Goal: Task Accomplishment & Management: Manage account settings

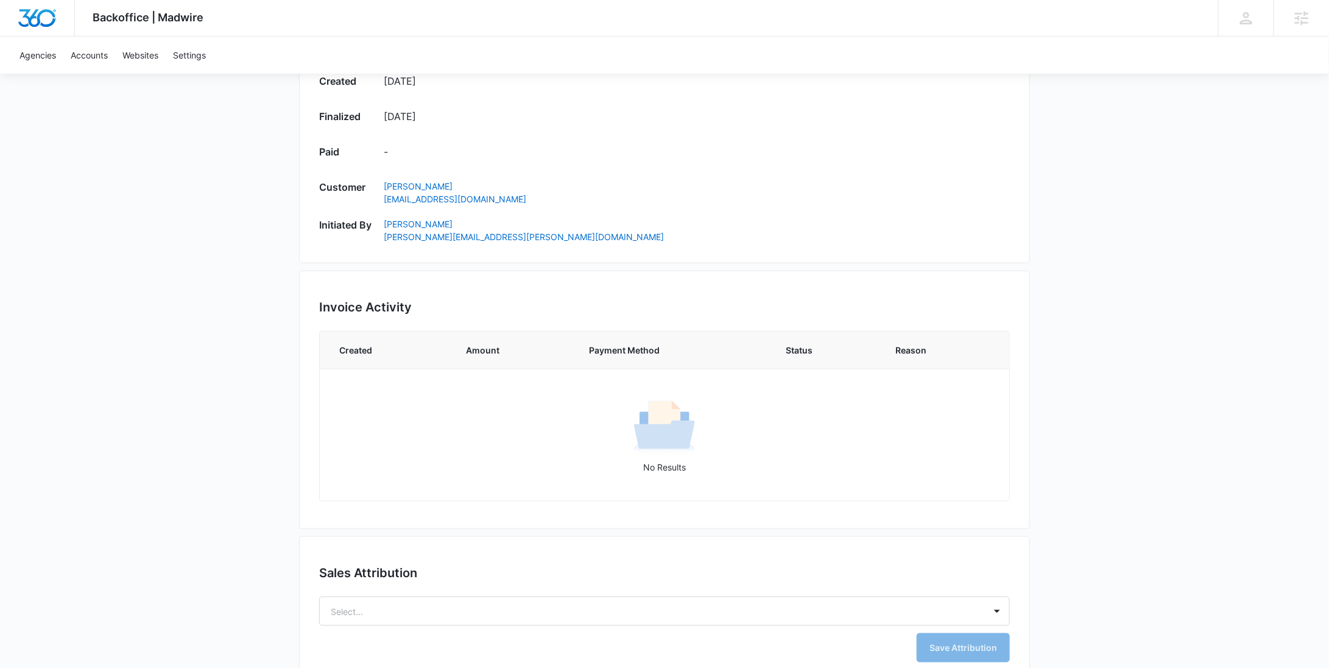
scroll to position [671, 0]
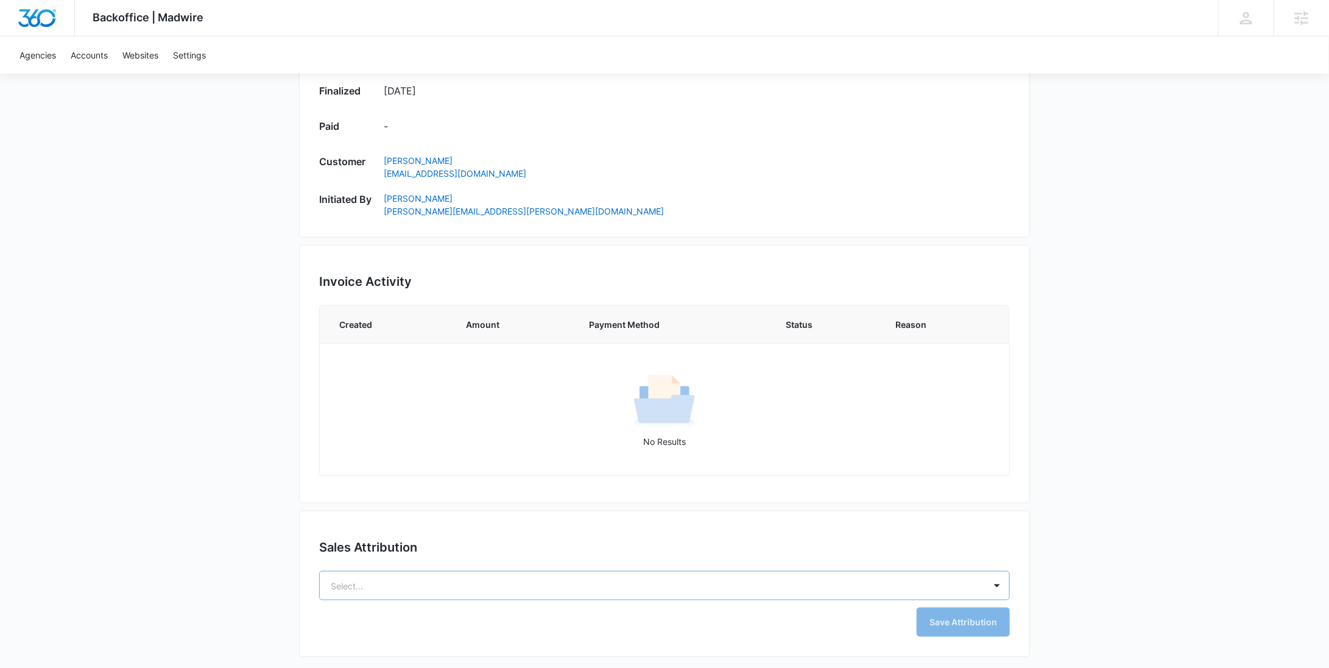
click at [454, 579] on body "Backoffice | Madwire Apps Settings RY Rochelle Young rochelle.young@madwire.com…" at bounding box center [664, 0] width 1329 height 1342
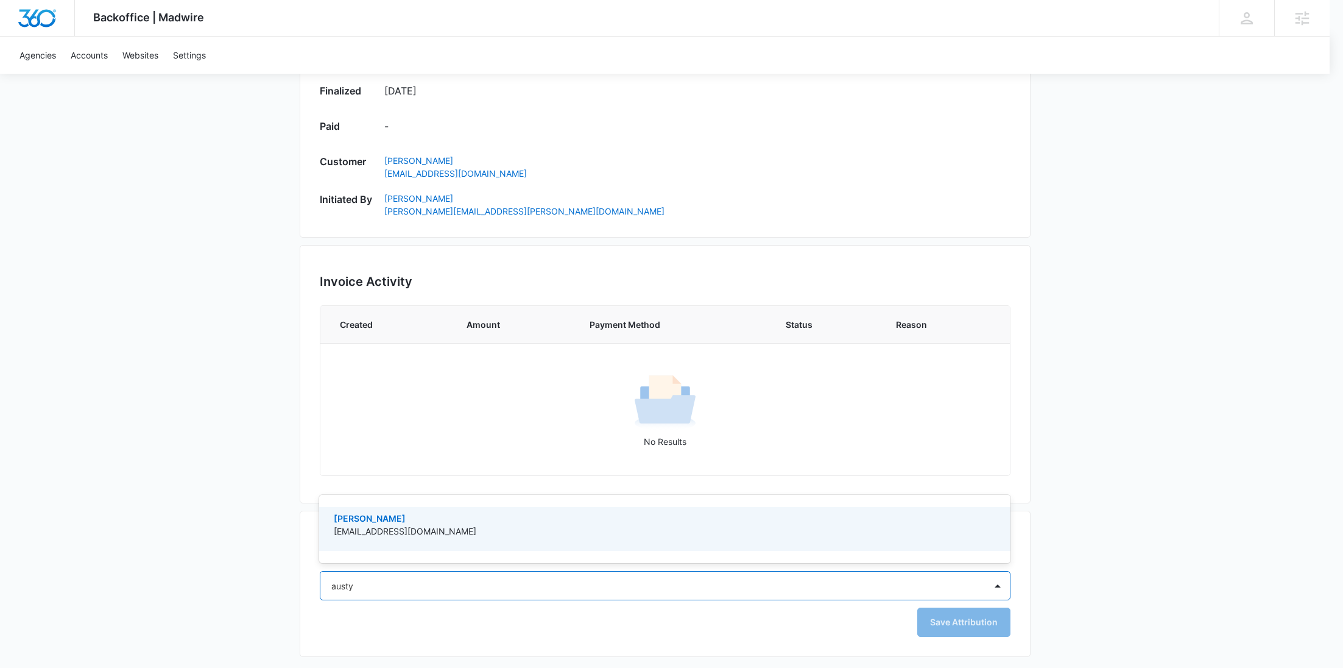
type input "austyn"
click at [504, 522] on p "[PERSON_NAME]" at bounding box center [664, 518] width 660 height 13
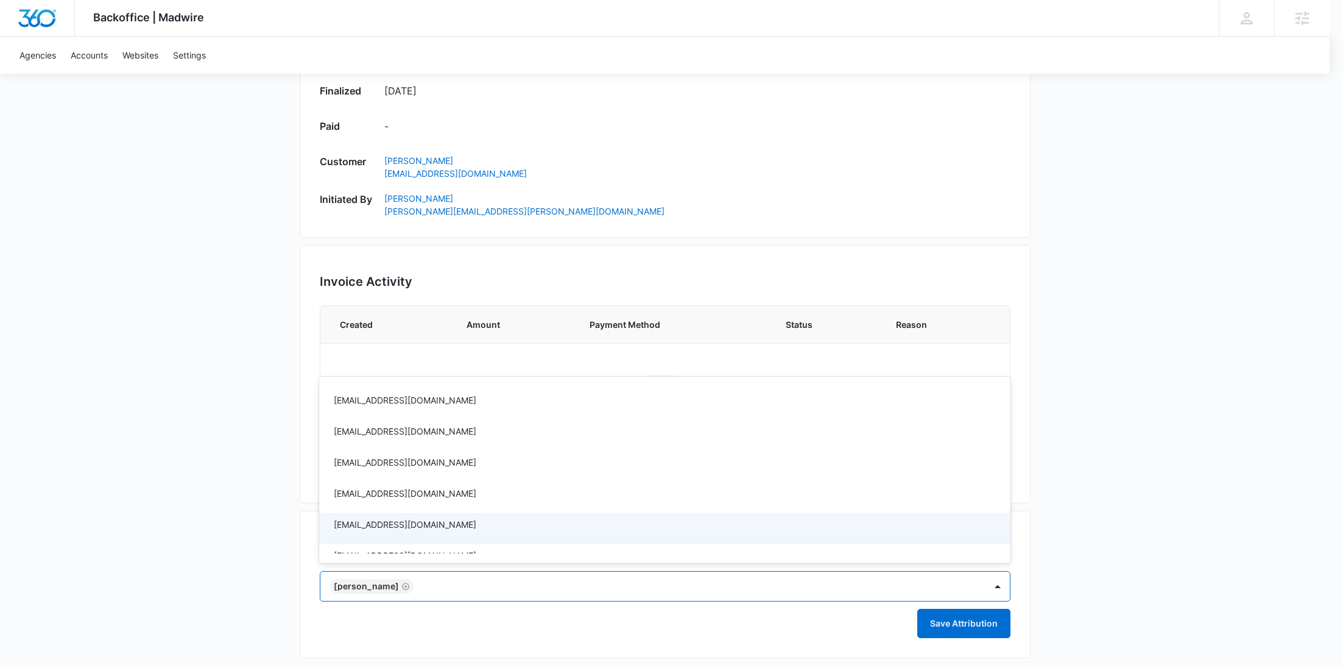
click at [963, 626] on div at bounding box center [671, 334] width 1343 height 668
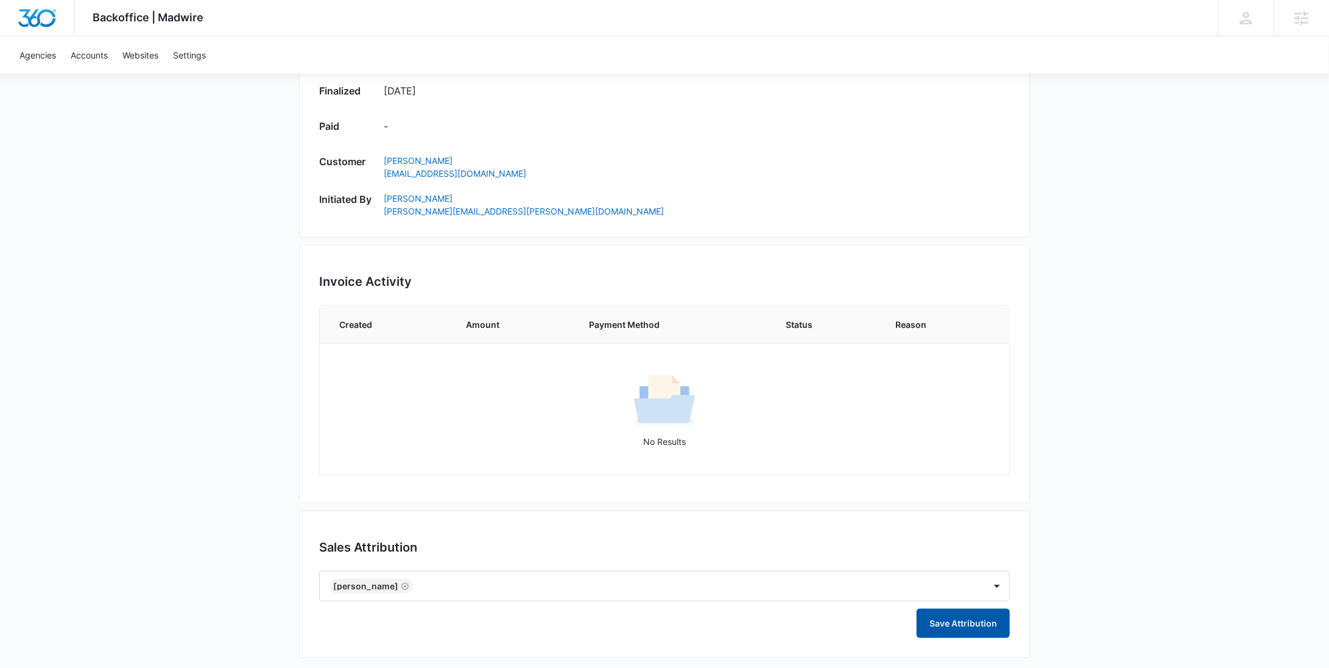
click at [963, 624] on button "Save Attribution" at bounding box center [963, 623] width 93 height 29
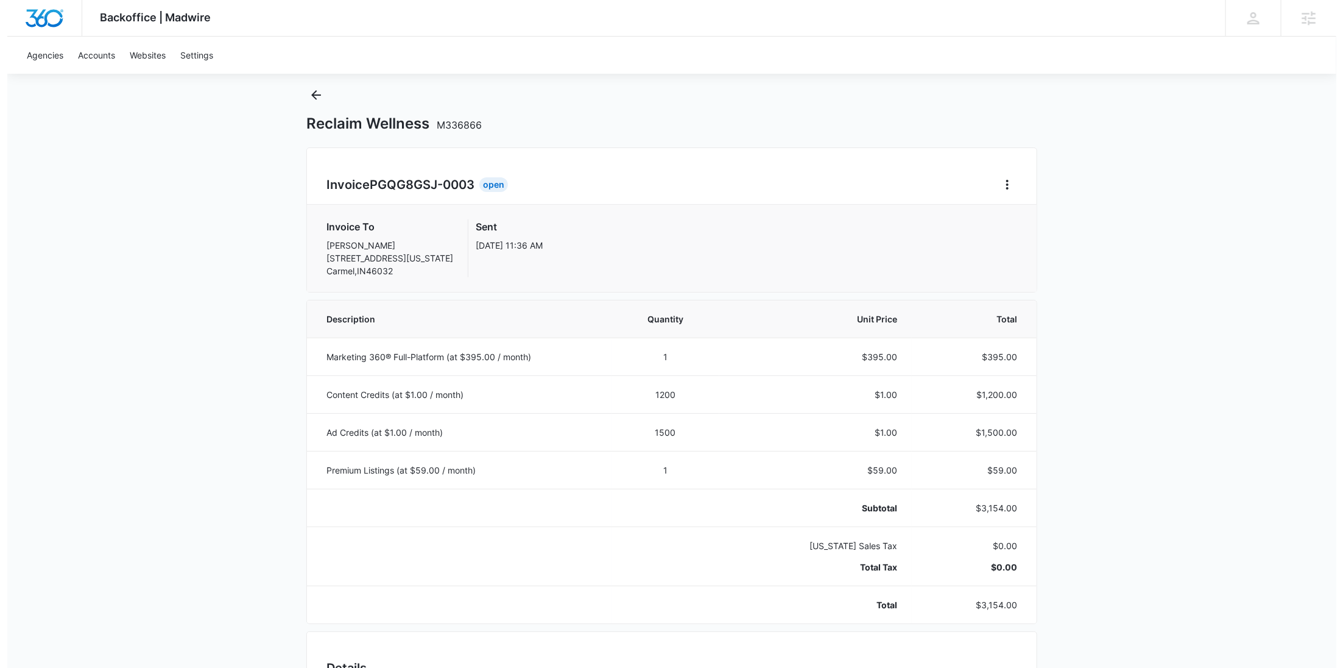
scroll to position [0, 0]
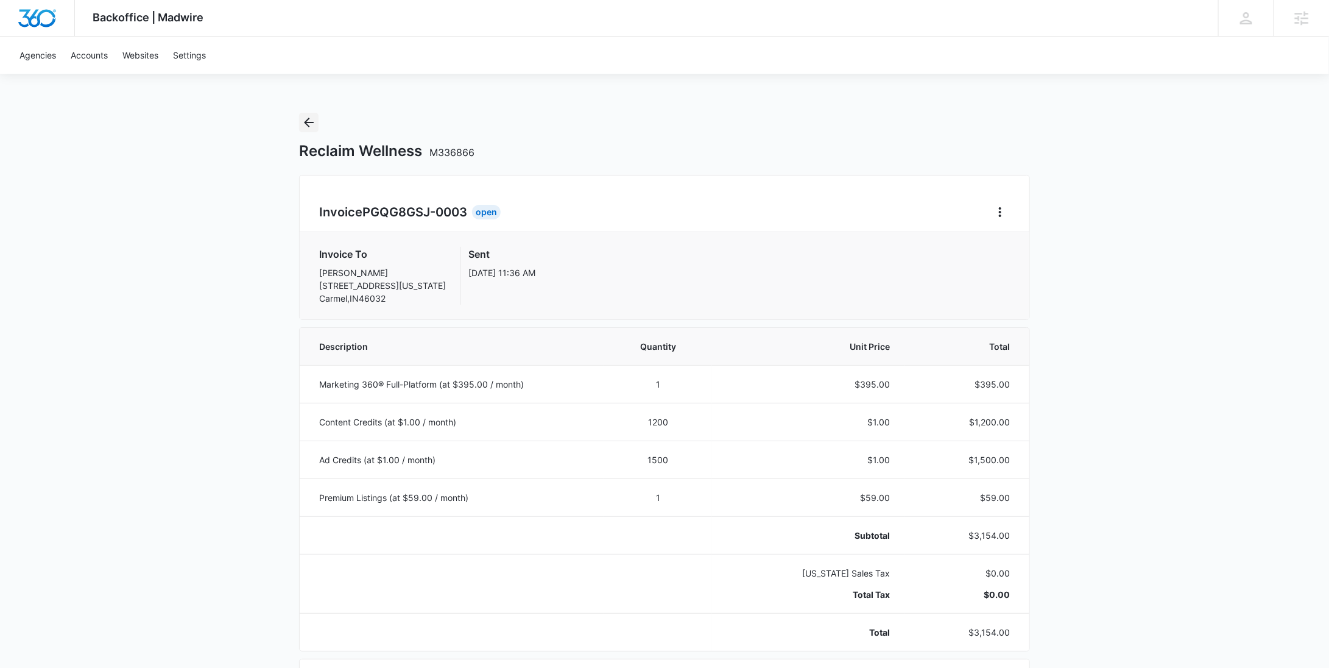
click at [306, 120] on icon "Back" at bounding box center [309, 122] width 15 height 15
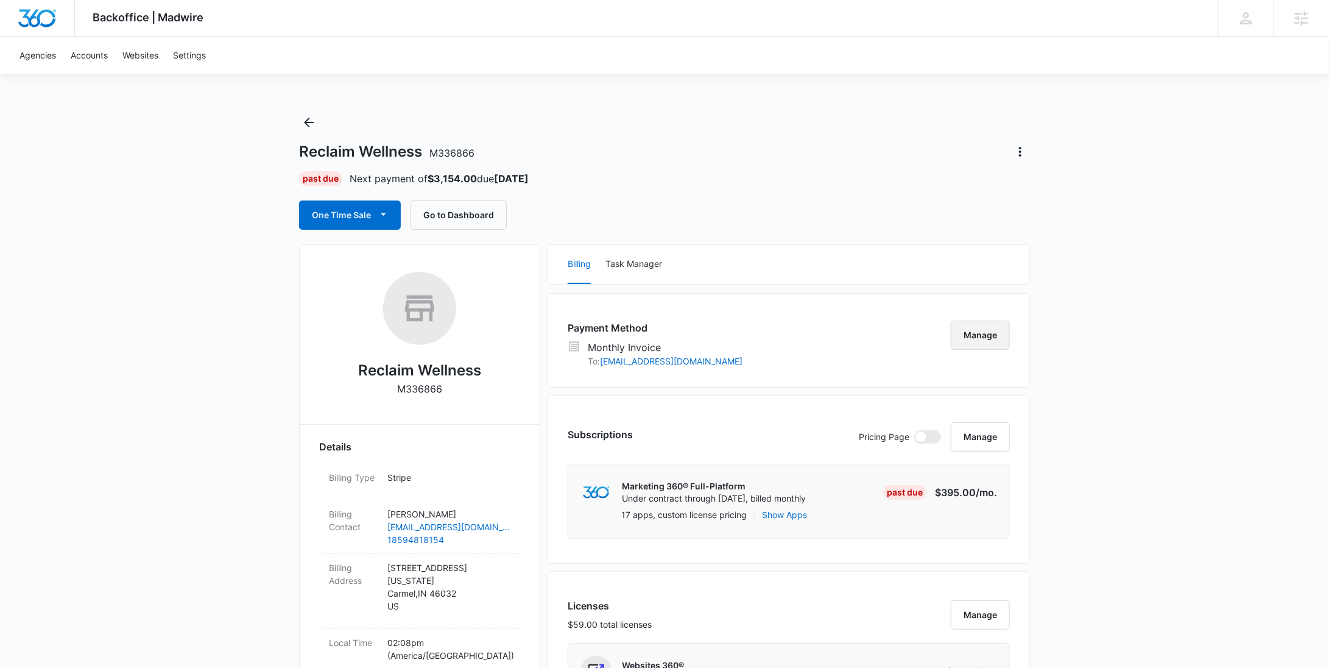
click at [966, 330] on button "Manage" at bounding box center [980, 334] width 59 height 29
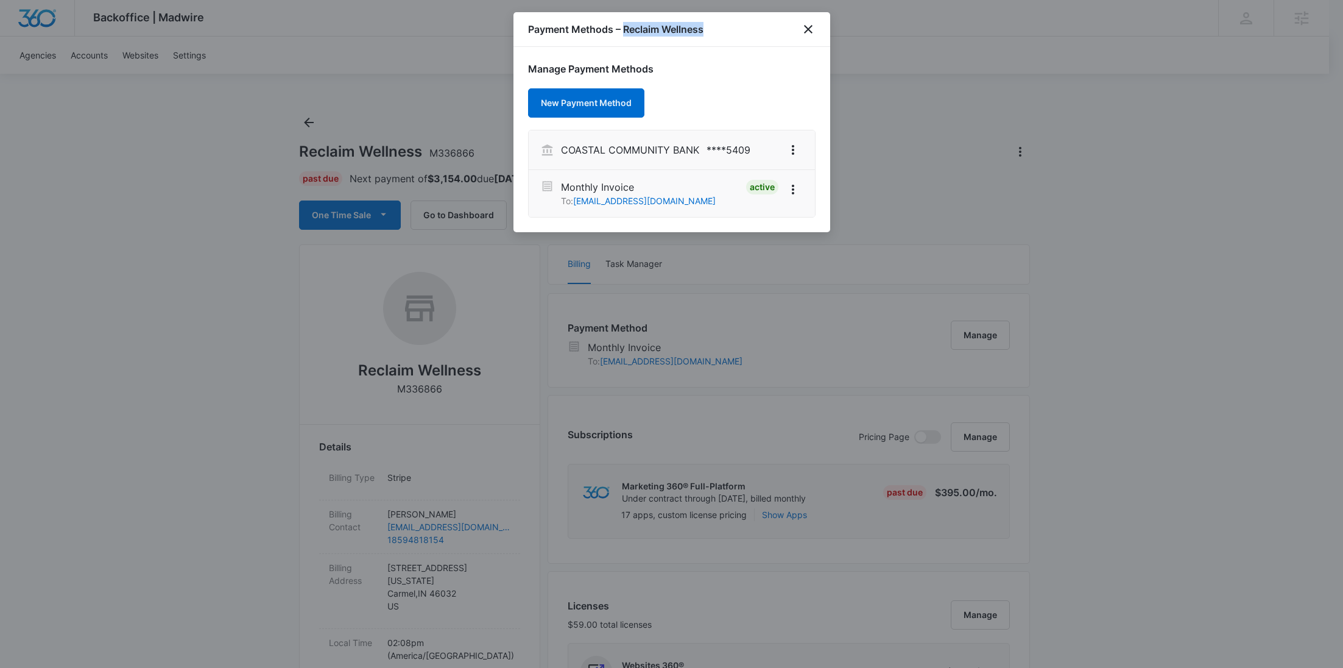
drag, startPoint x: 710, startPoint y: 28, endPoint x: 625, endPoint y: 30, distance: 85.3
click at [625, 30] on div "Payment Methods – Reclaim Wellness" at bounding box center [672, 29] width 317 height 35
copy h1 "Reclaim Wellness"
click at [799, 154] on icon "View More" at bounding box center [793, 150] width 15 height 15
click at [750, 177] on button "Set As Default" at bounding box center [738, 184] width 127 height 18
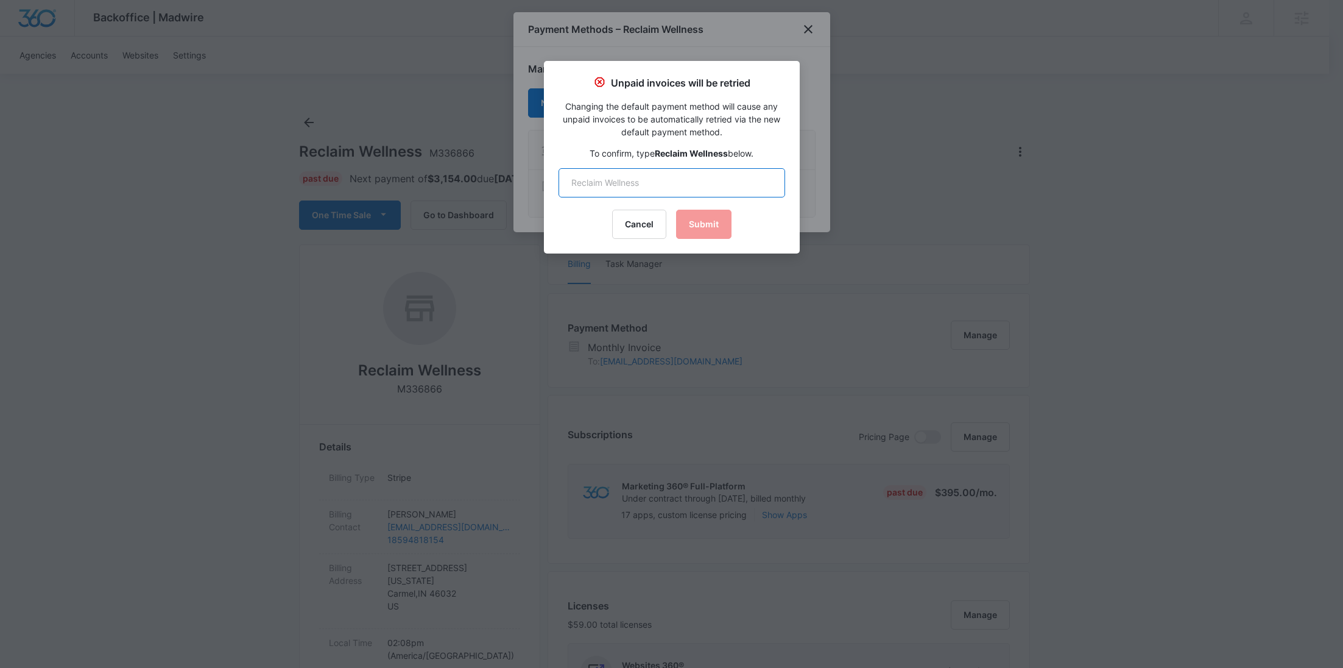
click at [709, 191] on input "text" at bounding box center [672, 182] width 227 height 29
paste input "Reclaim Wellness"
type input "Reclaim Wellness"
click at [701, 223] on button "Submit" at bounding box center [703, 224] width 55 height 29
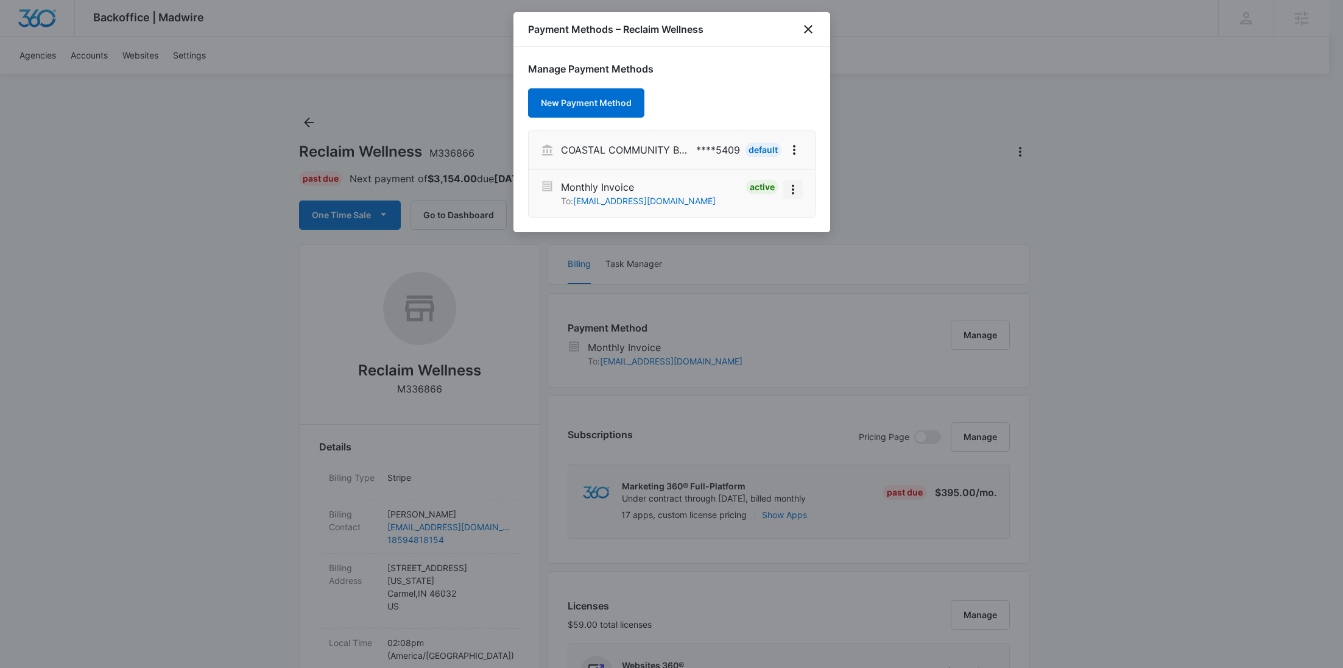
click at [791, 189] on icon "View More" at bounding box center [793, 189] width 15 height 15
click at [762, 160] on button "Deactivate" at bounding box center [758, 155] width 87 height 18
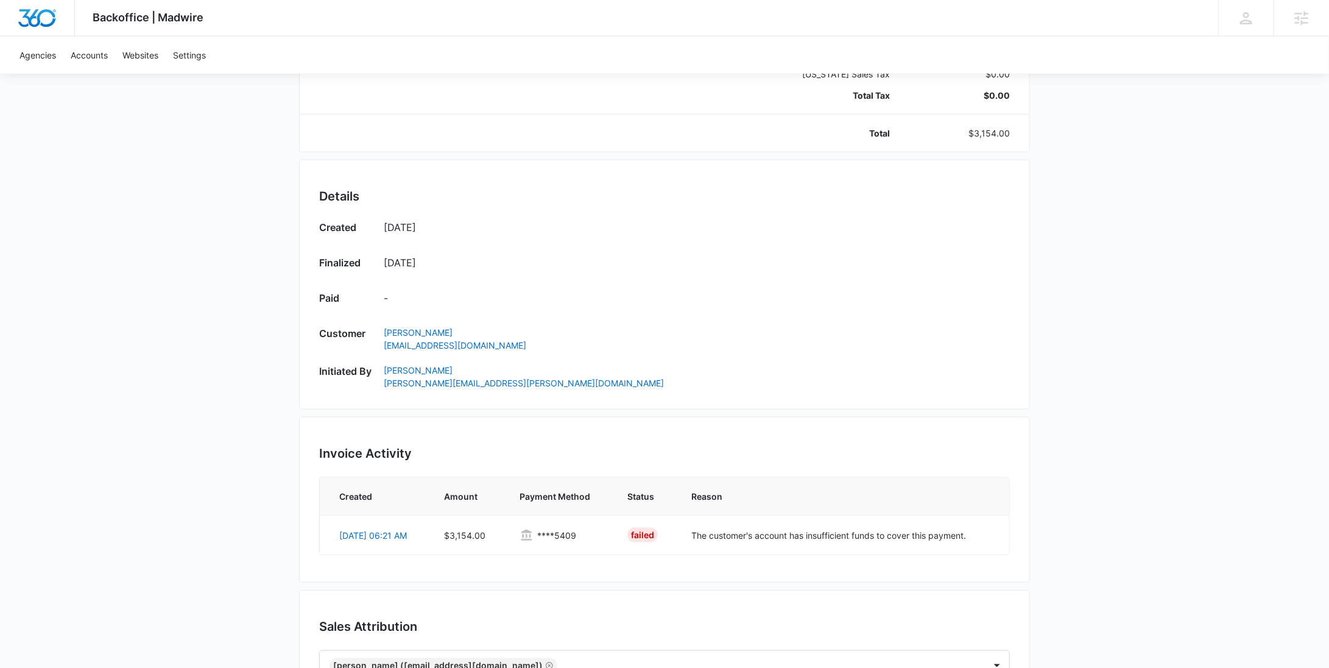
scroll to position [579, 0]
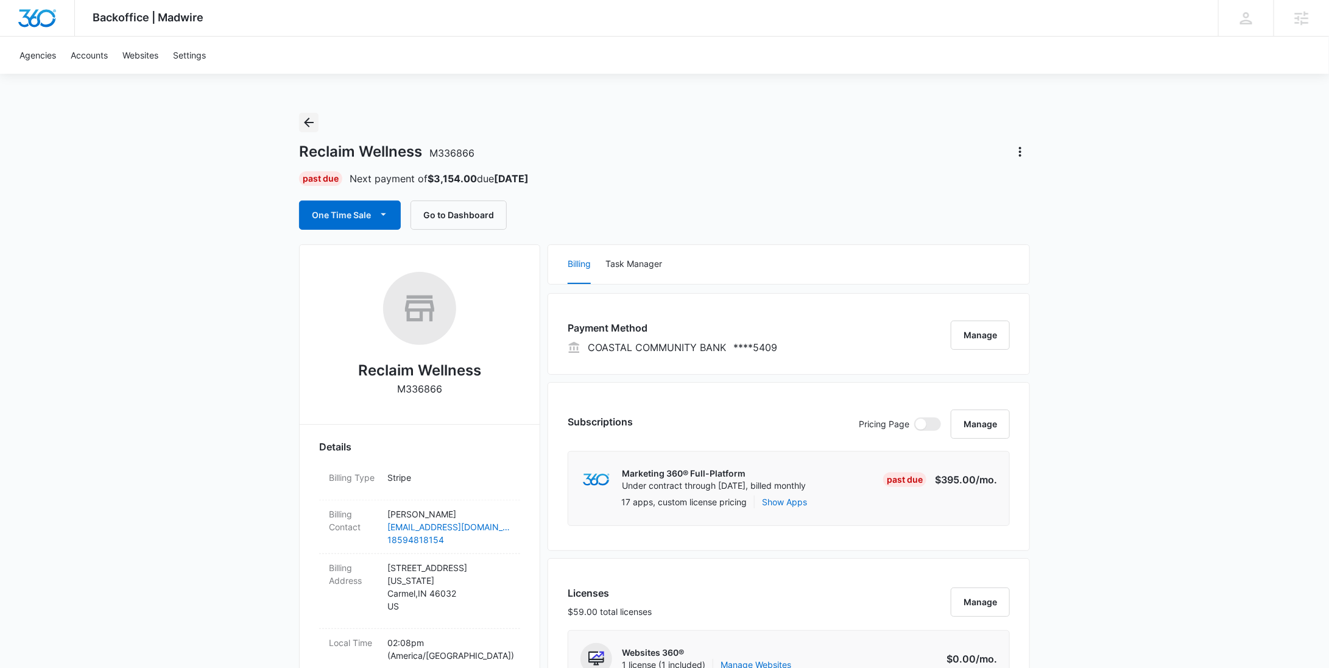
click at [302, 121] on icon "Back" at bounding box center [309, 122] width 15 height 15
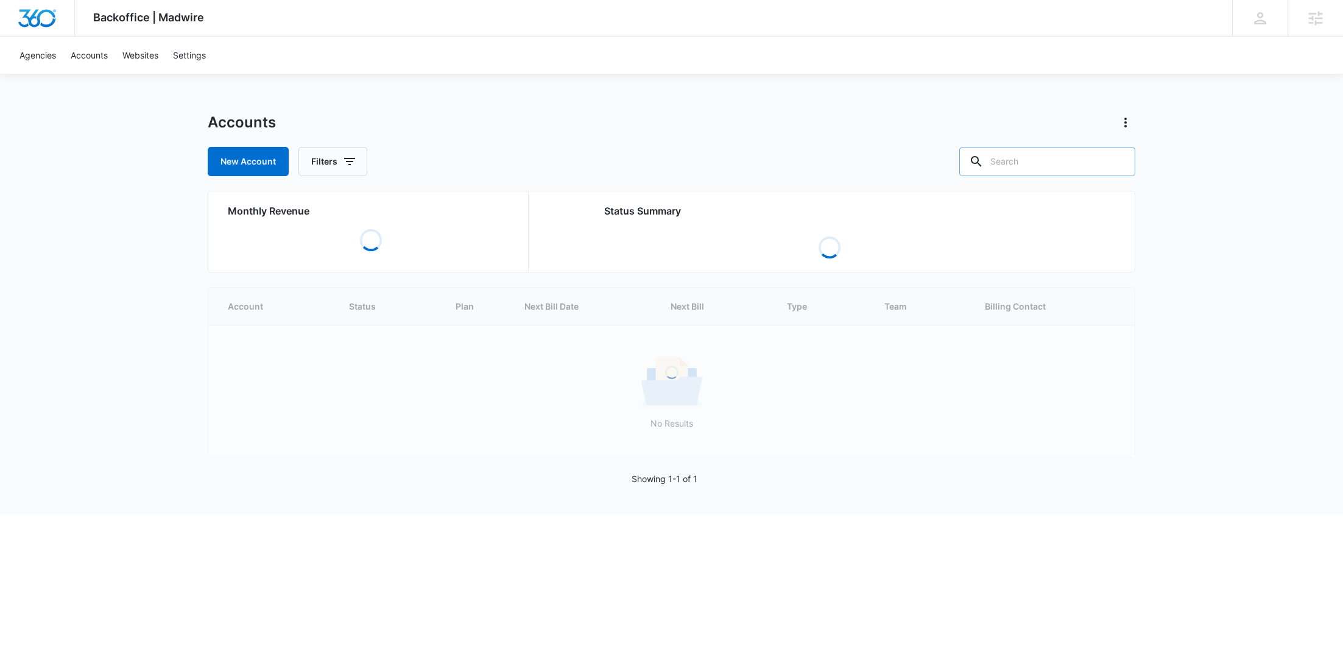
click at [1057, 167] on input "text" at bounding box center [1048, 161] width 176 height 29
paste input "M312383"
type input "M312383"
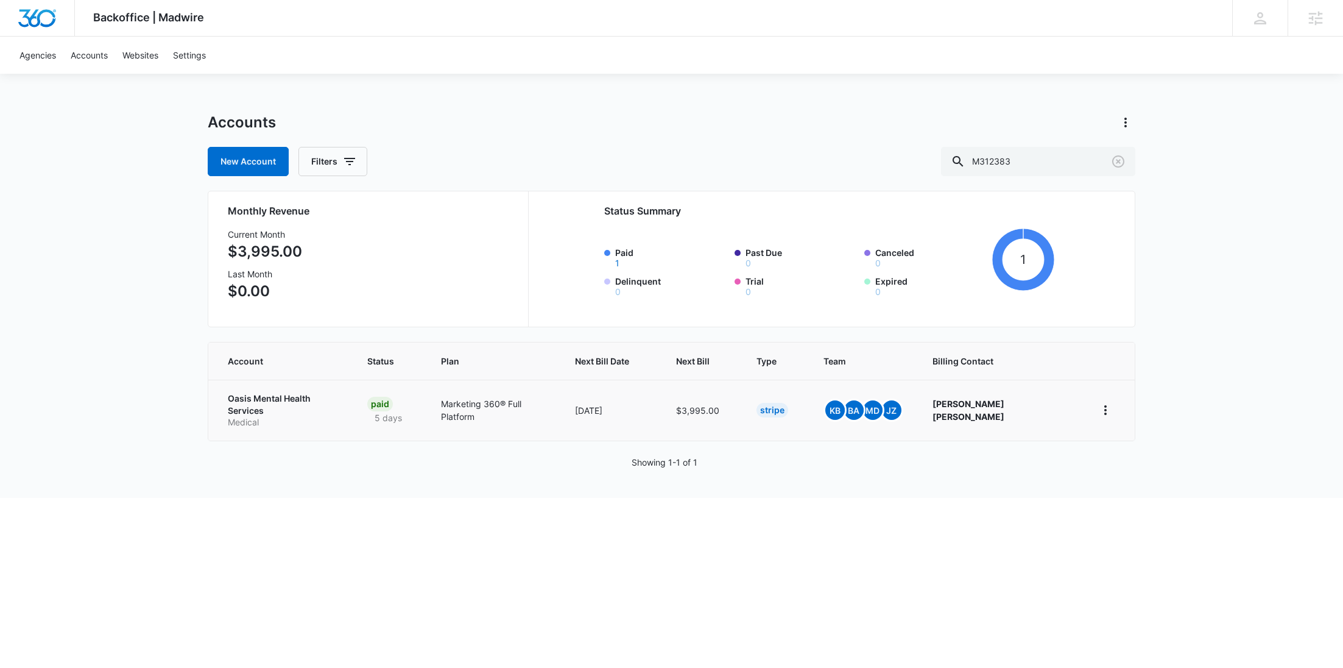
click at [258, 395] on p "Oasis Mental Health Services" at bounding box center [283, 404] width 110 height 24
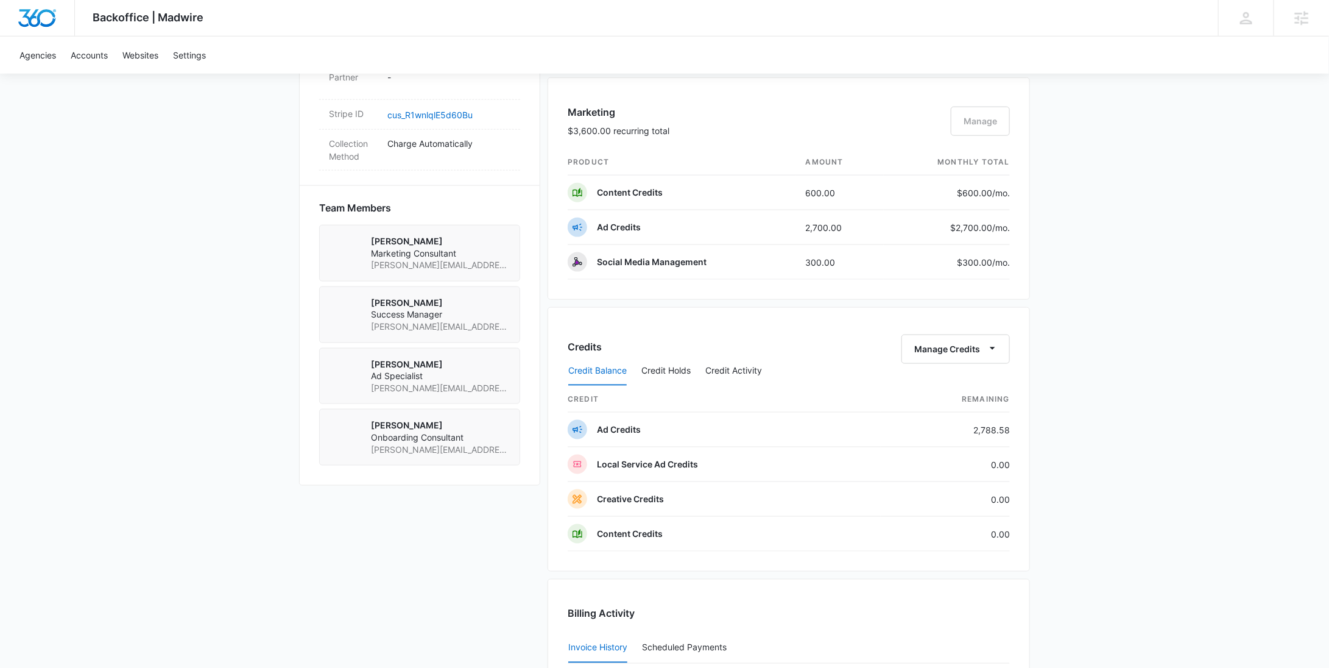
scroll to position [759, 0]
click at [446, 116] on link "cus_R1wnlqlE5d60Bu" at bounding box center [430, 117] width 85 height 10
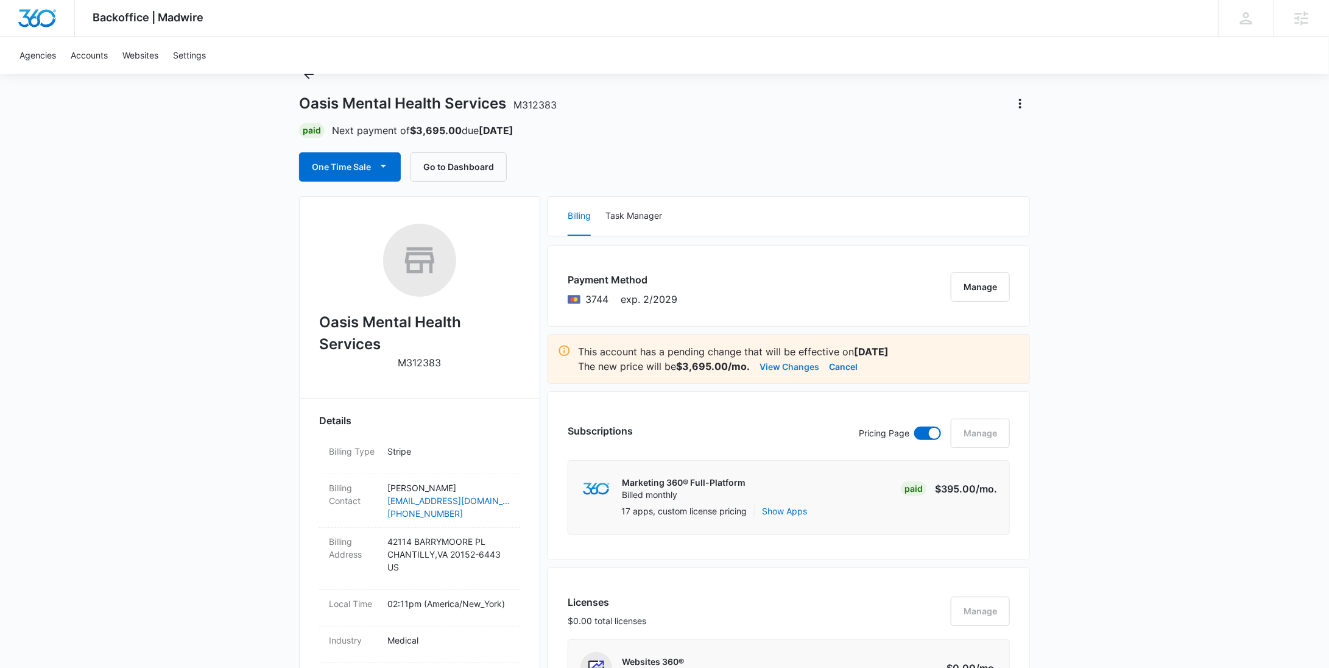
scroll to position [0, 0]
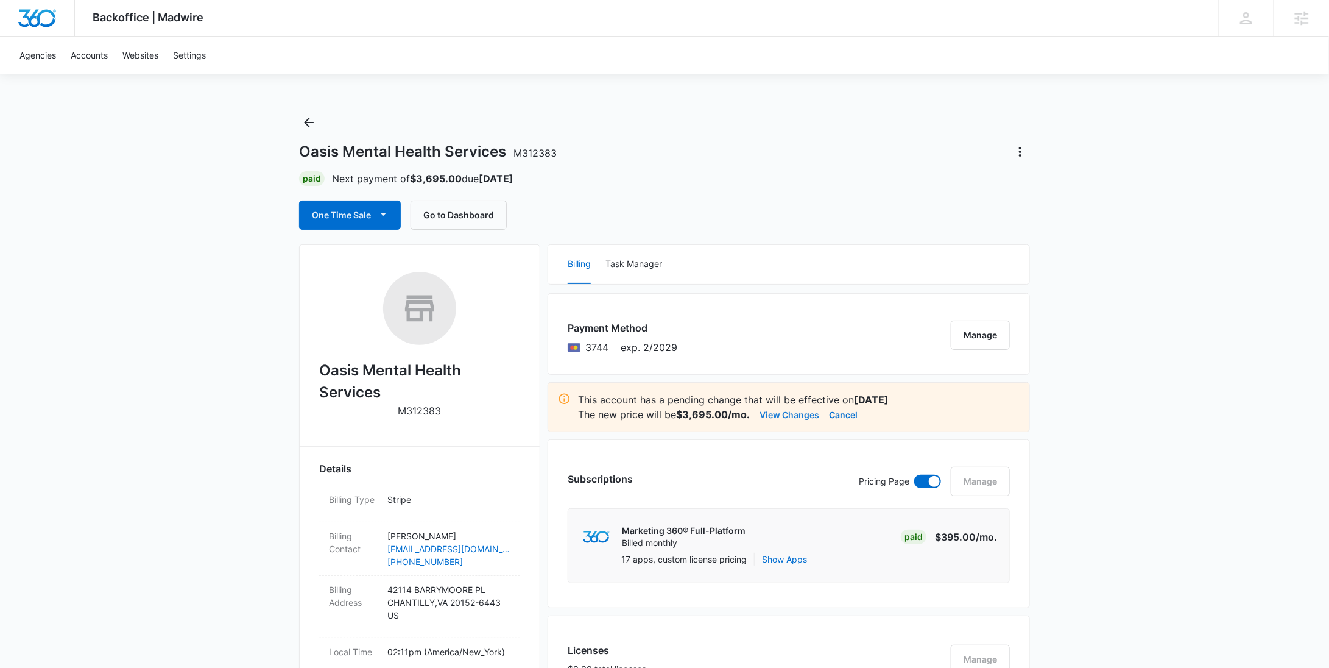
click at [783, 415] on button "View Changes" at bounding box center [790, 414] width 60 height 15
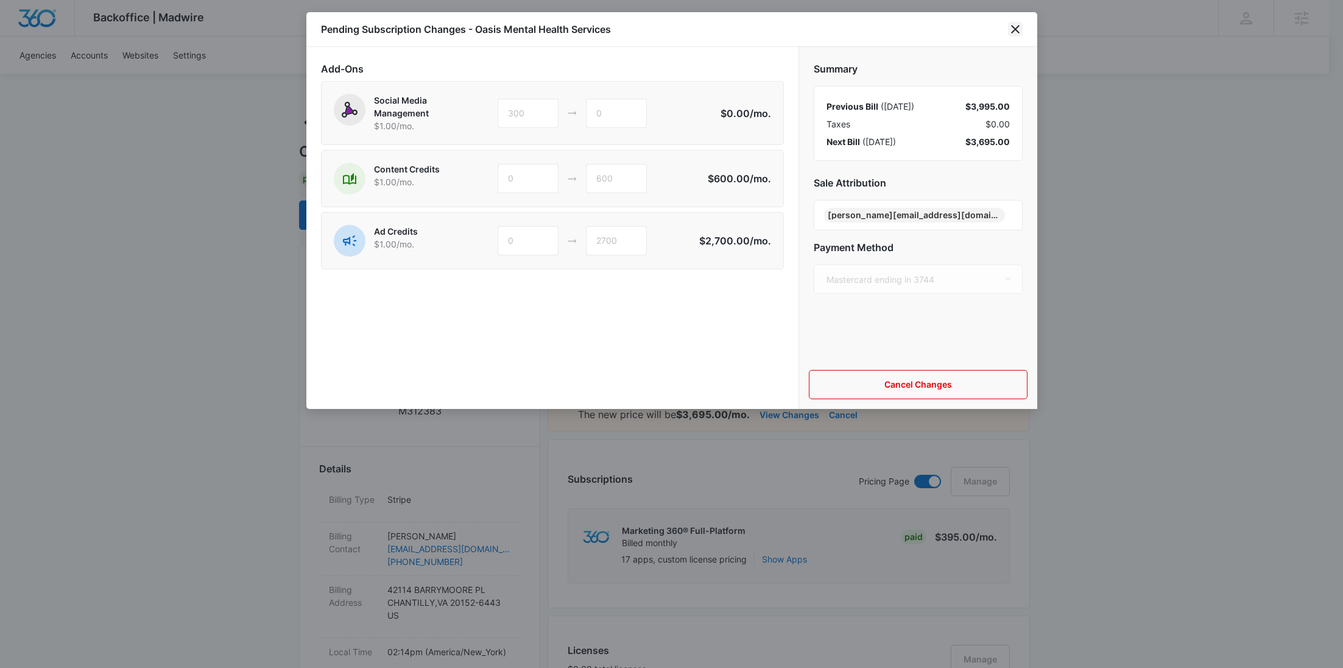
click at [1019, 27] on icon "close" at bounding box center [1015, 29] width 15 height 15
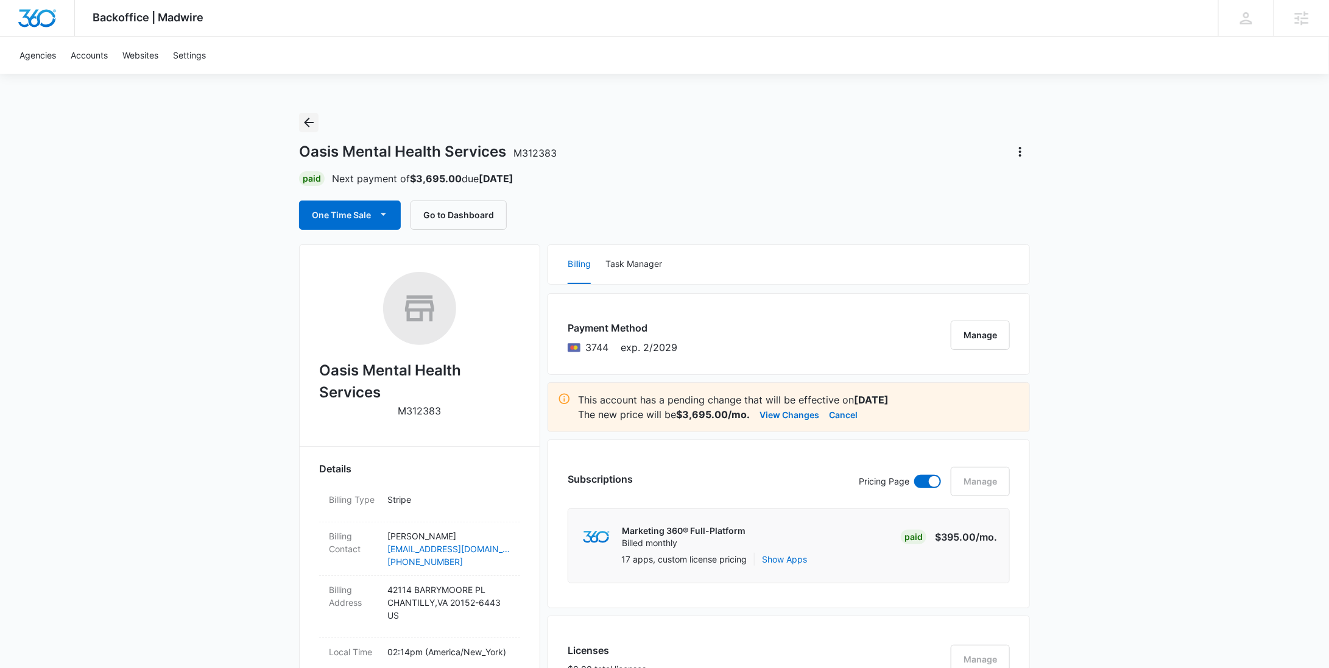
click at [316, 126] on button "Back" at bounding box center [308, 122] width 19 height 19
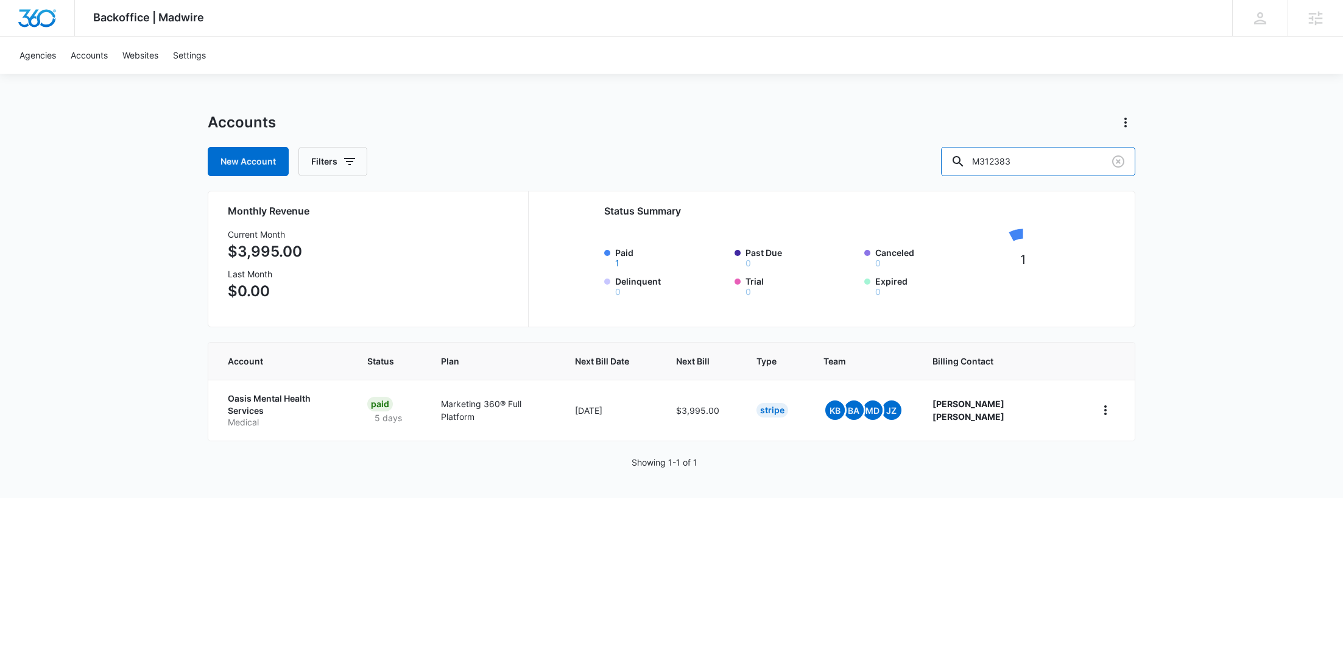
drag, startPoint x: 1082, startPoint y: 169, endPoint x: 965, endPoint y: 162, distance: 117.8
click at [991, 164] on div "M312383" at bounding box center [1038, 161] width 194 height 29
paste input "Glodean"
type input "Glodean"
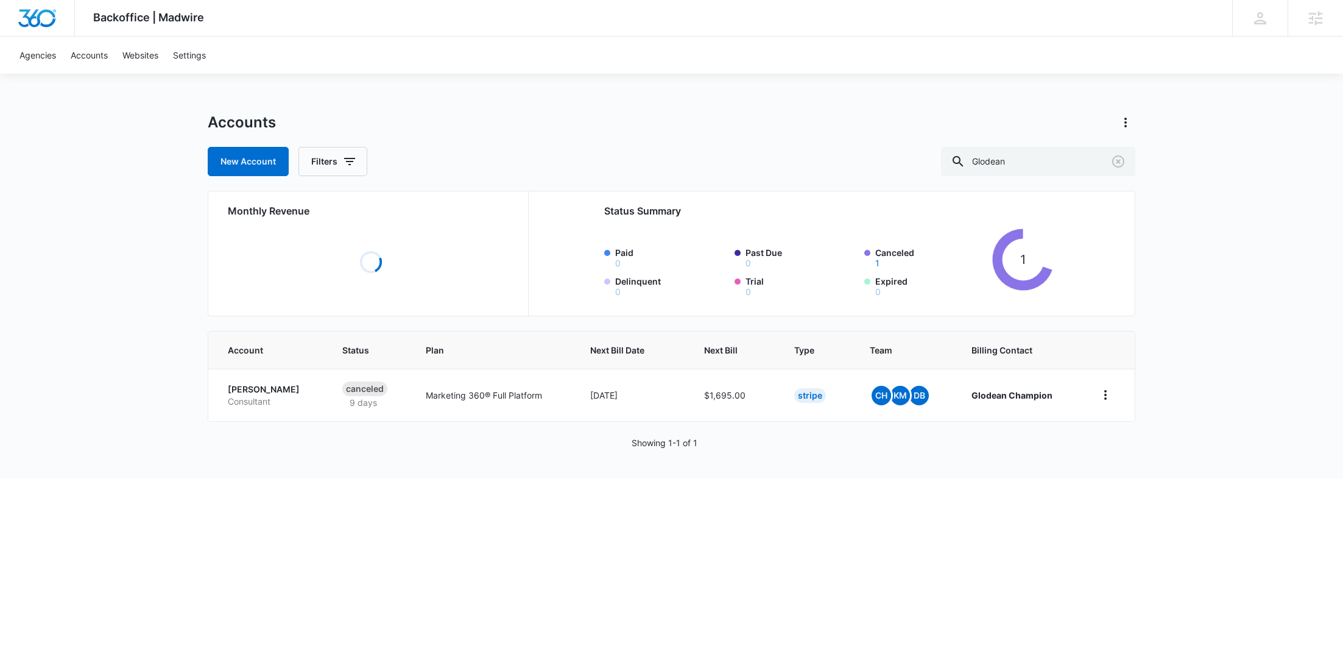
click at [258, 388] on p "[PERSON_NAME]" at bounding box center [270, 389] width 85 height 12
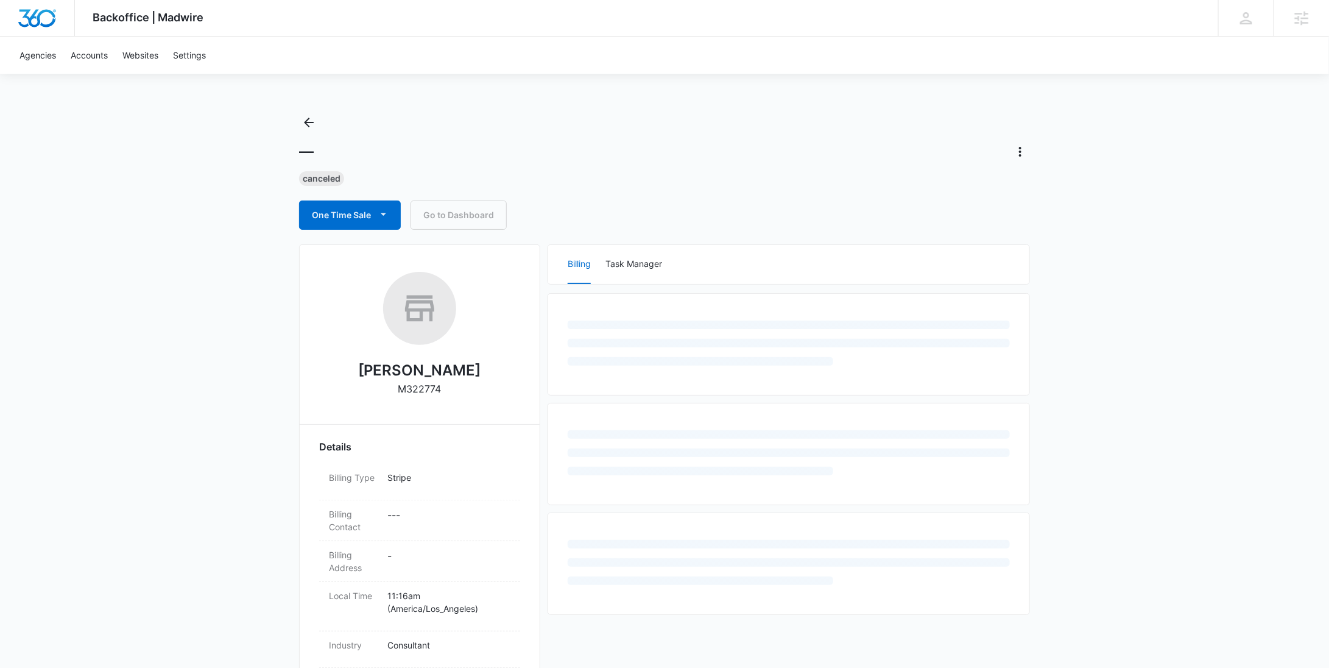
click at [430, 389] on p "M322774" at bounding box center [419, 388] width 43 height 15
copy p "M322774"
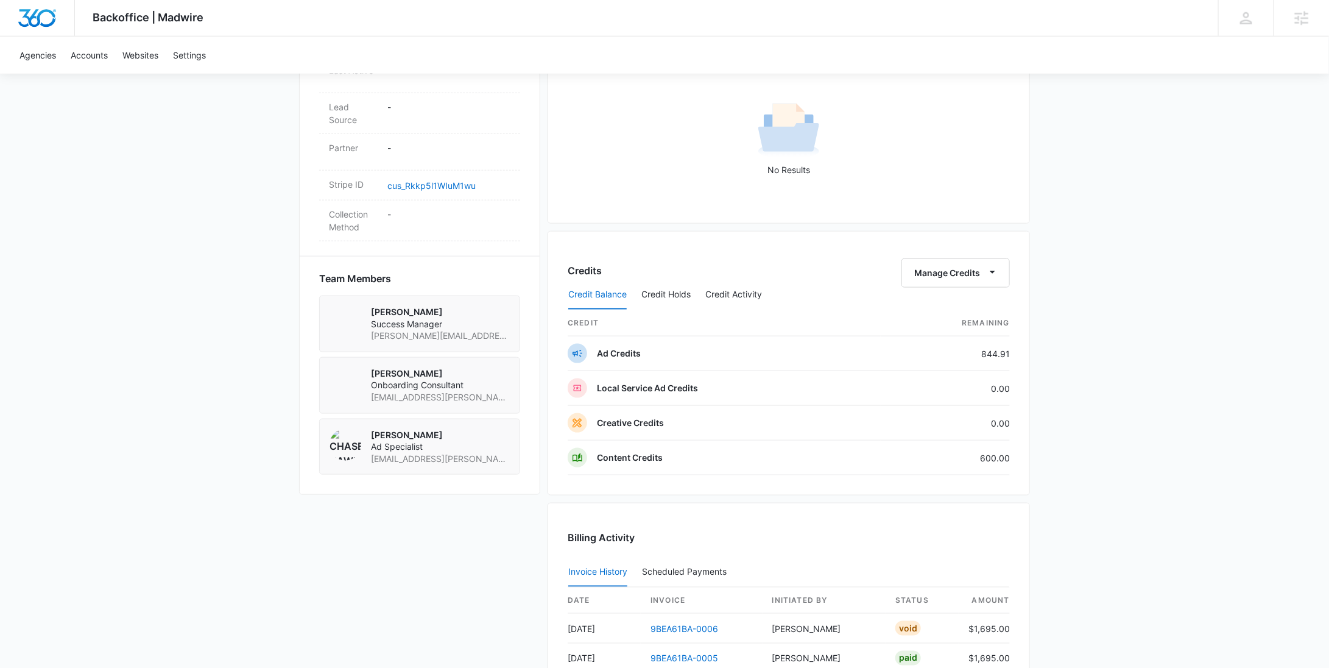
scroll to position [623, 0]
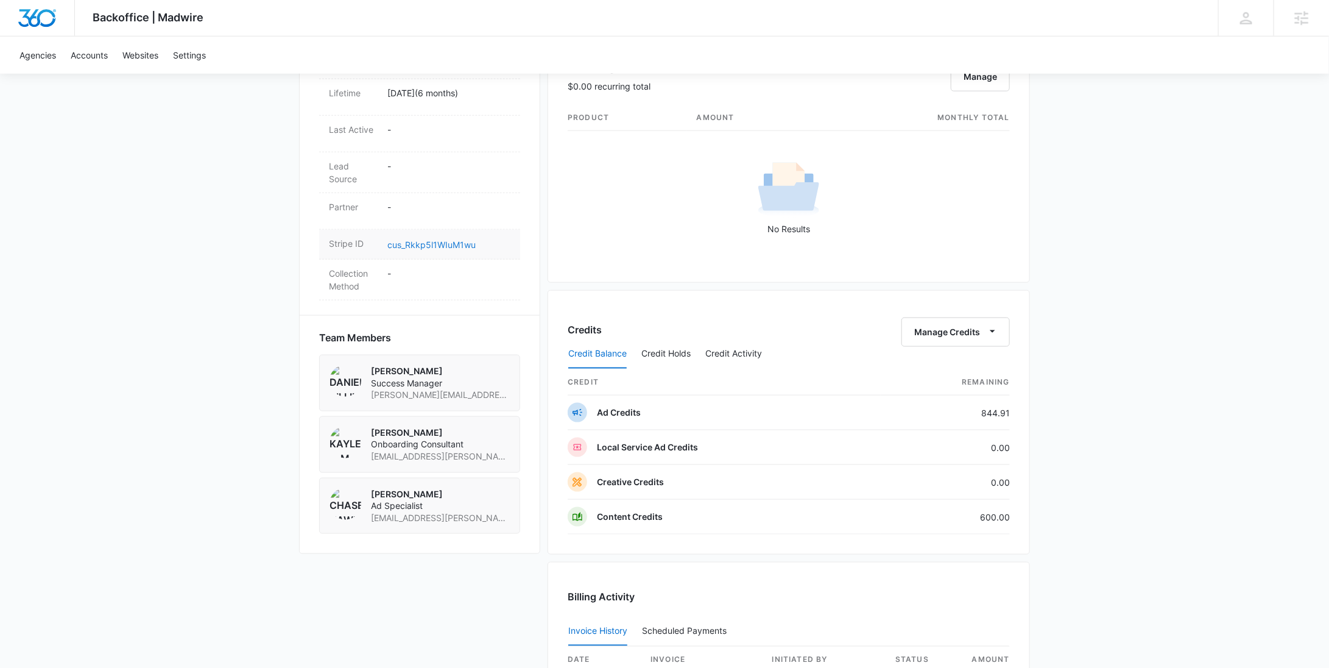
click at [438, 242] on link "cus_Rkkp5l1WIuM1wu" at bounding box center [432, 244] width 88 height 10
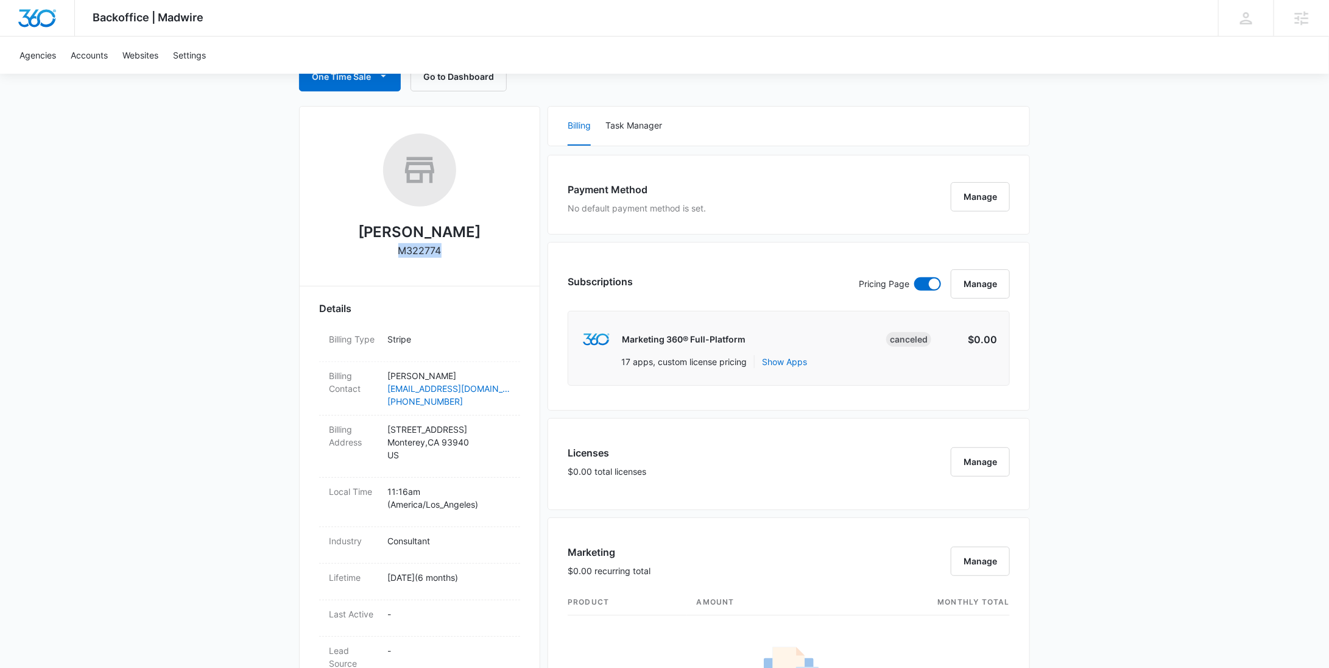
scroll to position [0, 0]
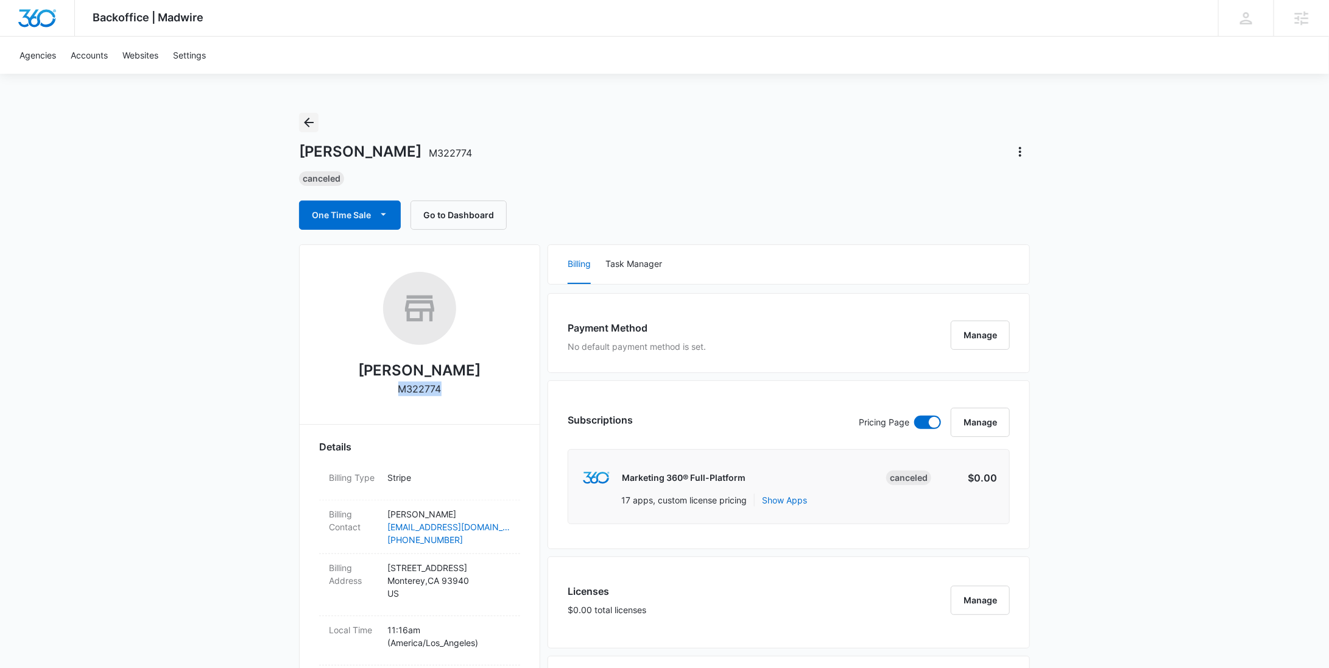
click at [311, 122] on icon "Back" at bounding box center [309, 123] width 10 height 10
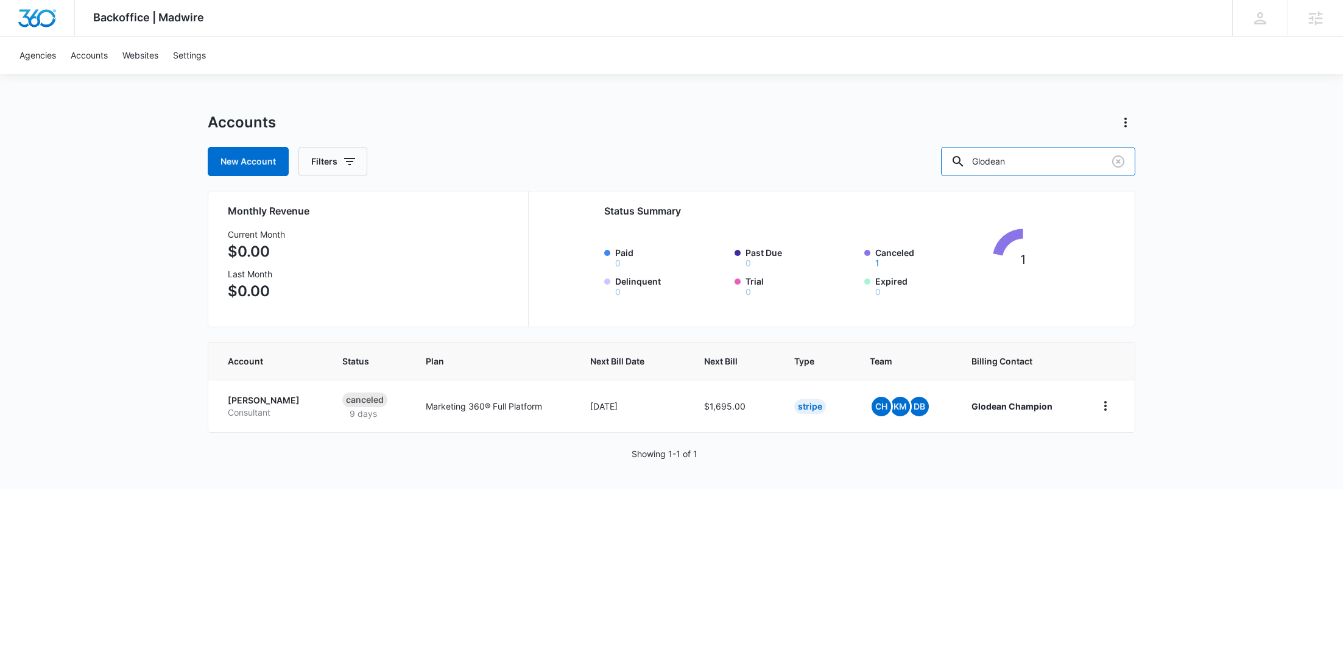
drag, startPoint x: 1057, startPoint y: 155, endPoint x: 949, endPoint y: 157, distance: 107.9
click at [973, 155] on div "New Account Filters Glodean" at bounding box center [672, 161] width 928 height 29
paste input "M323633"
type input "M323633"
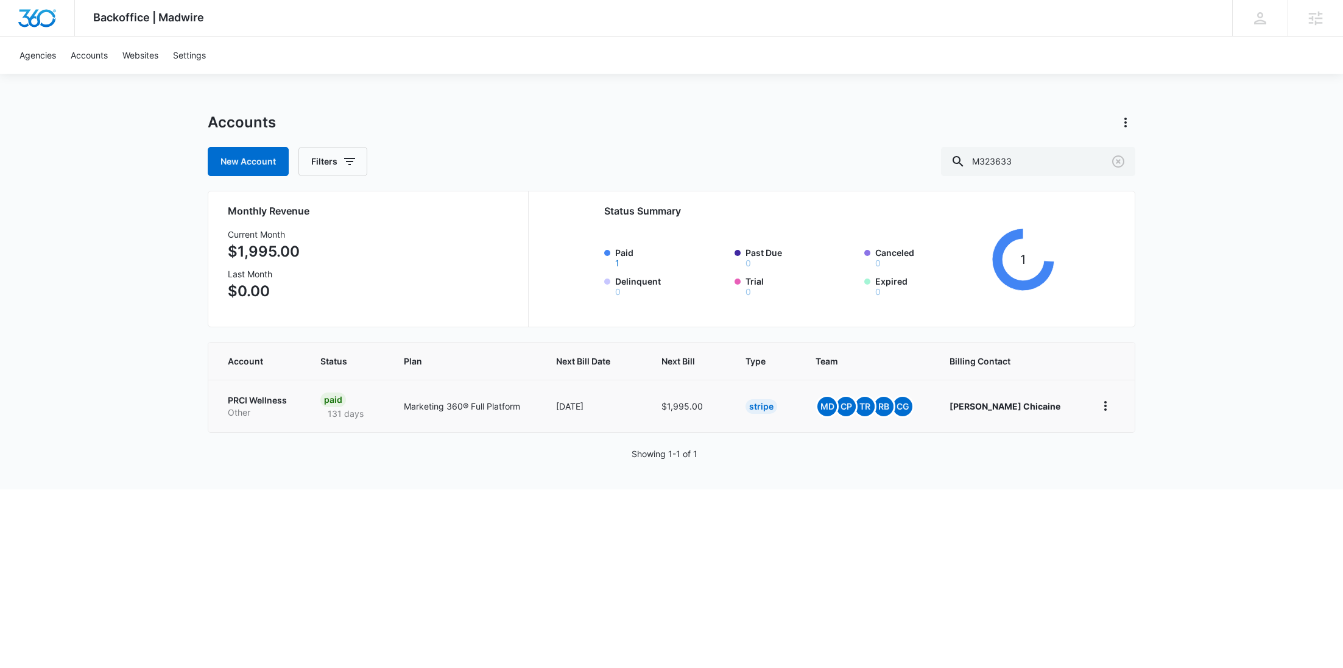
click at [274, 399] on p "PRCI Wellness" at bounding box center [259, 400] width 63 height 12
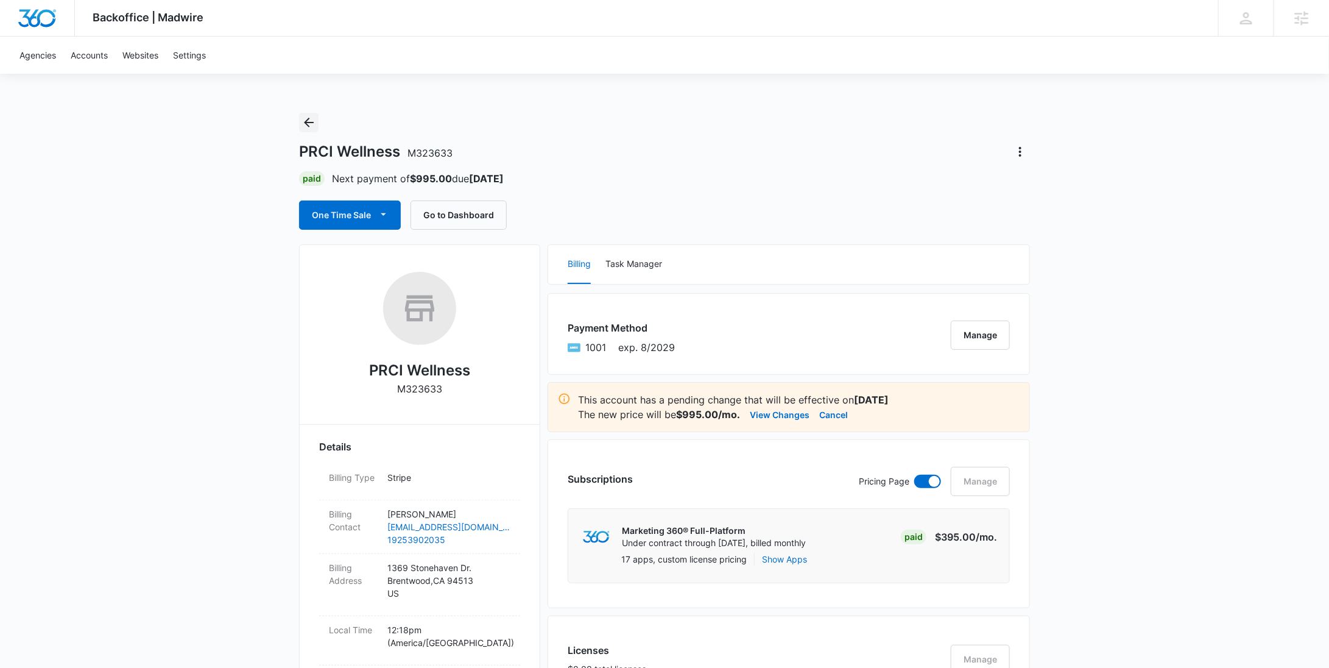
click at [313, 124] on icon "Back" at bounding box center [309, 122] width 15 height 15
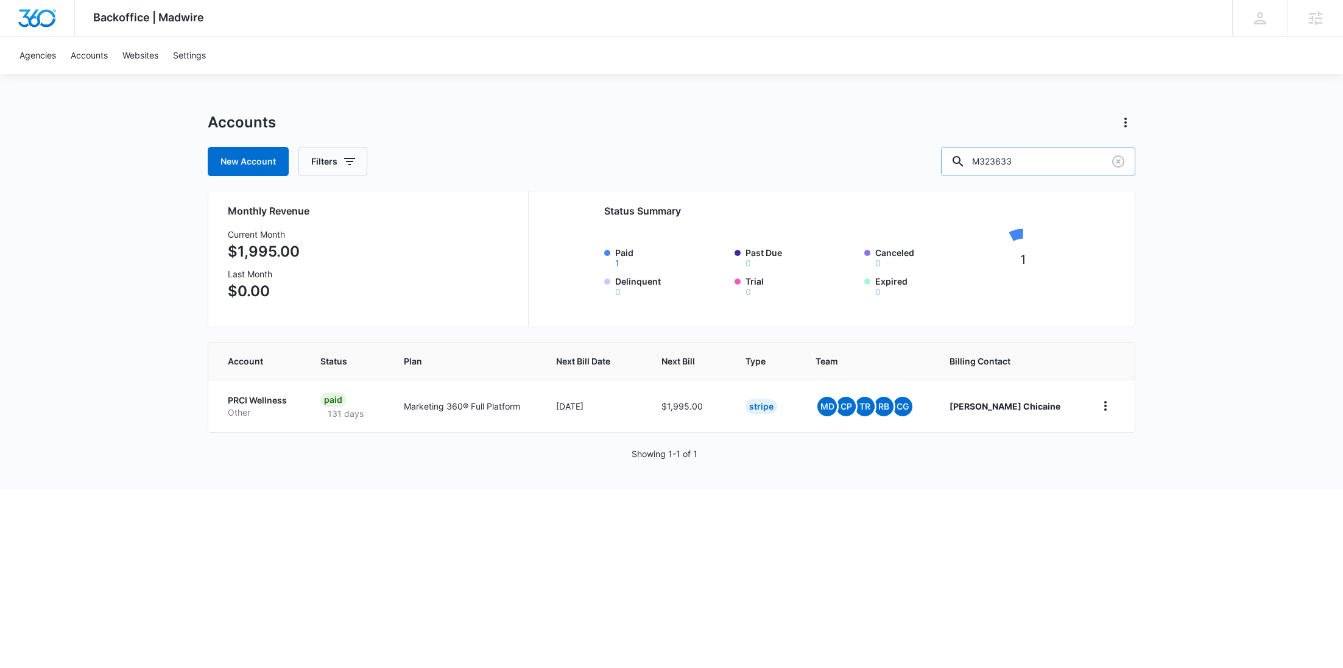
drag, startPoint x: 1069, startPoint y: 155, endPoint x: 979, endPoint y: 156, distance: 89.6
click at [982, 156] on input "M323633" at bounding box center [1038, 161] width 194 height 29
paste input "7406"
type input "M37406"
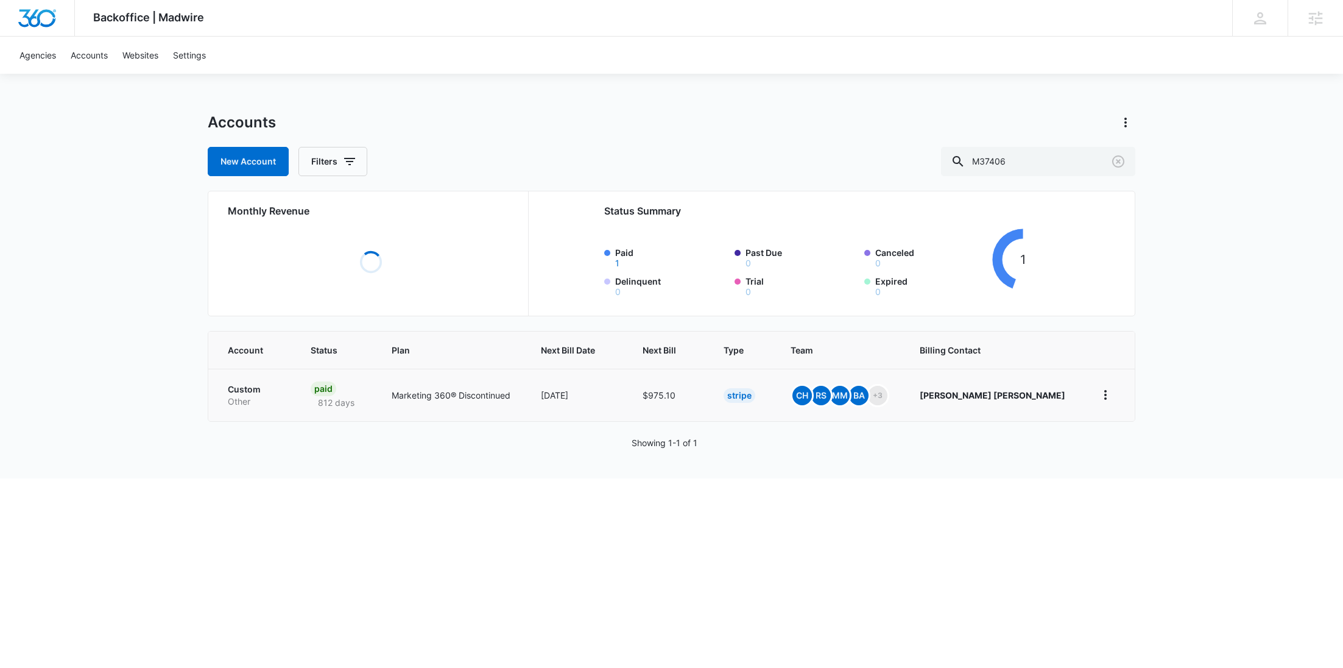
click at [266, 396] on p "Other" at bounding box center [255, 401] width 54 height 12
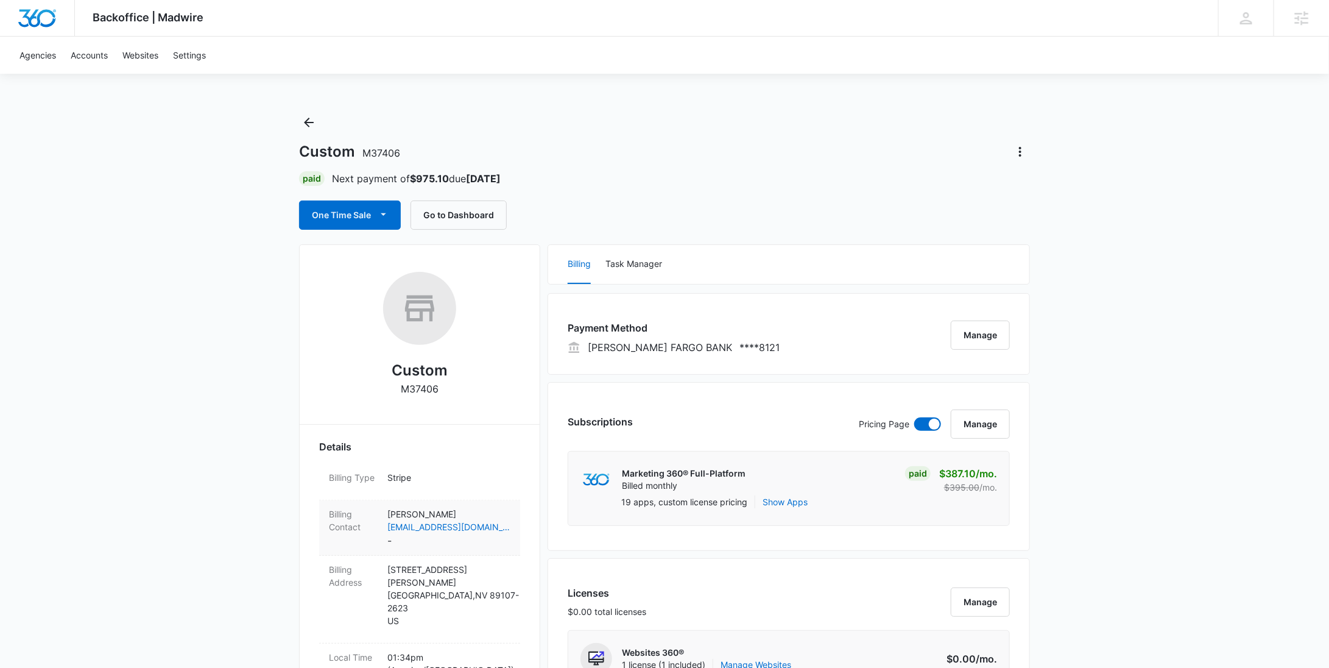
scroll to position [769, 0]
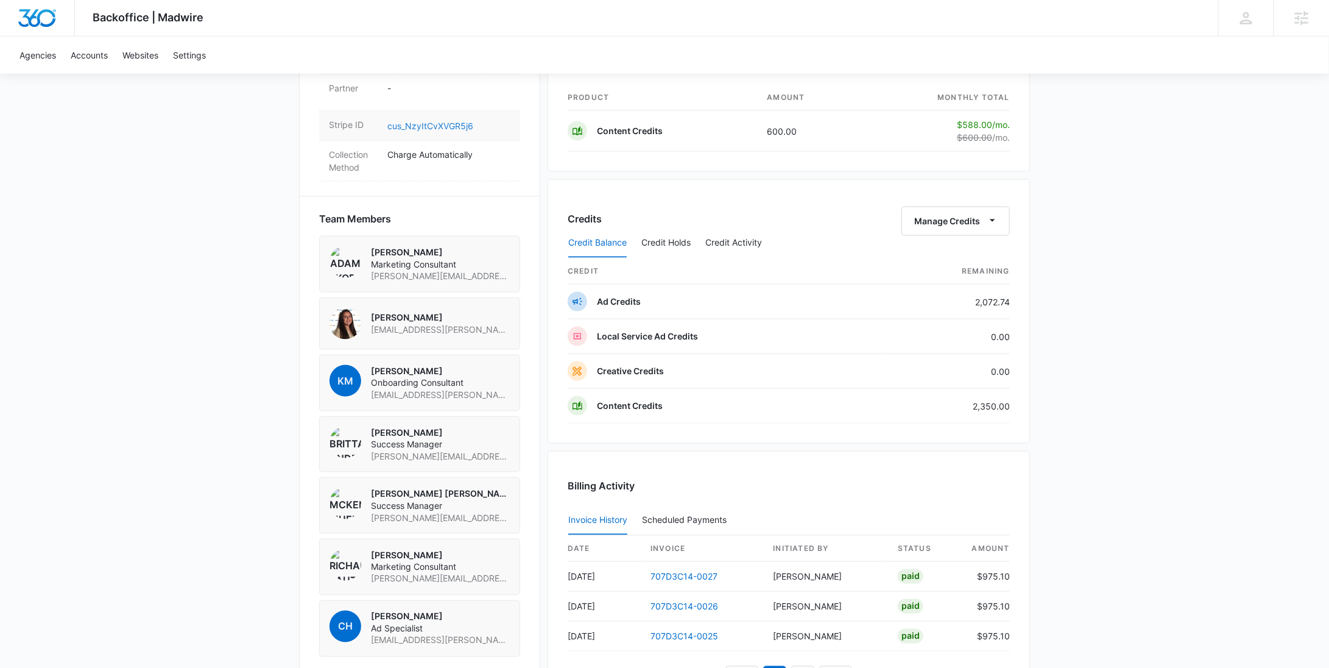
click at [446, 121] on link "cus_NzyItCvXVGR5j6" at bounding box center [431, 126] width 86 height 10
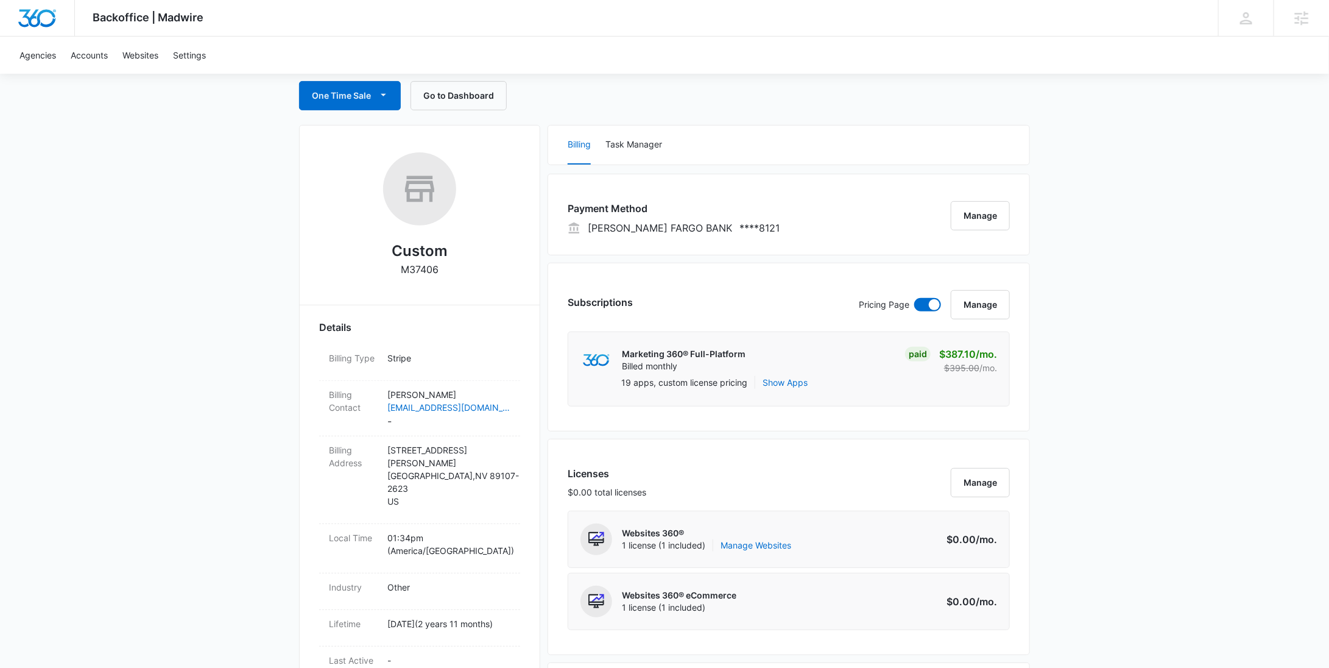
scroll to position [62, 0]
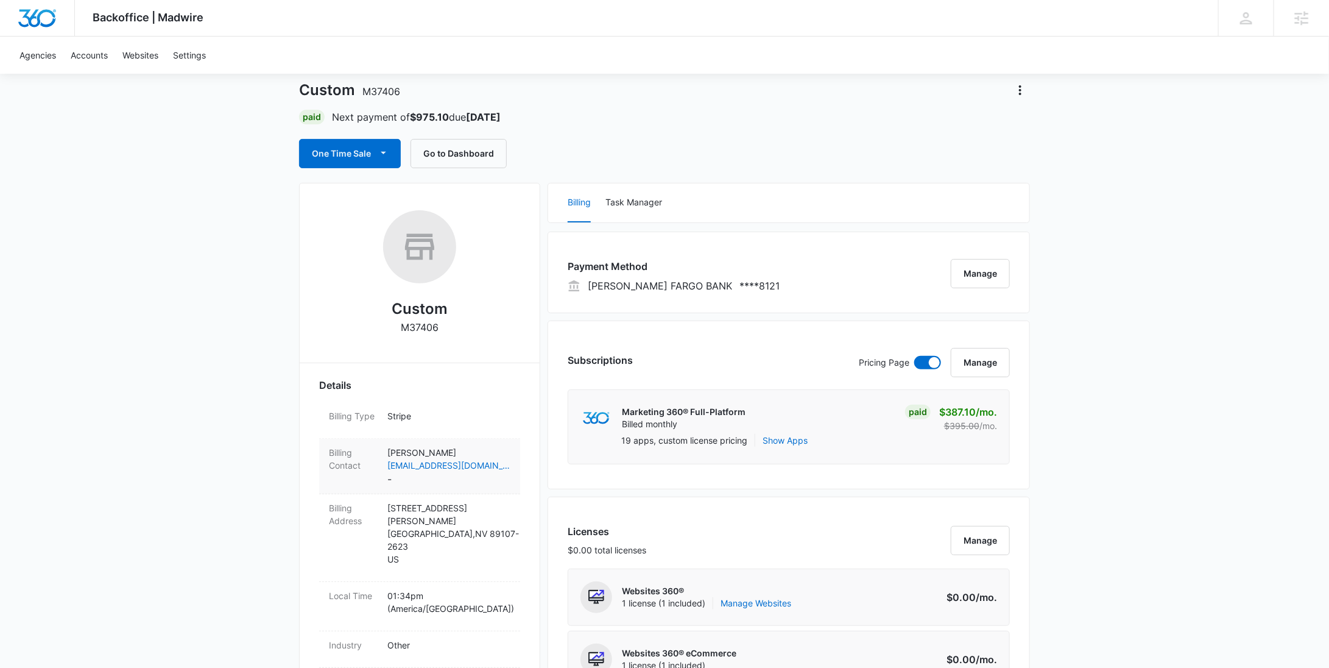
click at [433, 455] on p "[PERSON_NAME]" at bounding box center [449, 452] width 123 height 13
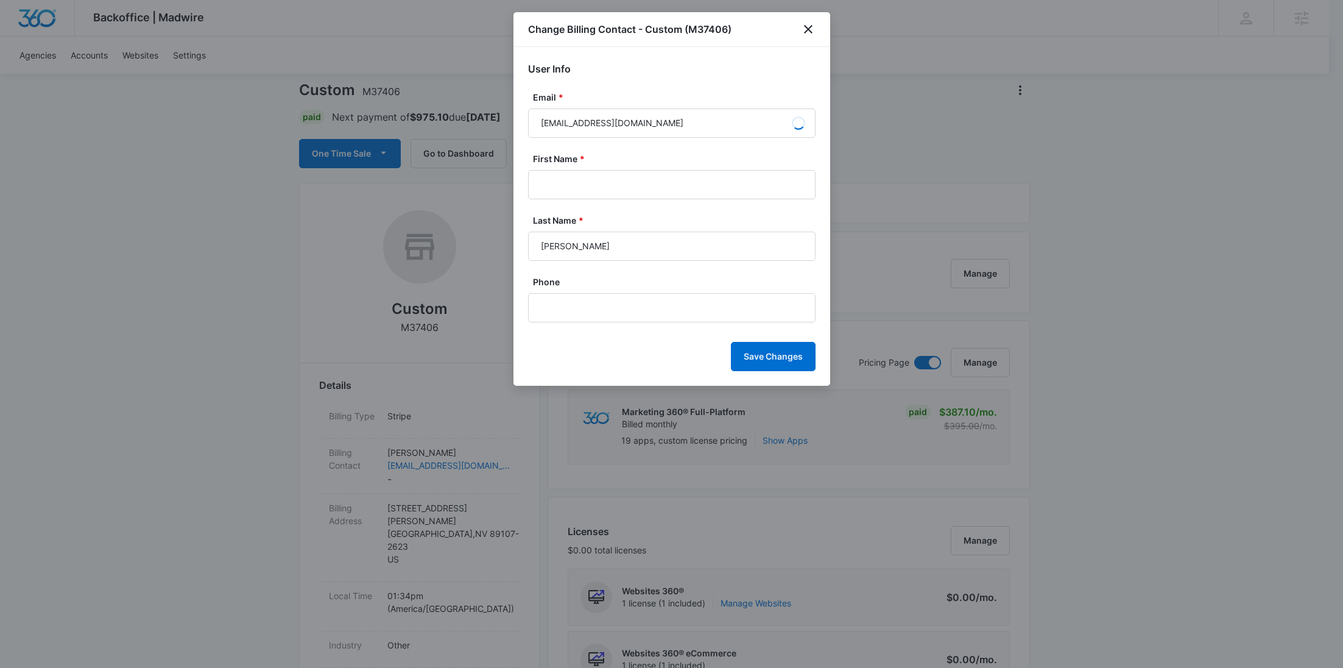
type input "[PERSON_NAME]"
drag, startPoint x: 692, startPoint y: 117, endPoint x: 466, endPoint y: 117, distance: 226.0
paste input "[PERSON_NAME]@tnr-usa"
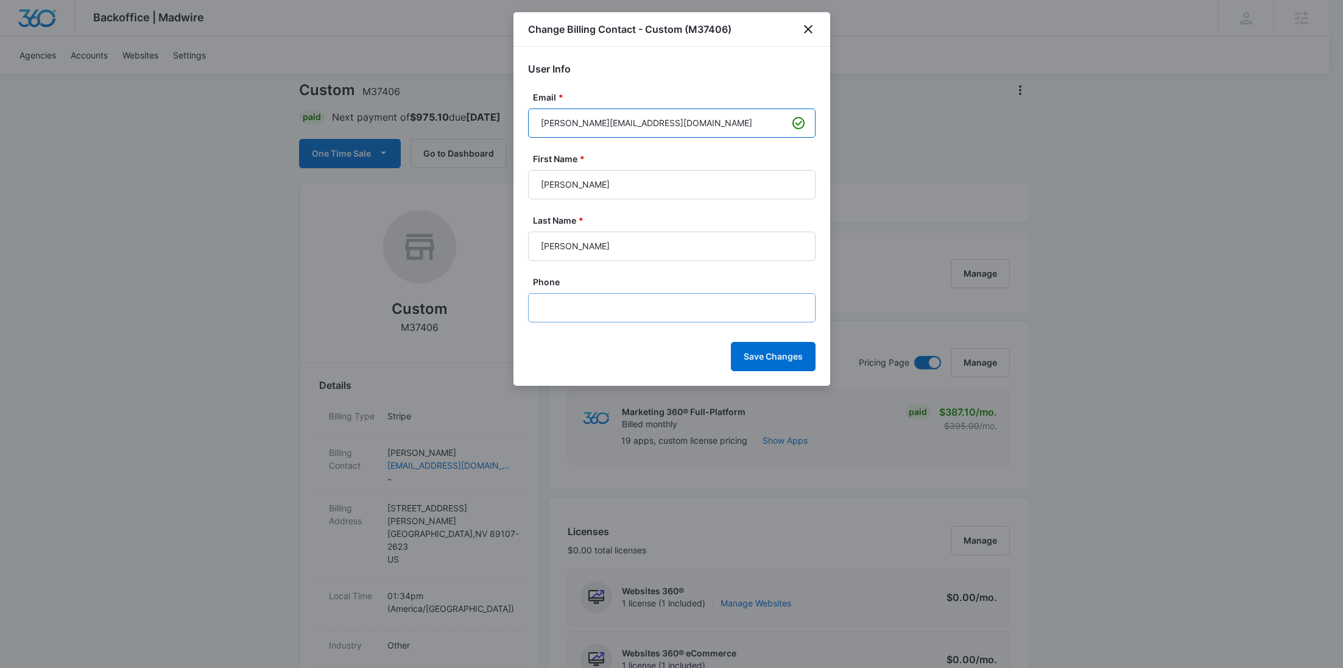
type input "[PERSON_NAME][EMAIL_ADDRESS][DOMAIN_NAME]"
click at [615, 317] on input "Phone" at bounding box center [672, 307] width 288 height 29
click at [776, 347] on button "Save Changes" at bounding box center [773, 356] width 85 height 29
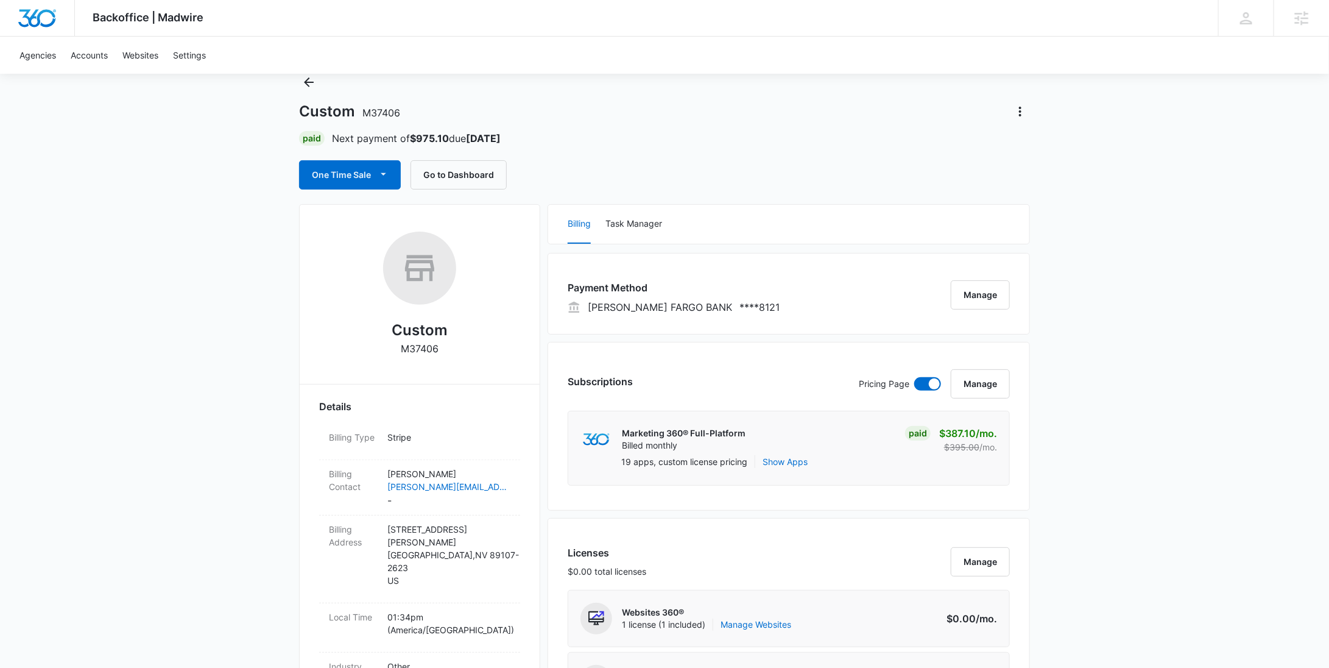
scroll to position [0, 0]
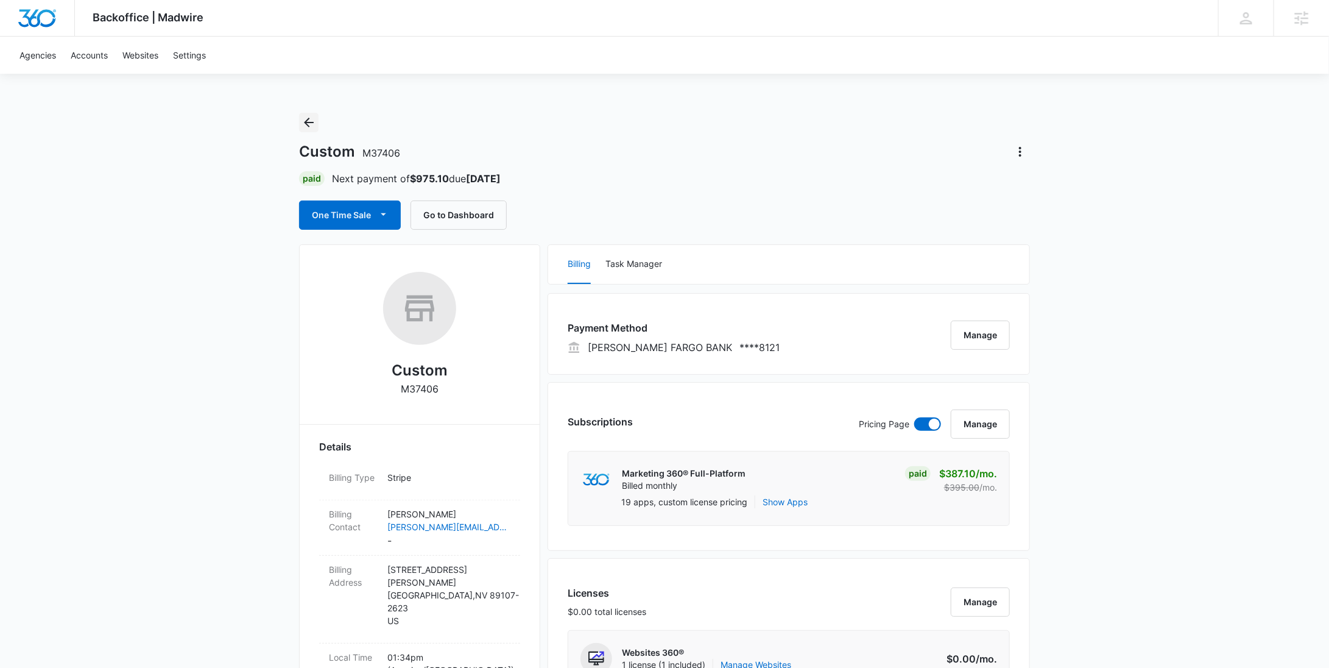
click at [317, 121] on button "Back" at bounding box center [308, 122] width 19 height 19
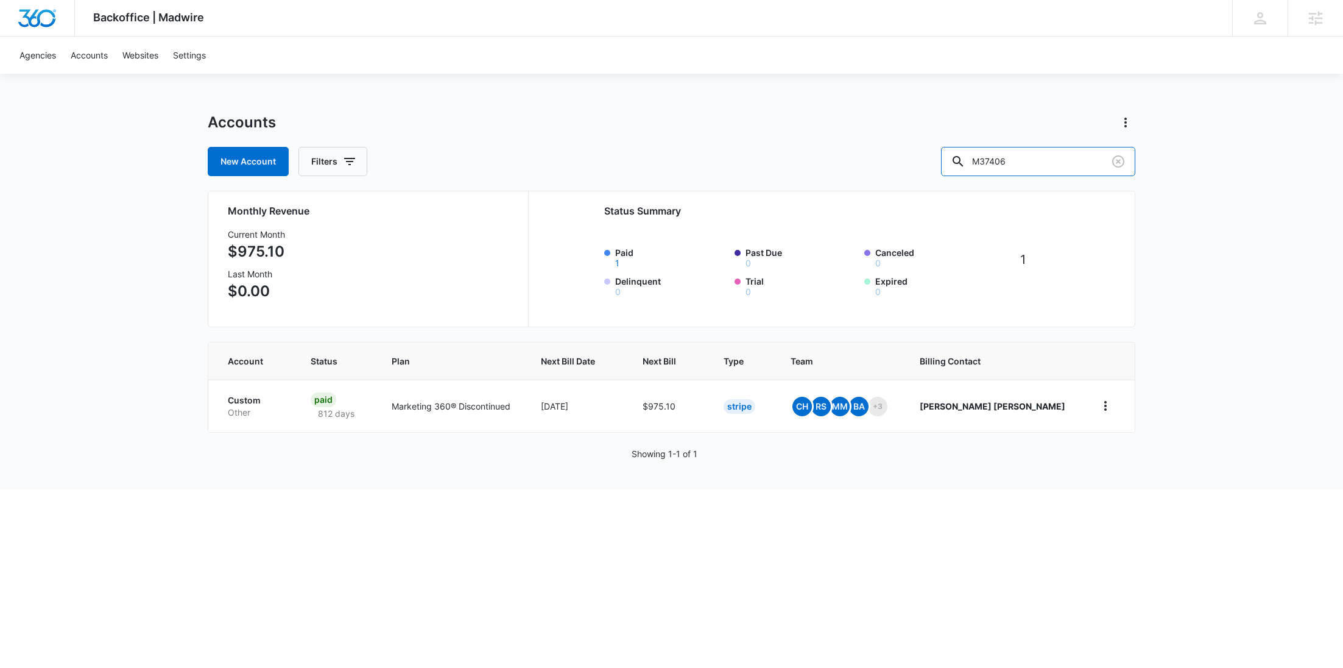
drag, startPoint x: 1091, startPoint y: 161, endPoint x: 943, endPoint y: 166, distance: 148.8
click at [943, 166] on div "New Account Filters M37406" at bounding box center [672, 161] width 928 height 29
paste input "35898"
type input "M335898"
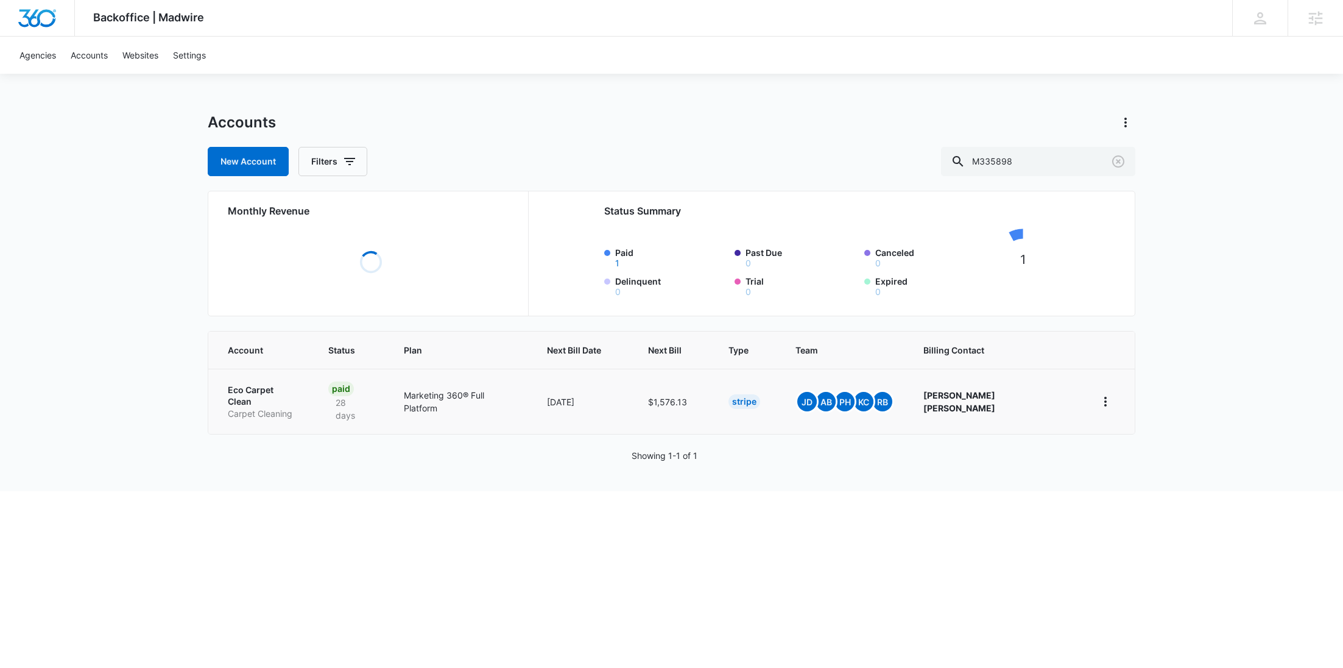
drag, startPoint x: 281, startPoint y: 389, endPoint x: 274, endPoint y: 398, distance: 11.6
click at [274, 408] on p "Carpet Cleaning" at bounding box center [263, 414] width 71 height 12
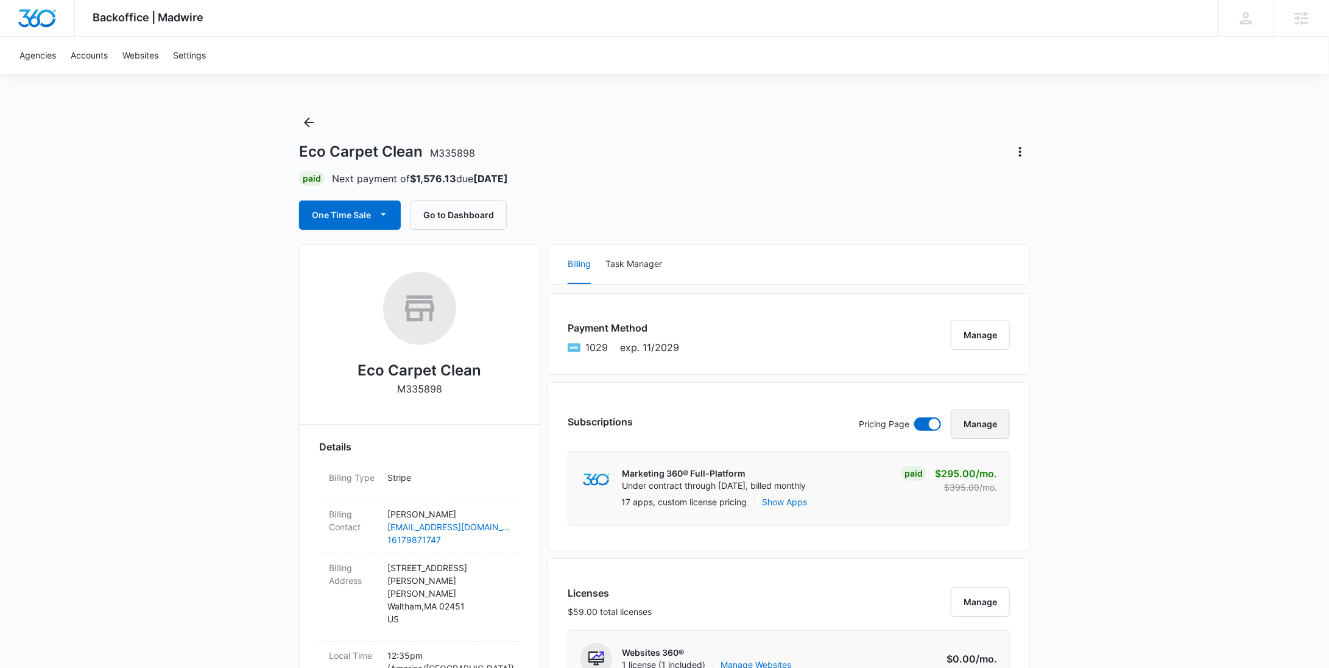
click at [989, 431] on button "Manage" at bounding box center [980, 423] width 59 height 29
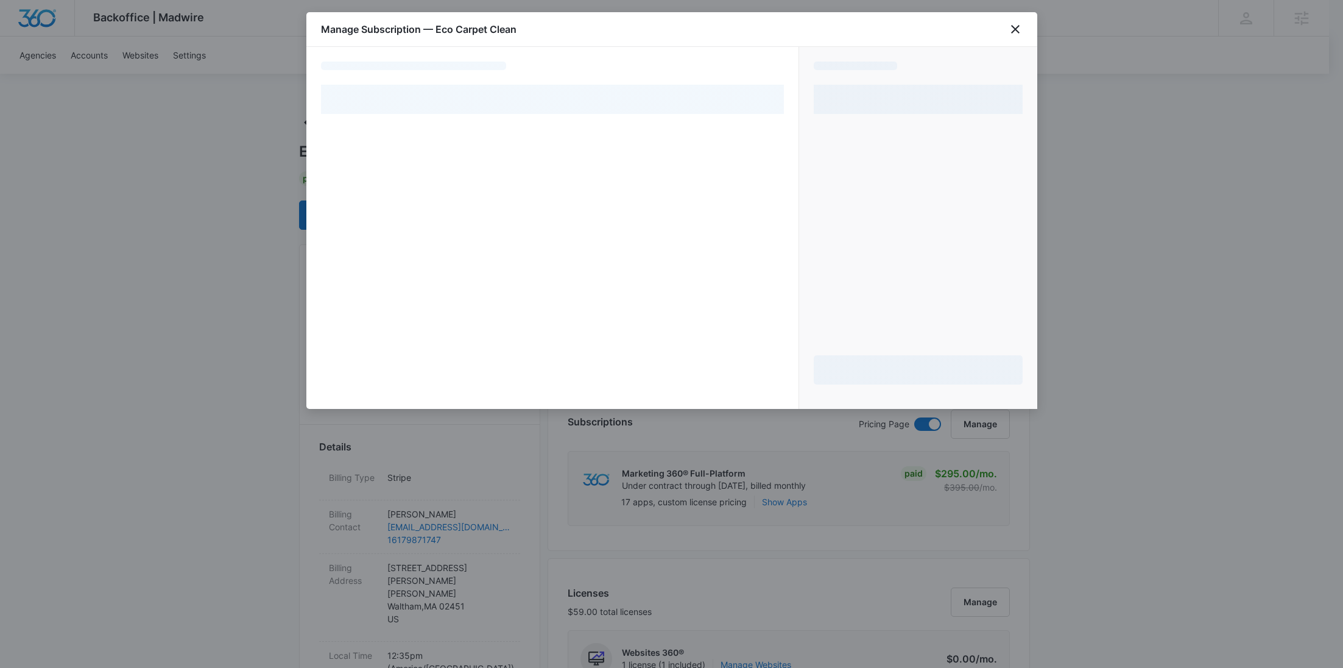
select select "pm_1RtETAA4n8RTgNjUixbjyKiU"
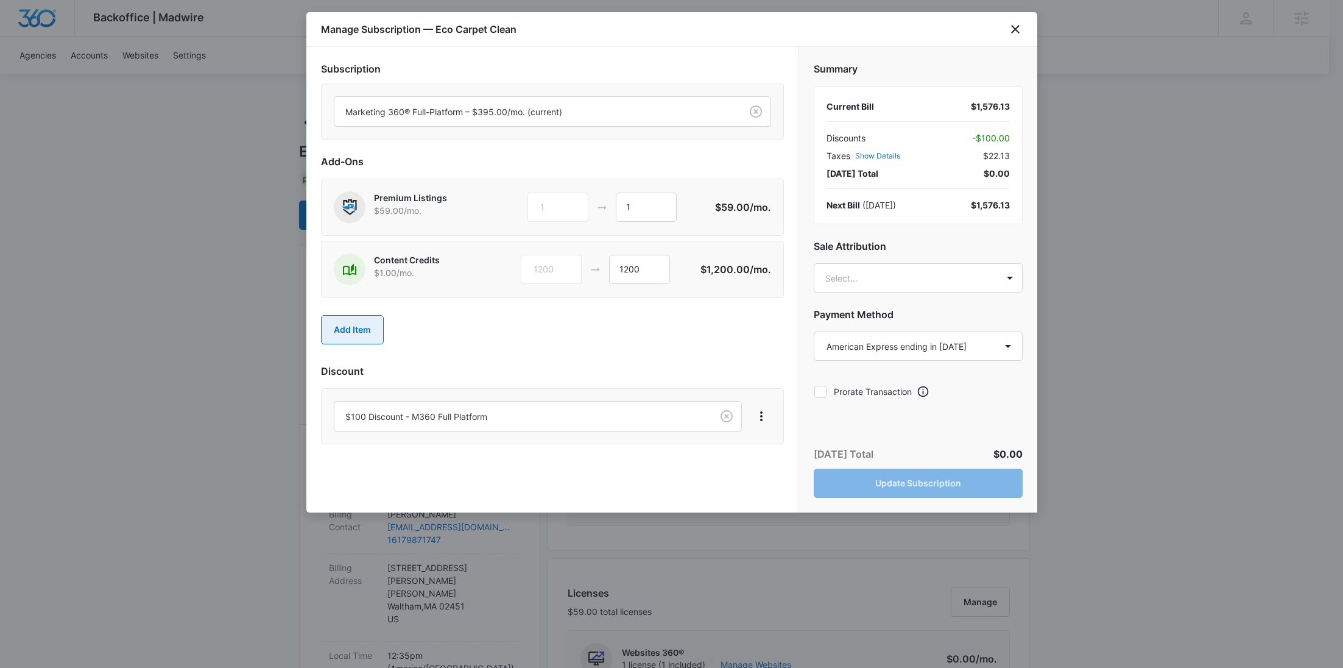
click at [372, 324] on button "Add Item" at bounding box center [352, 329] width 63 height 29
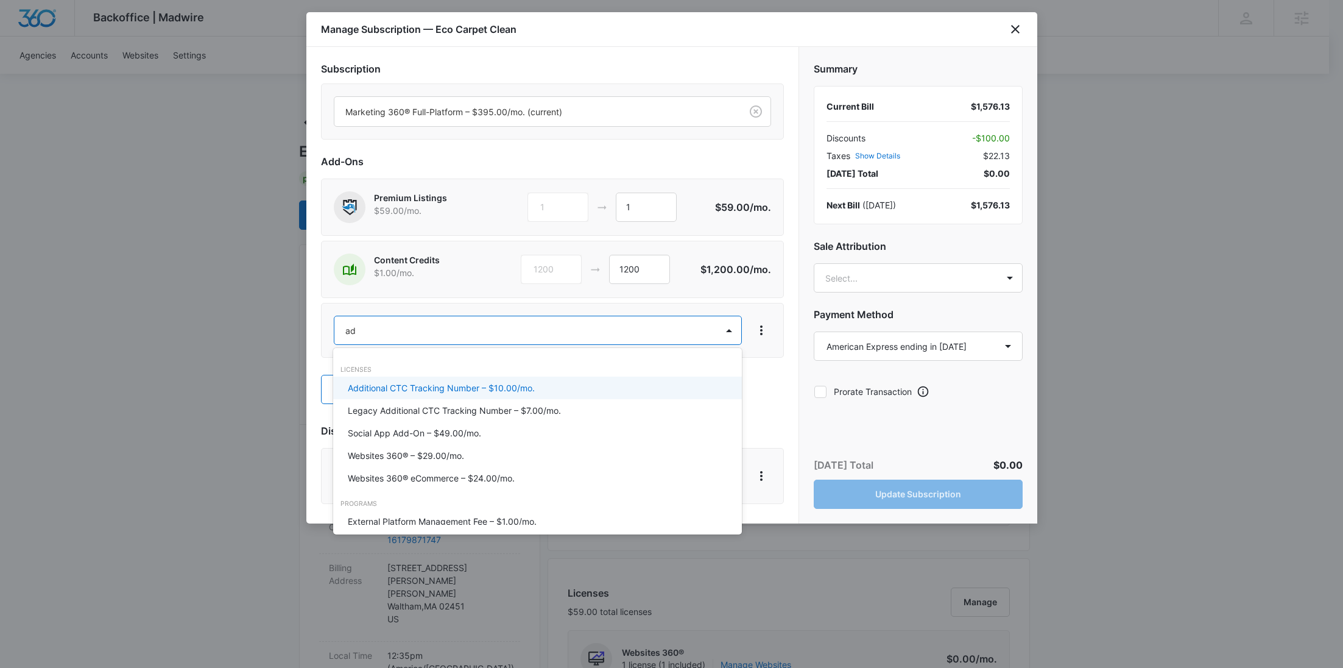
type input "ad c"
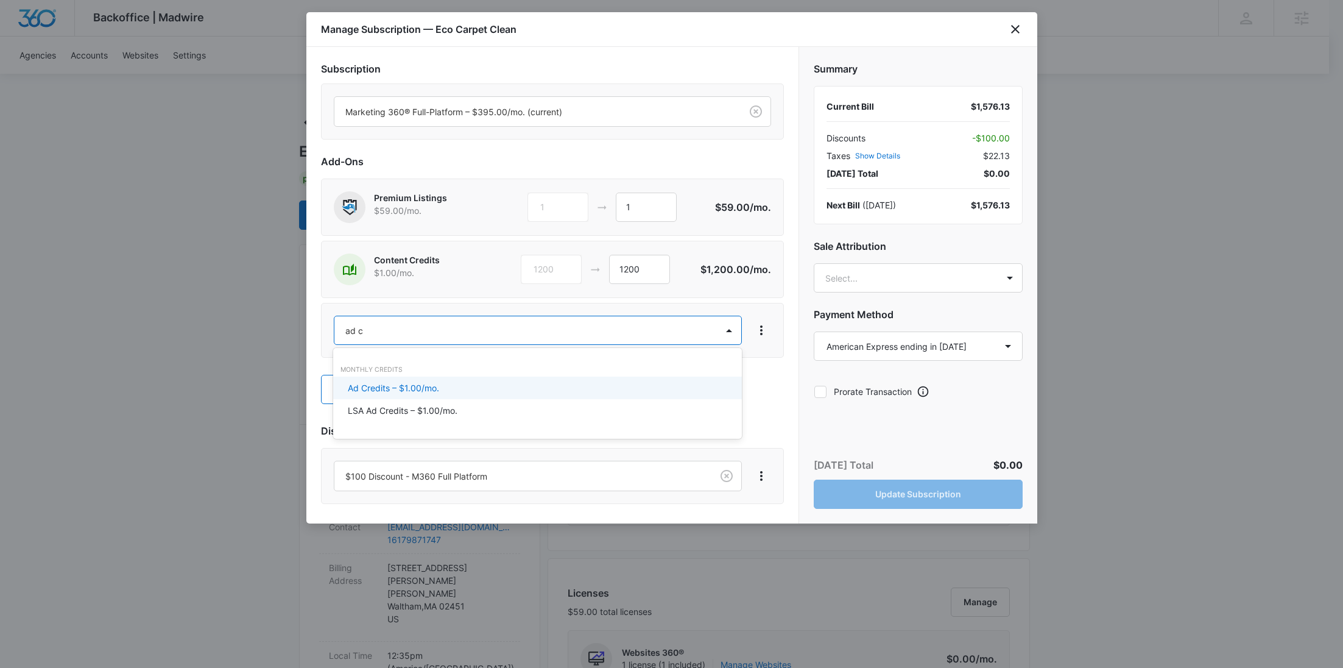
click at [387, 392] on p "Ad Credits – $1.00/mo." at bounding box center [393, 387] width 91 height 13
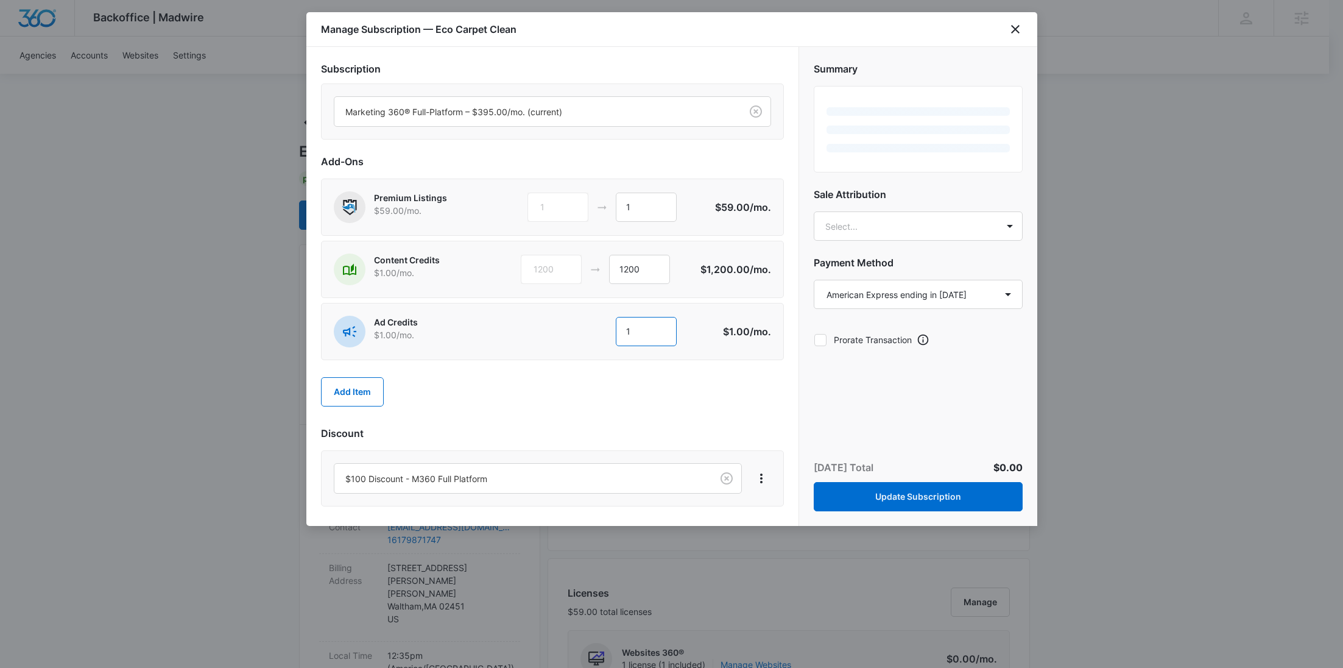
click at [540, 322] on div "1 1" at bounding box center [621, 331] width 186 height 29
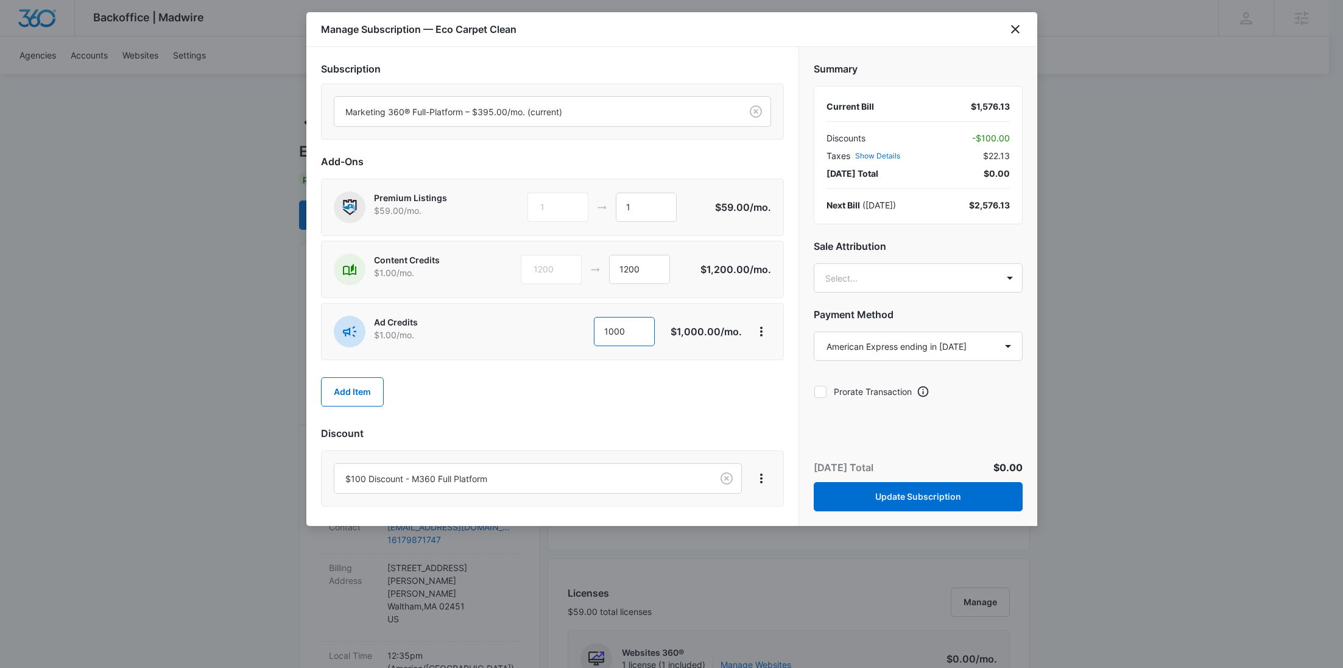
type input "1000"
click at [919, 486] on button "Update Subscription" at bounding box center [918, 496] width 209 height 29
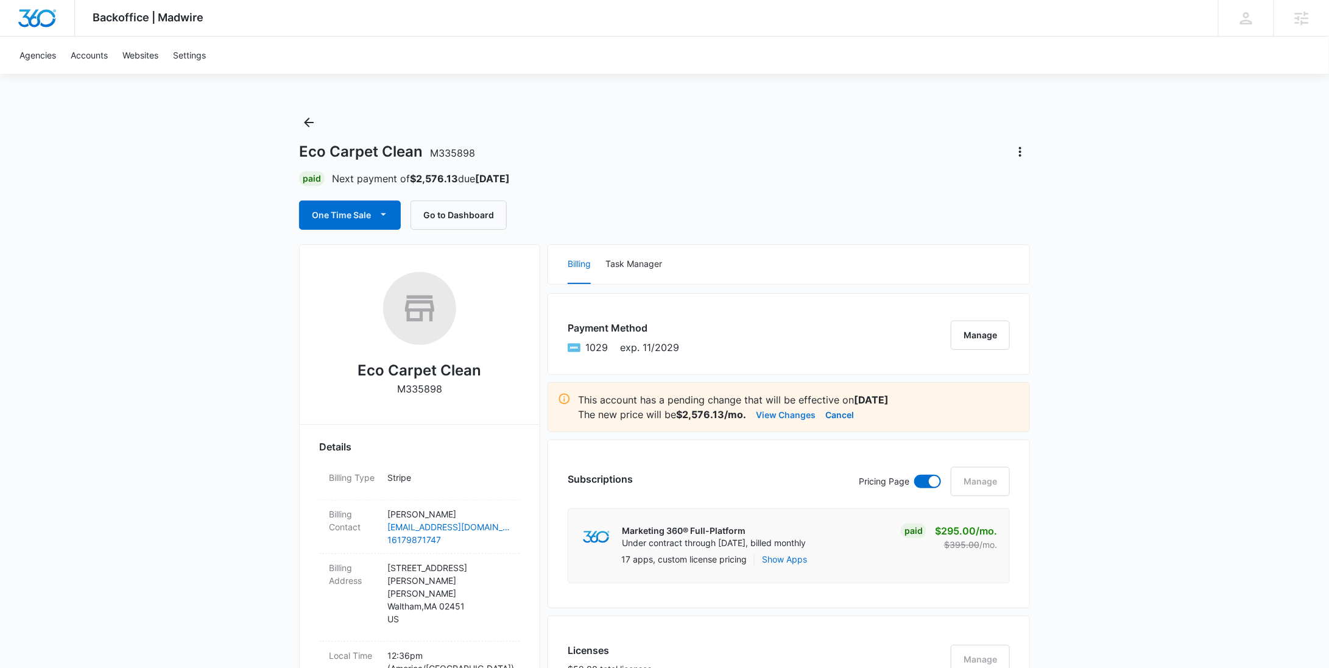
click at [766, 407] on button "View Changes" at bounding box center [786, 414] width 60 height 15
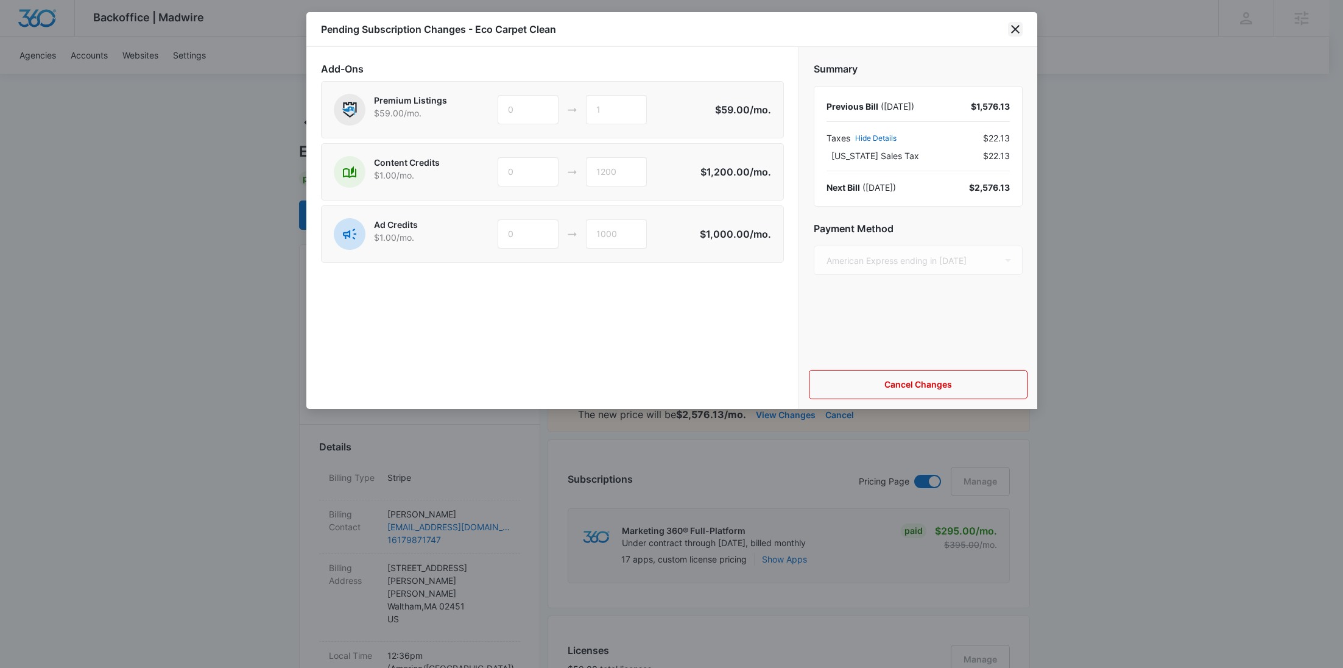
click at [1018, 31] on icon "close" at bounding box center [1015, 29] width 9 height 9
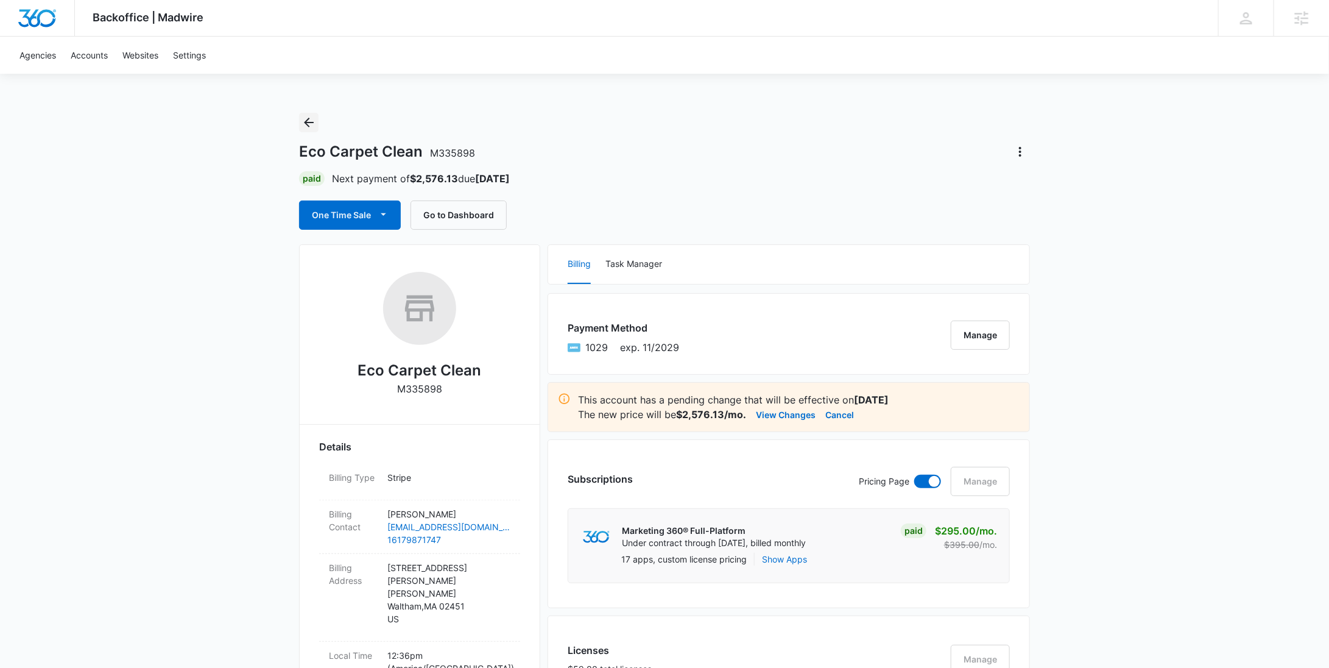
click at [313, 125] on icon "Back" at bounding box center [309, 122] width 15 height 15
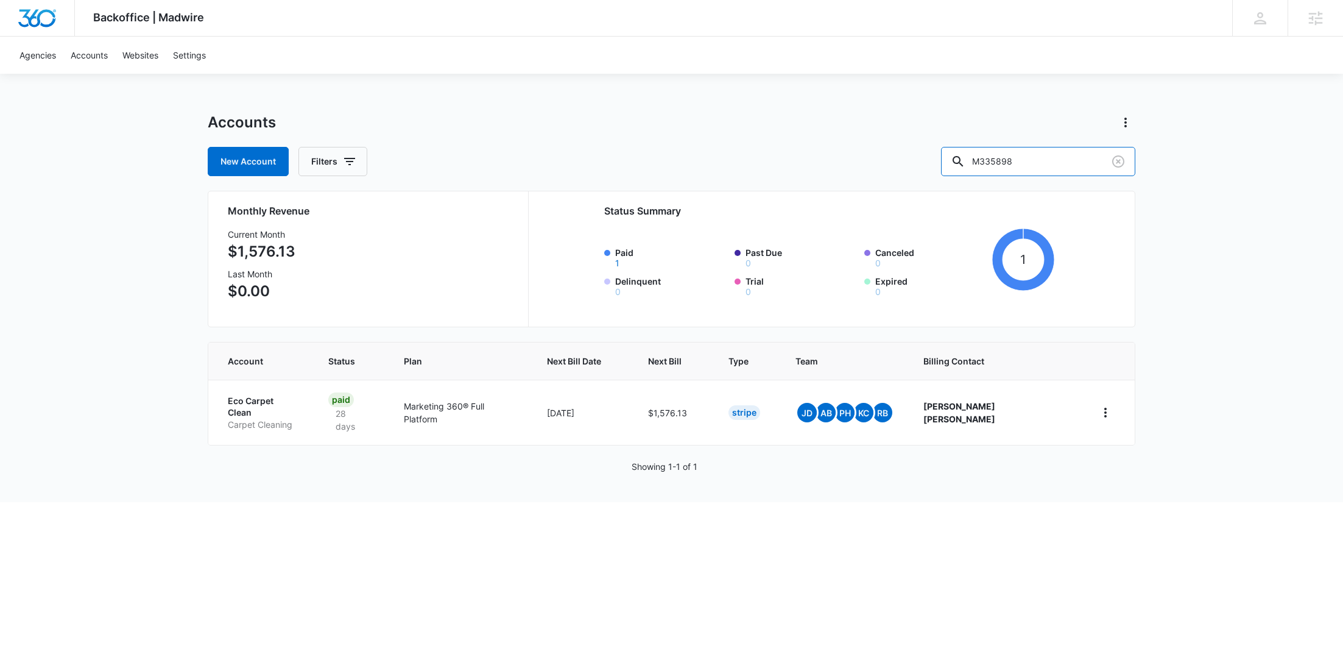
drag, startPoint x: 1063, startPoint y: 160, endPoint x: 922, endPoint y: 157, distance: 140.8
click at [922, 157] on div "New Account Filters M335898" at bounding box center [672, 161] width 928 height 29
paste input "23633"
type input "M323633"
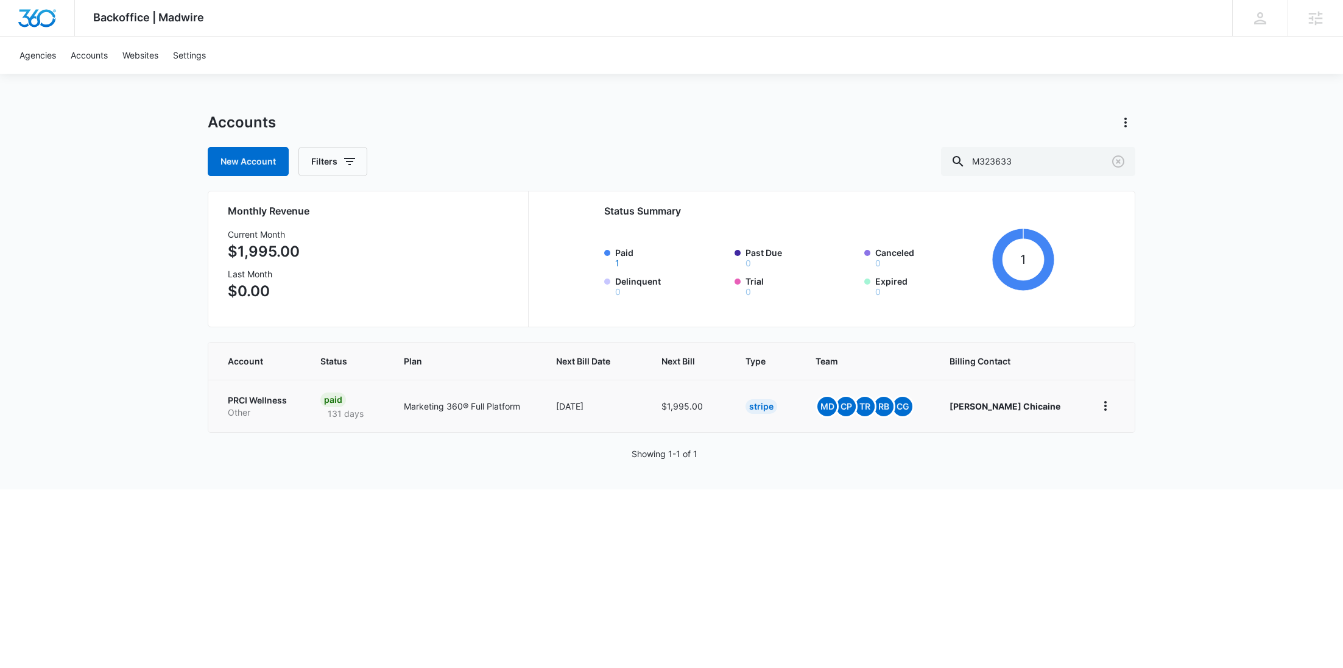
click at [263, 407] on p "Other" at bounding box center [259, 412] width 63 height 12
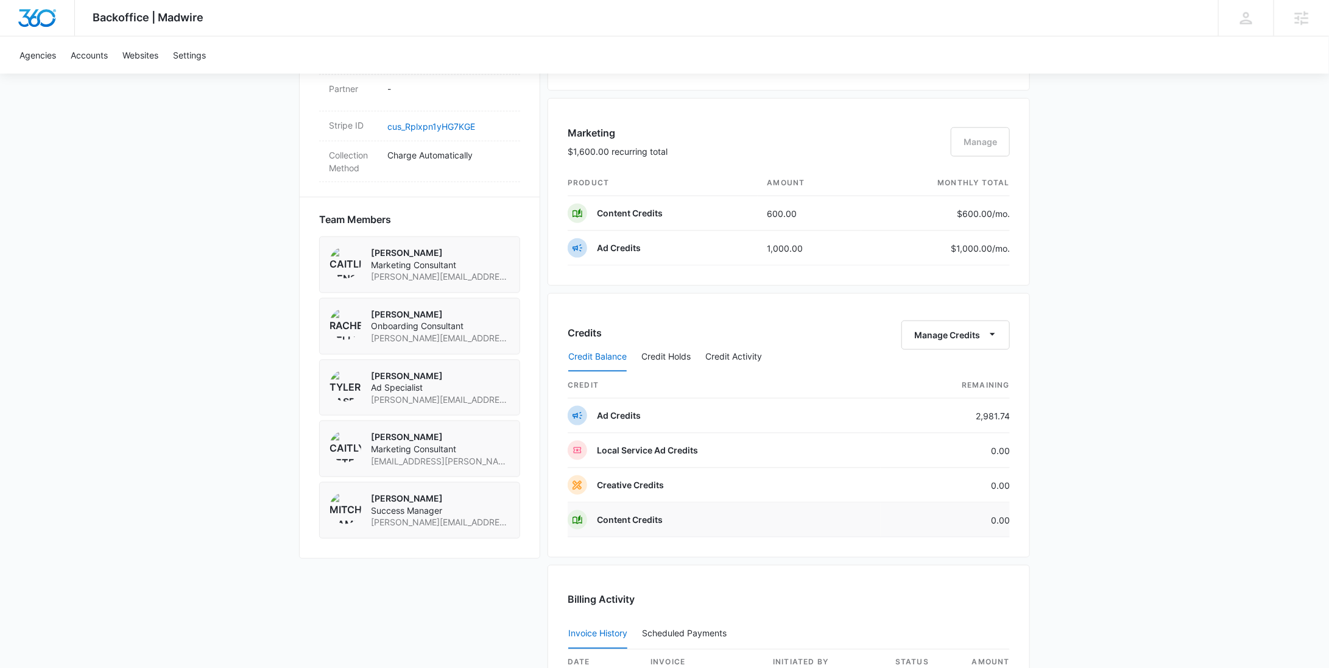
scroll to position [748, 0]
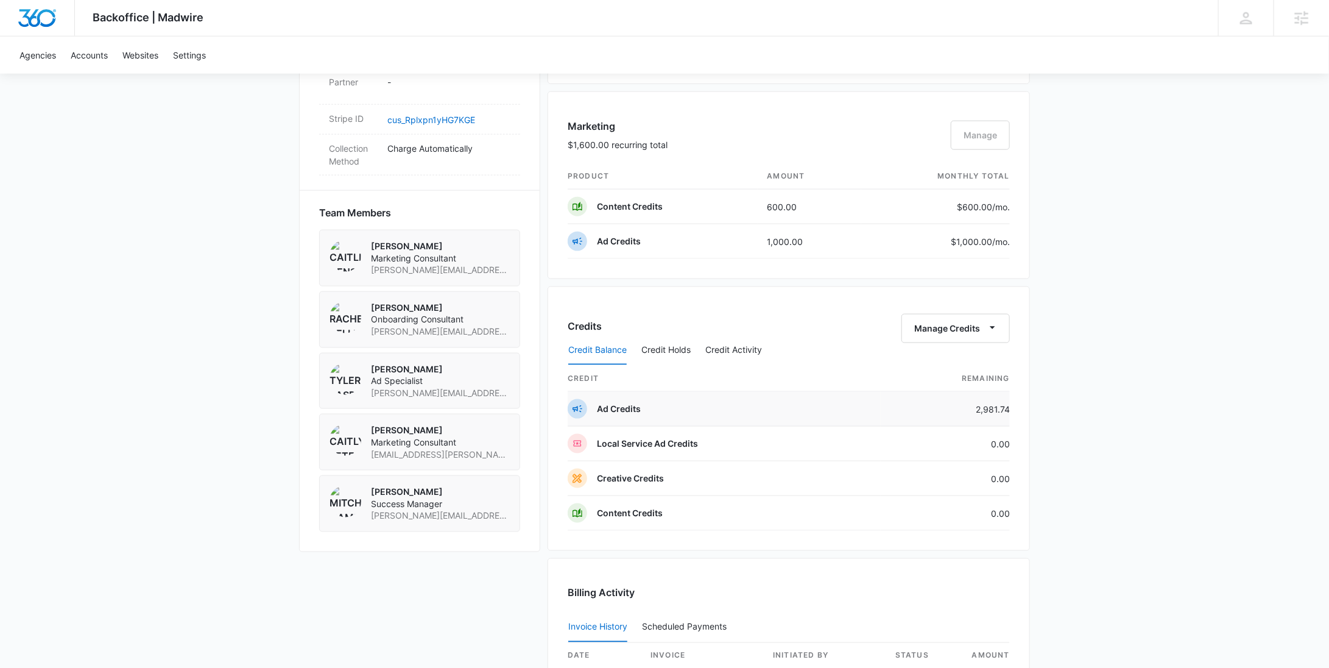
click at [1002, 402] on td "2,981.74" at bounding box center [945, 409] width 129 height 35
copy td "2,981.74"
click at [454, 115] on link "cus_Rplxpn1yHG7KGE" at bounding box center [432, 120] width 88 height 10
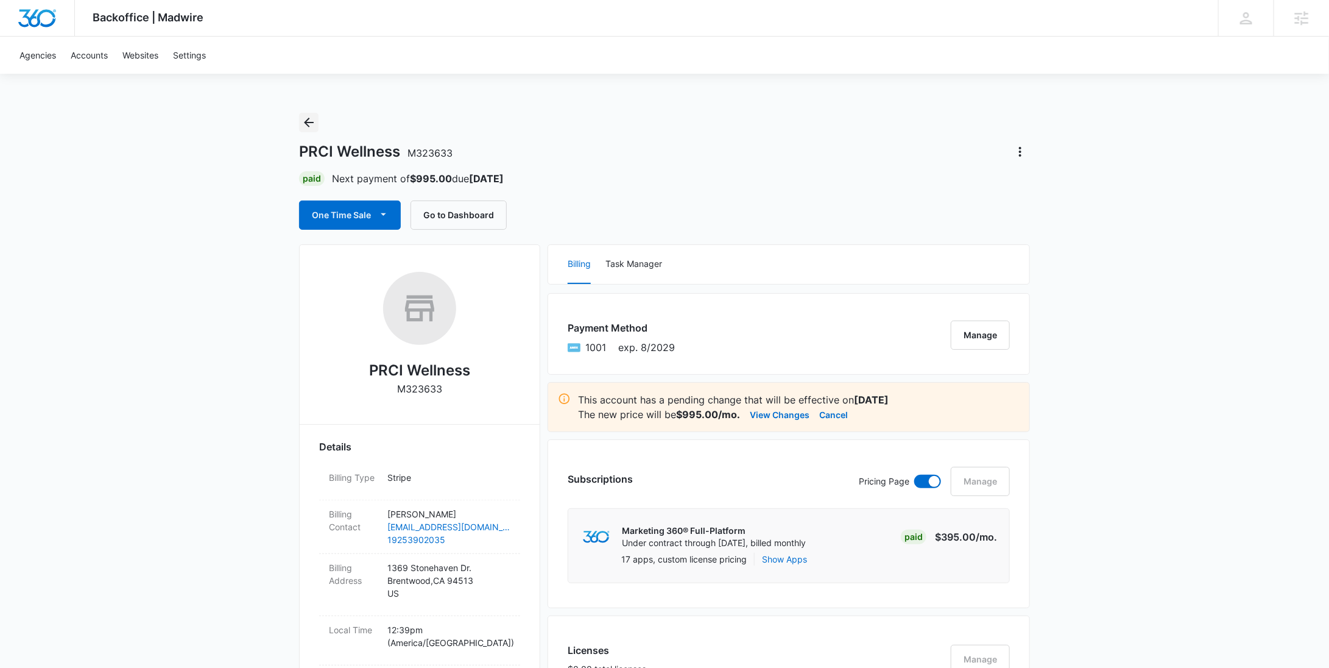
click at [314, 118] on icon "Back" at bounding box center [309, 122] width 15 height 15
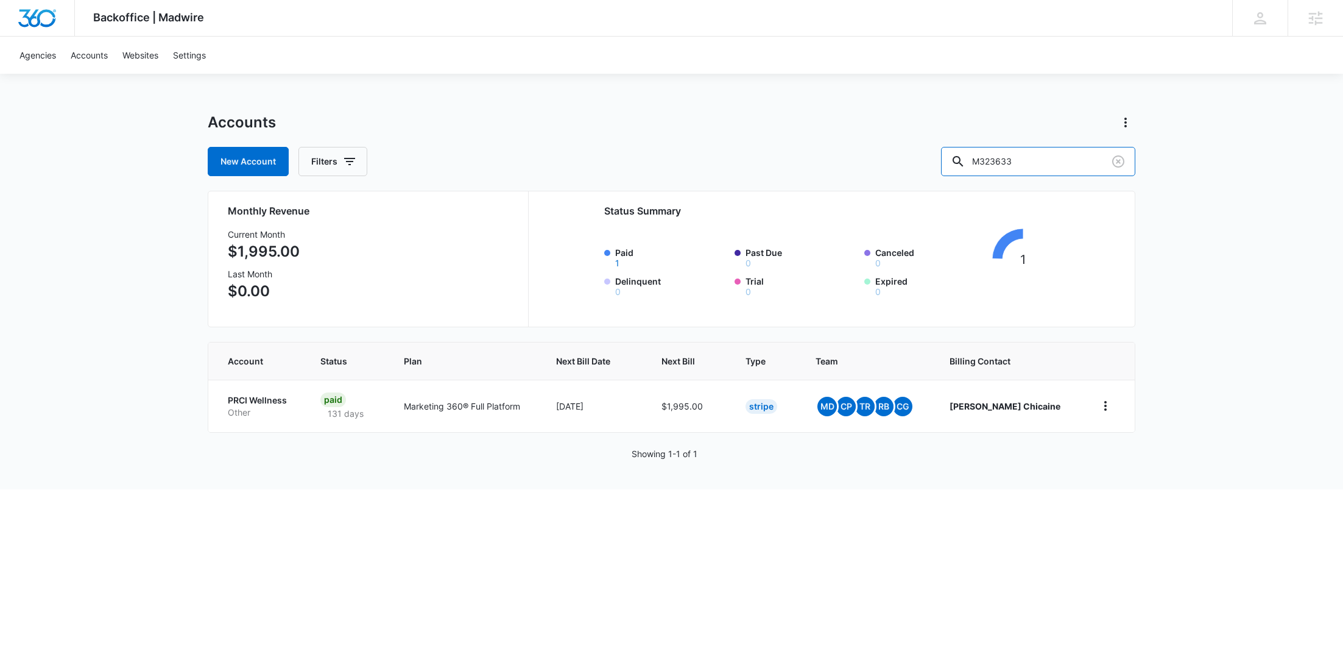
drag, startPoint x: 1061, startPoint y: 157, endPoint x: 941, endPoint y: 157, distance: 120.0
click at [942, 157] on div "New Account Filters M323633" at bounding box center [672, 161] width 928 height 29
paste input "37472"
type input "M337472"
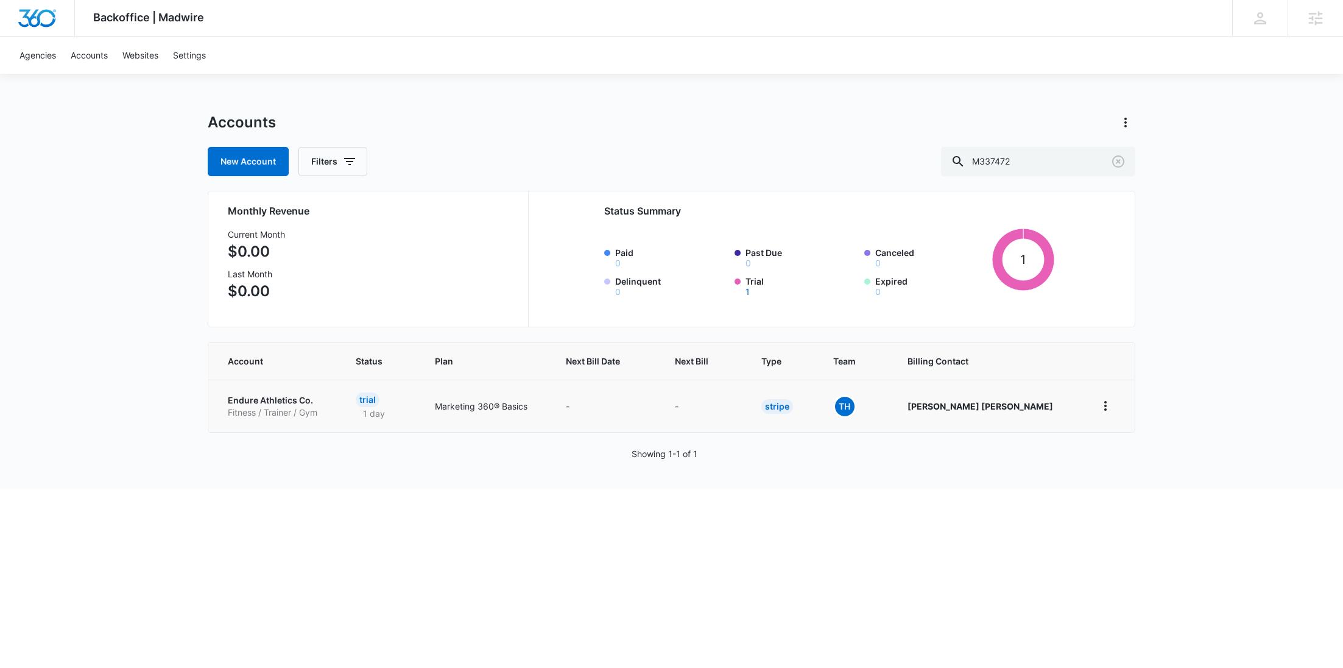
click at [250, 403] on p "Endure Athletics Co." at bounding box center [277, 400] width 99 height 12
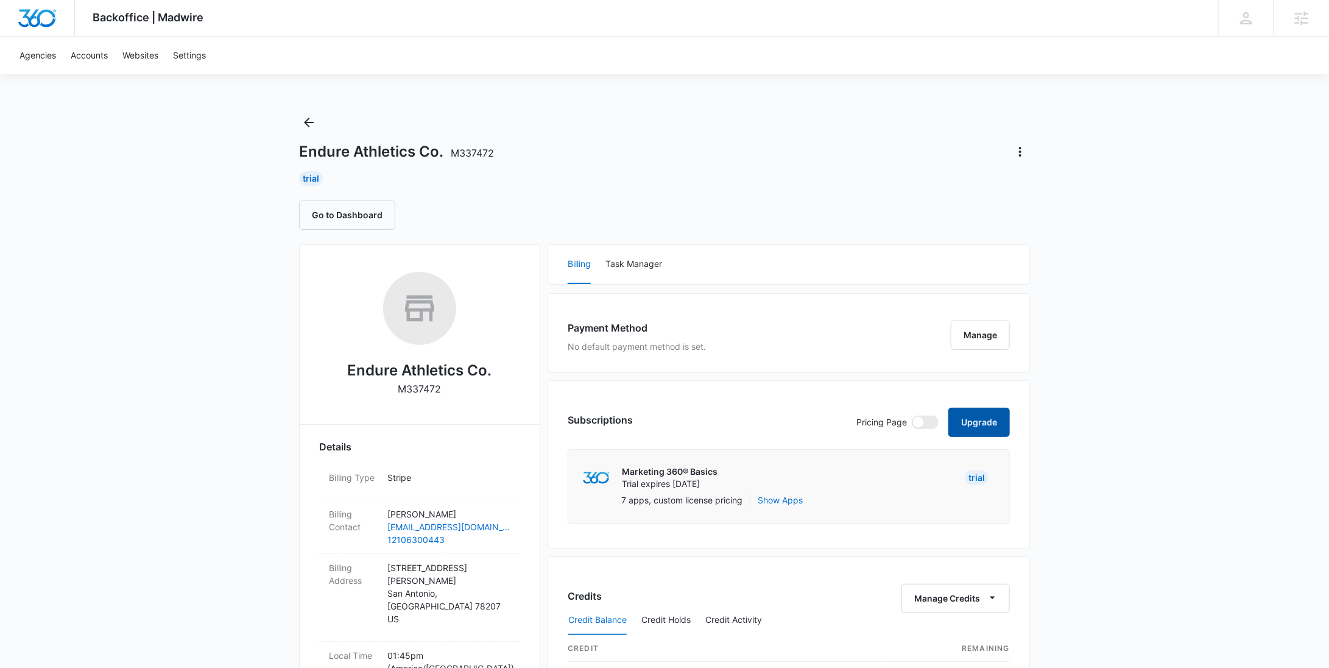
click at [1000, 412] on button "Upgrade" at bounding box center [980, 422] width 62 height 29
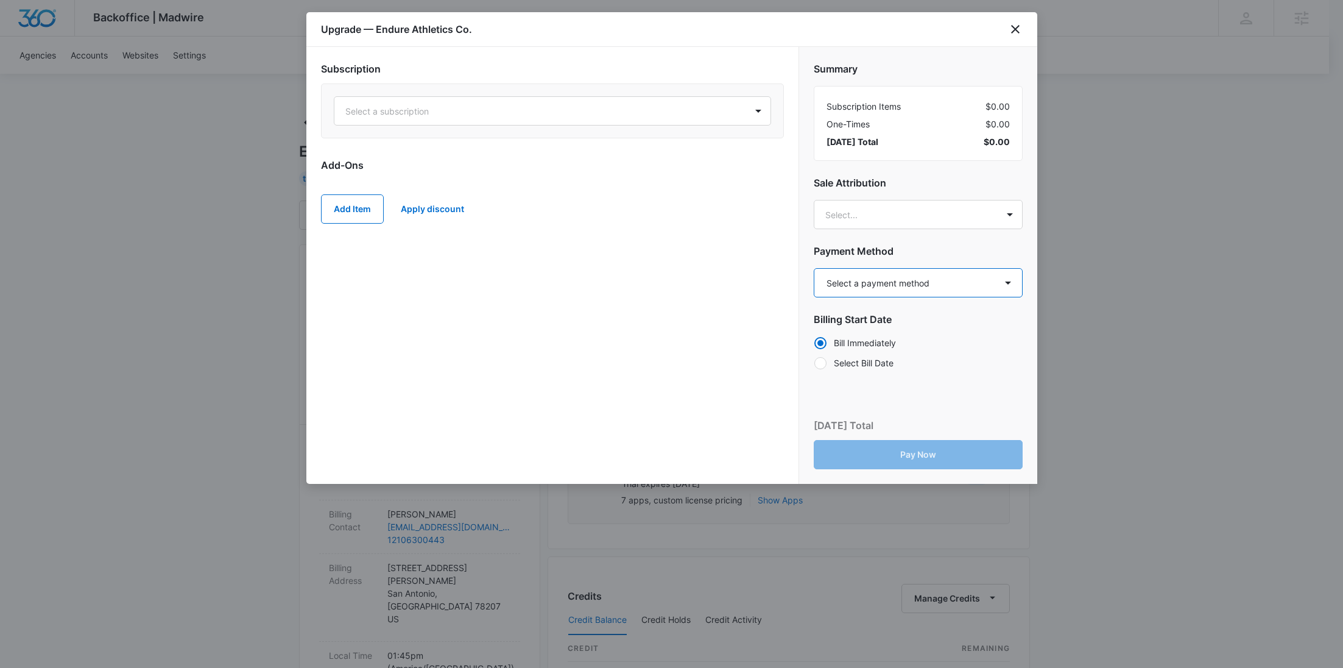
click at [908, 283] on select "Select a payment method American Express ending in 4003 New payment method Mont…" at bounding box center [918, 282] width 209 height 29
select select "pm_1S3LUXA4n8RTgNjUoqRMxG9h"
click at [814, 268] on select "Select a payment method American Express ending in 4003 New payment method Mont…" at bounding box center [918, 282] width 209 height 29
click at [556, 108] on div at bounding box center [537, 111] width 385 height 15
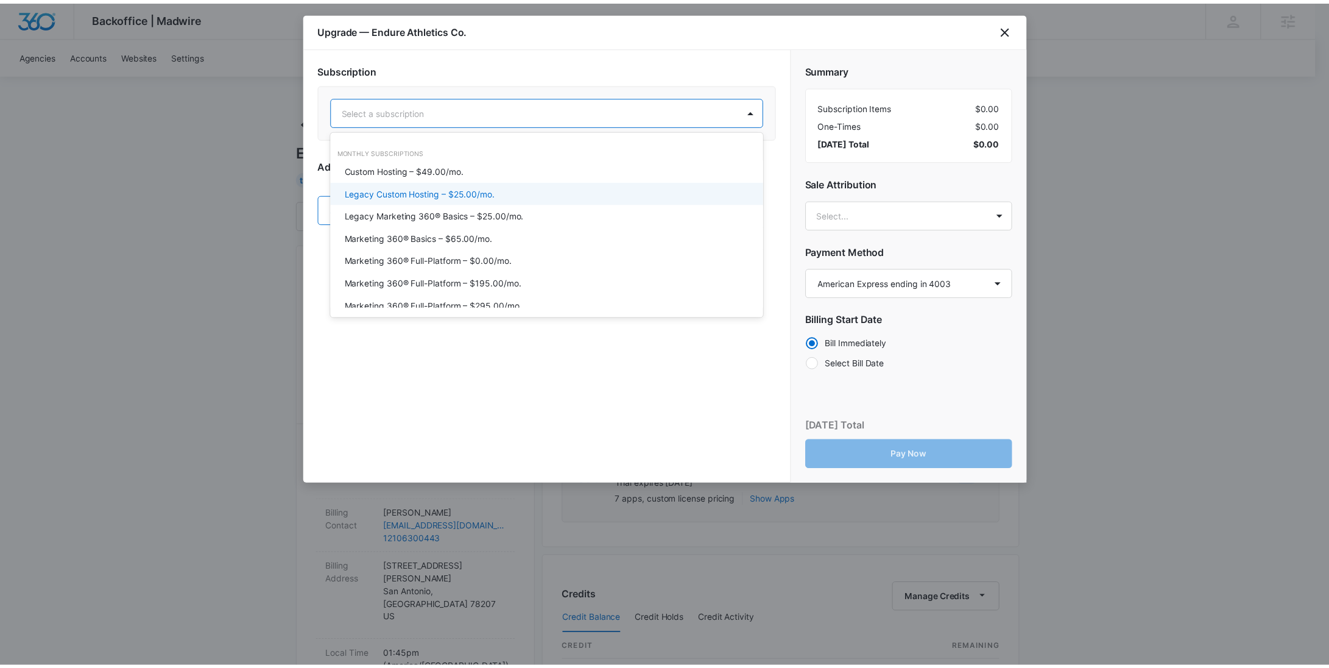
scroll to position [57, 0]
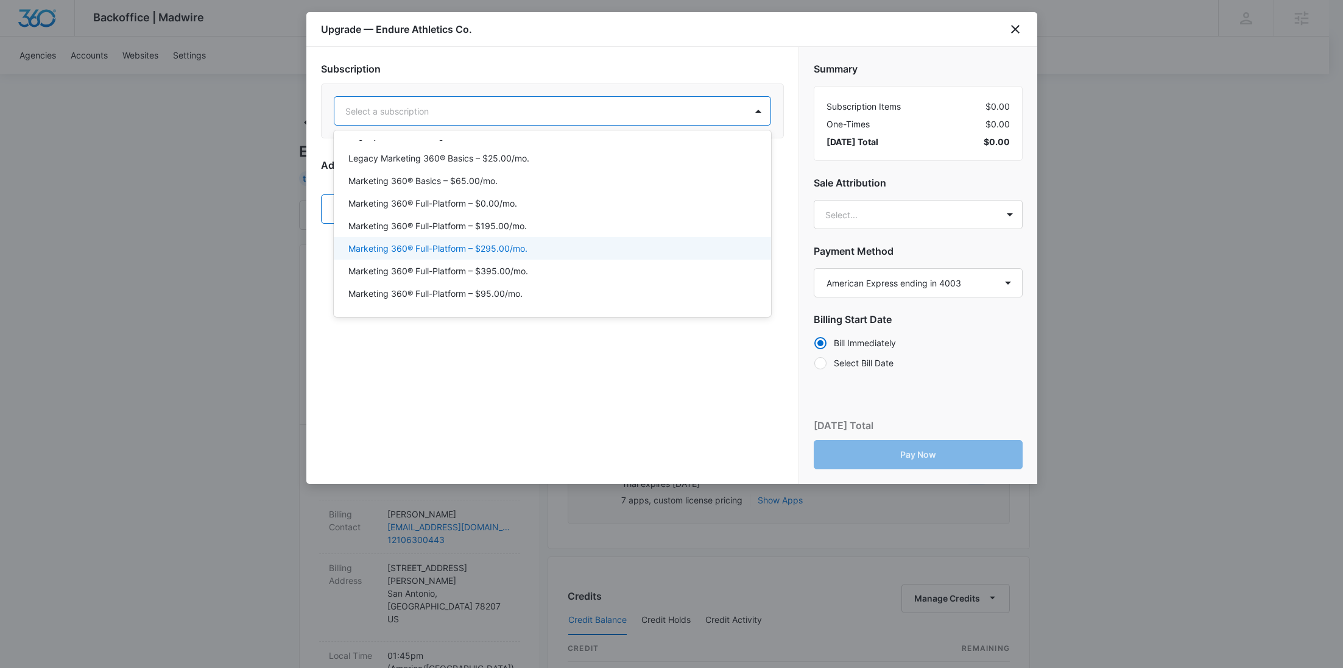
click at [517, 261] on div "Marketing 360® Full-Platform – $395.00/mo." at bounding box center [552, 271] width 437 height 23
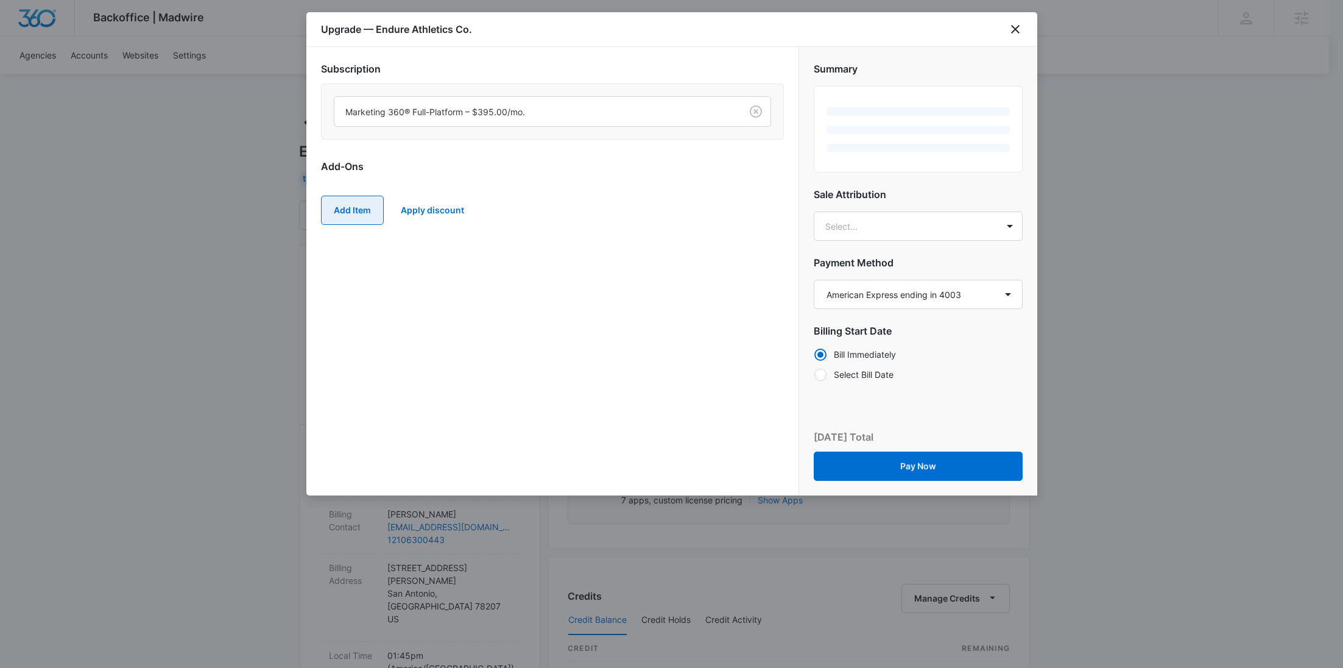
click at [352, 213] on button "Add Item" at bounding box center [352, 210] width 63 height 29
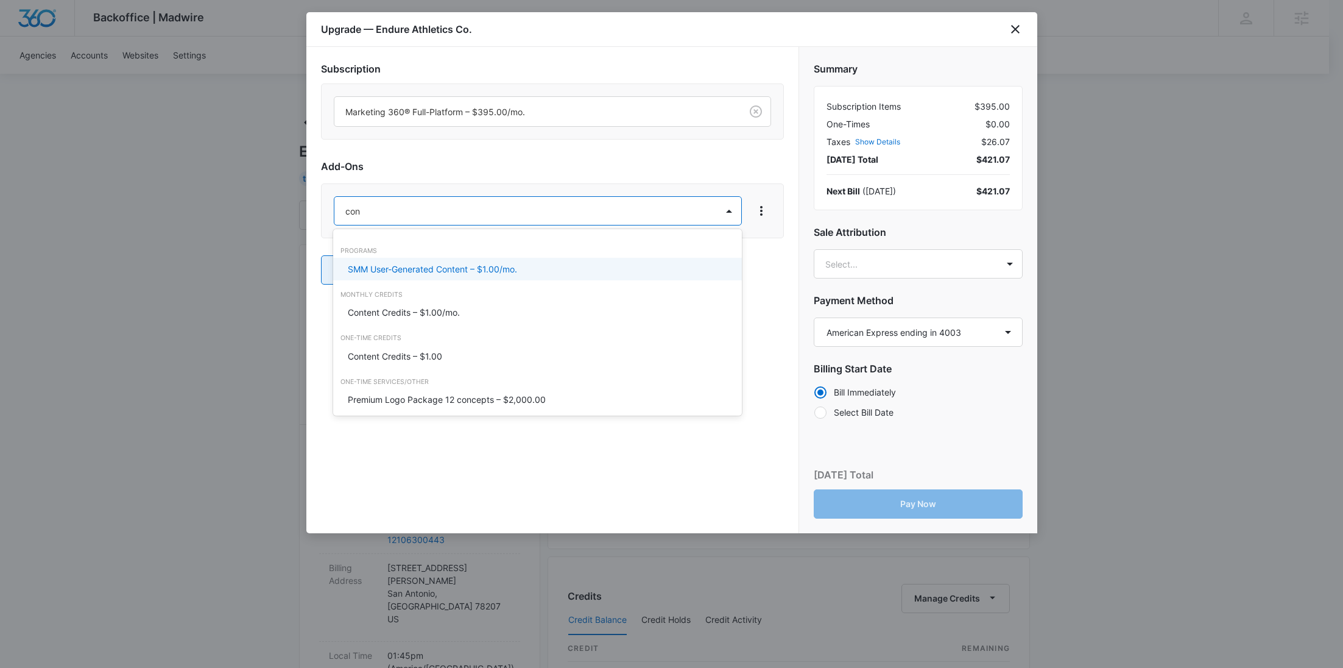
type input "cont"
click at [400, 306] on p "Content Credits – $1.00/mo." at bounding box center [404, 312] width 112 height 13
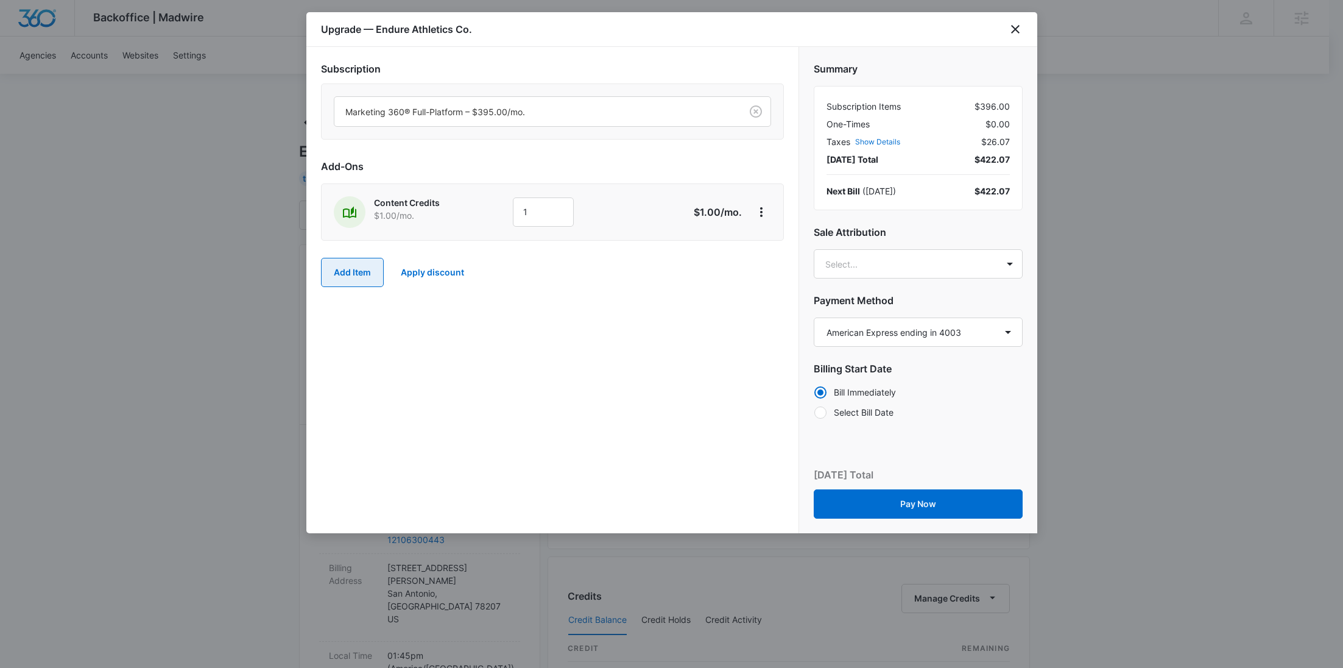
click at [363, 269] on button "Add Item" at bounding box center [352, 272] width 63 height 29
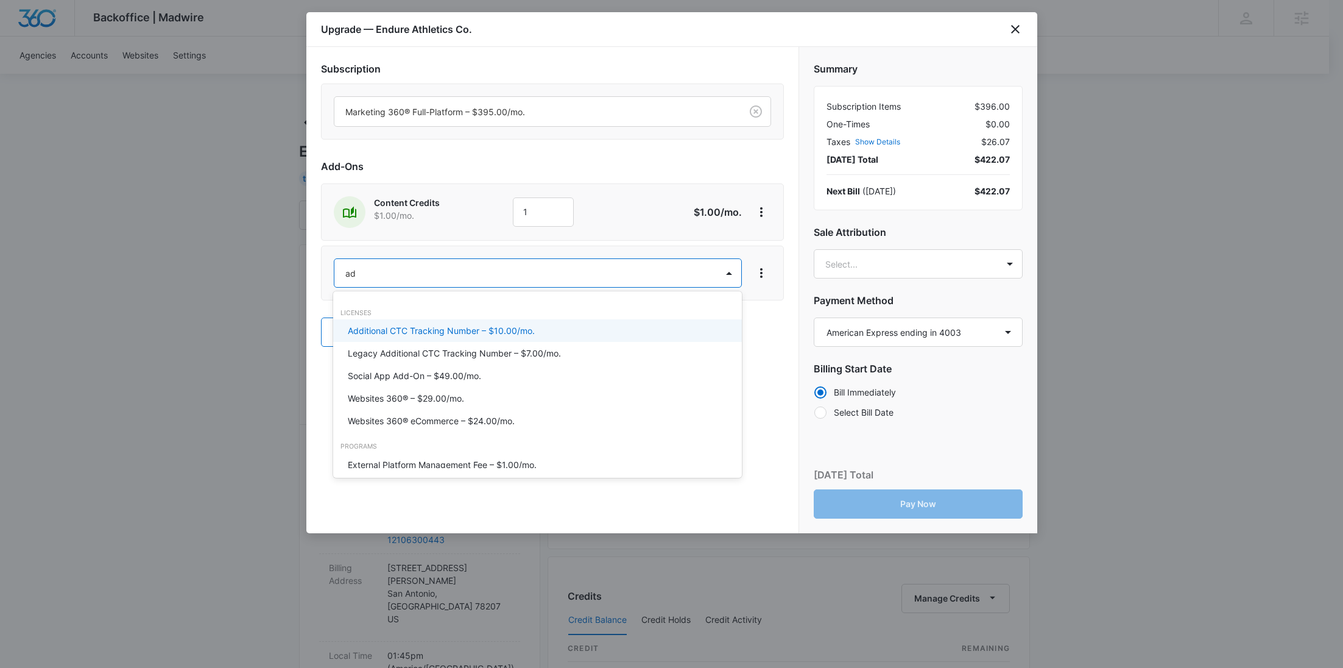
type input "ad c"
click at [389, 329] on p "Ad Credits – $1.00/mo." at bounding box center [393, 330] width 91 height 13
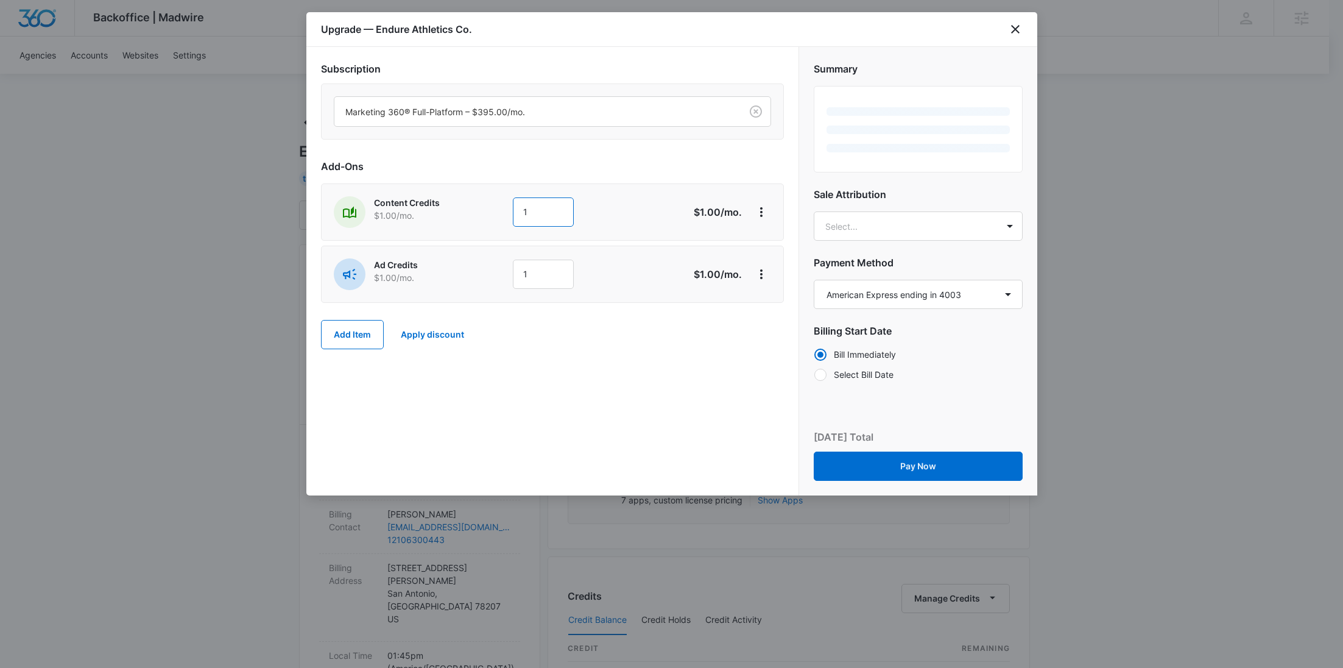
drag, startPoint x: 539, startPoint y: 218, endPoint x: 483, endPoint y: 214, distance: 56.2
click at [486, 214] on div "Content Credits $1.00 /mo. 1" at bounding box center [509, 212] width 351 height 32
type input "600"
click at [485, 219] on div "Content Credits $1.00 /mo." at bounding box center [418, 212] width 169 height 32
click at [452, 276] on div "Ad Credits $1.00 /mo. 1" at bounding box center [509, 274] width 351 height 32
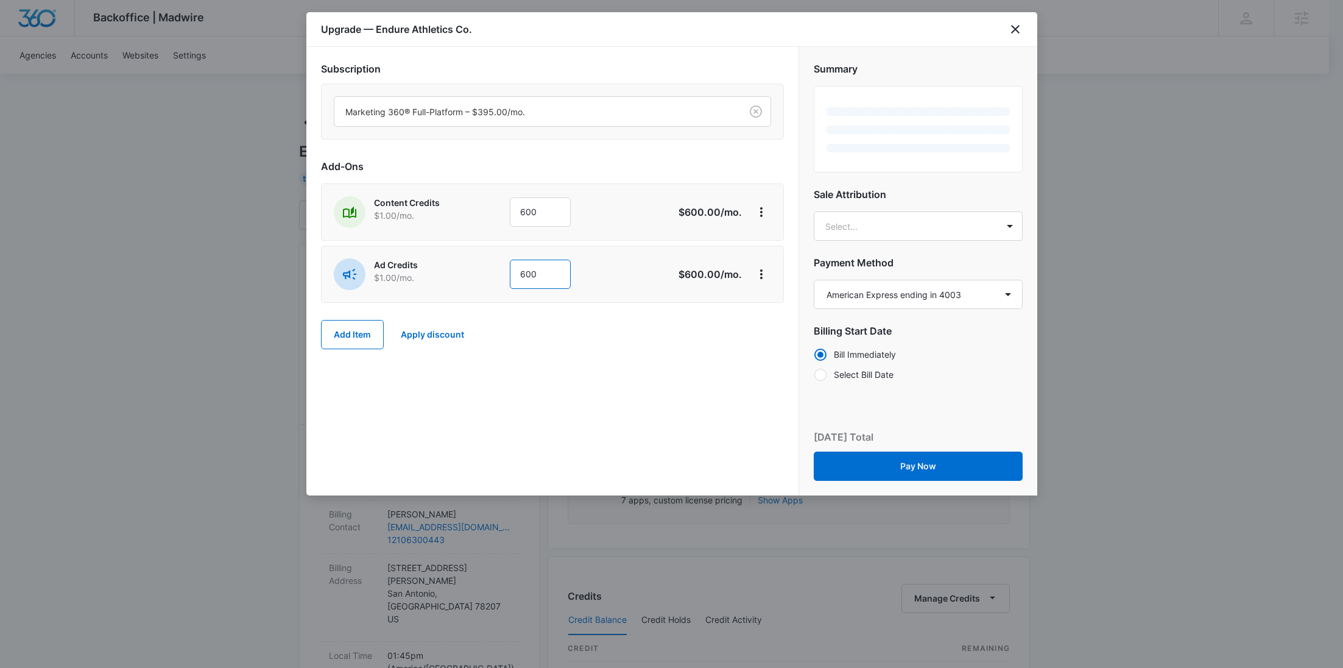
type input "600"
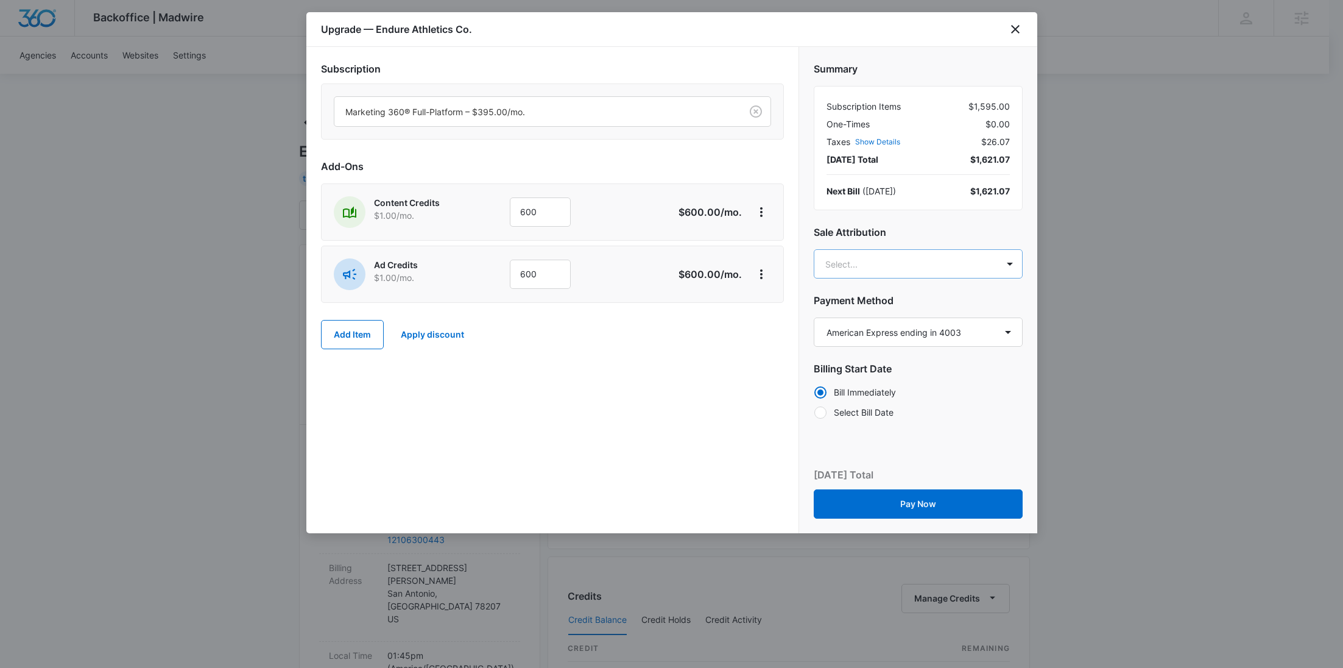
click at [890, 265] on body "Backoffice | Madwire Apps Settings [PERSON_NAME] Young [EMAIL_ADDRESS][PERSON_N…" at bounding box center [671, 623] width 1343 height 1246
paste input "[PERSON_NAME]"
type input "[PERSON_NAME]"
click at [891, 322] on p "[PERSON_NAME][EMAIL_ADDRESS][PERSON_NAME][DOMAIN_NAME]" at bounding box center [916, 326] width 177 height 26
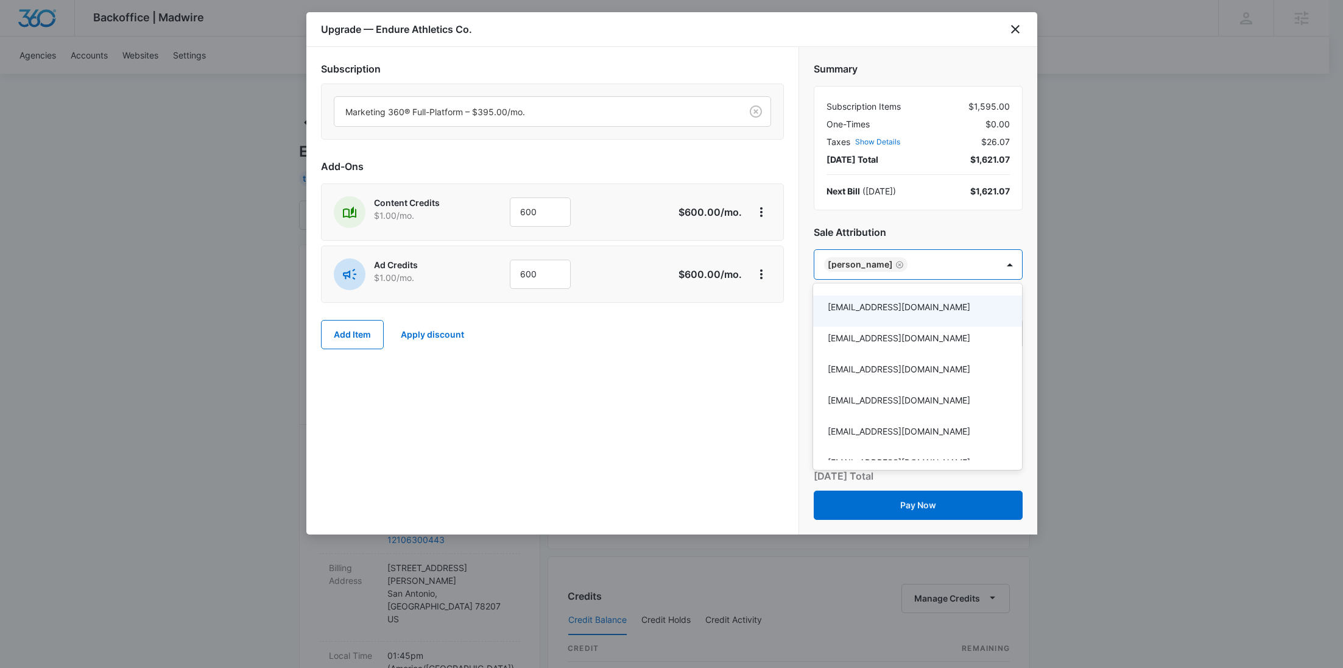
click at [733, 346] on div at bounding box center [671, 334] width 1343 height 668
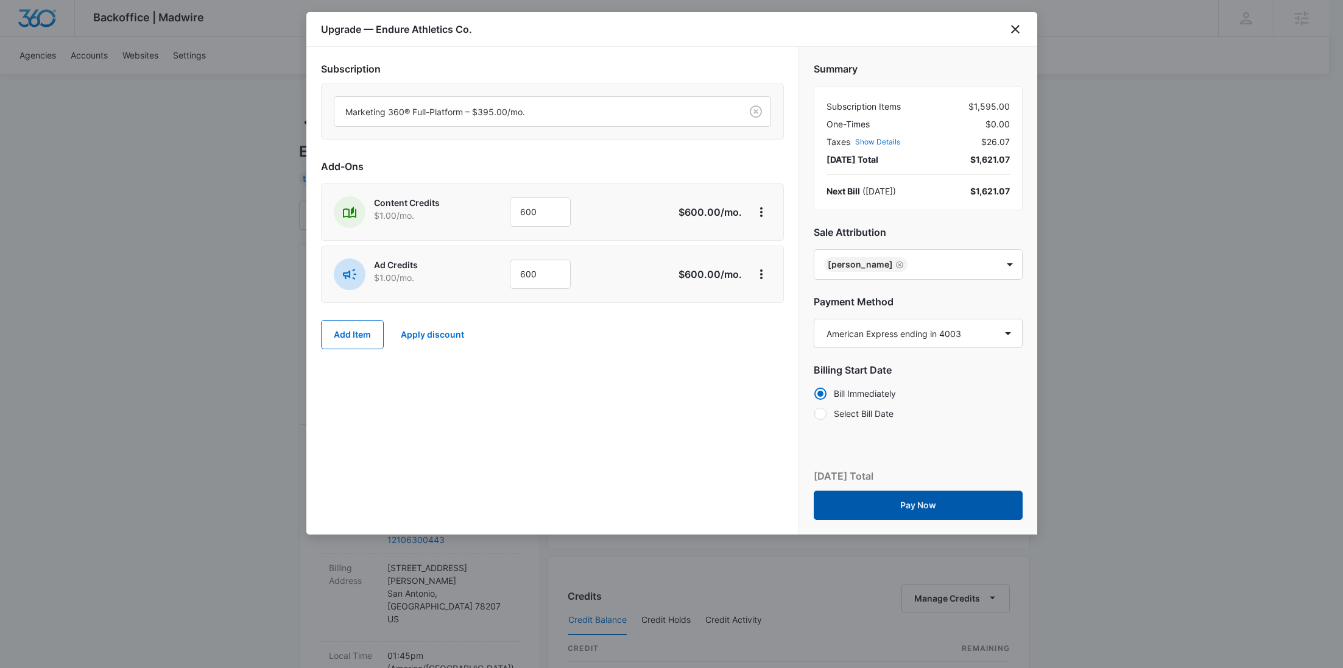
click at [902, 501] on button "Pay Now" at bounding box center [918, 504] width 209 height 29
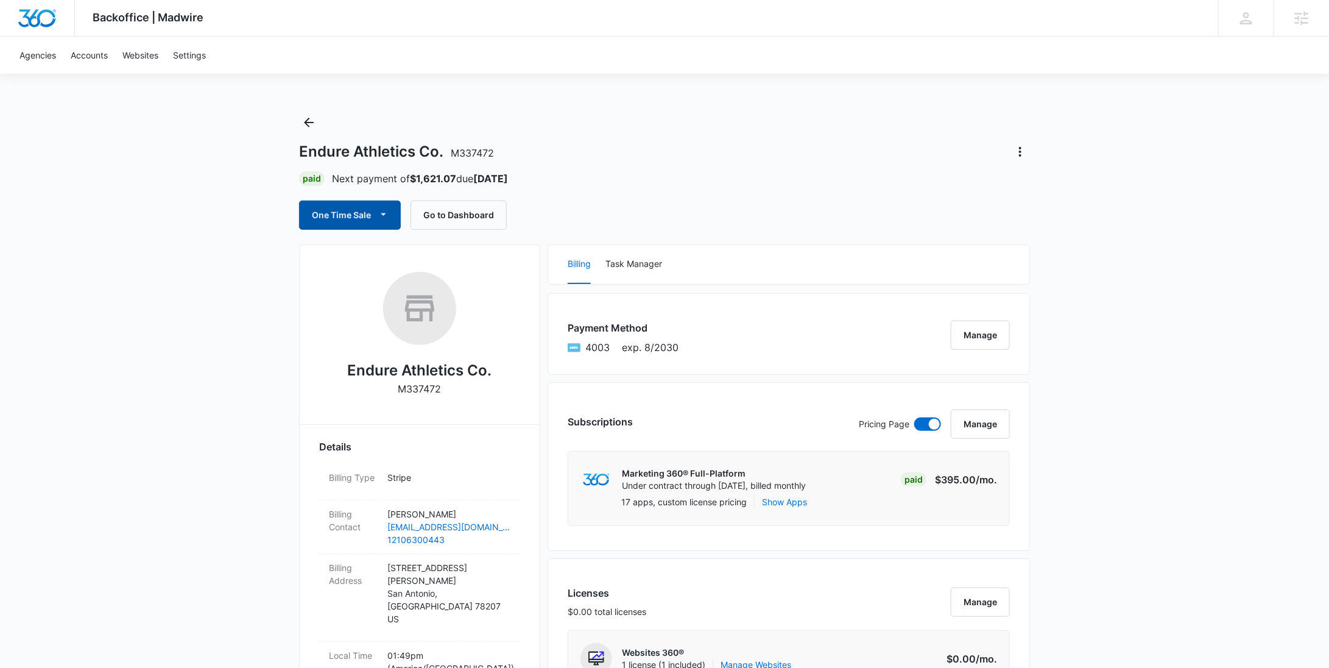
click at [356, 215] on button "One Time Sale" at bounding box center [350, 214] width 102 height 29
click at [356, 250] on div "Run One-Time Payment" at bounding box center [384, 256] width 141 height 13
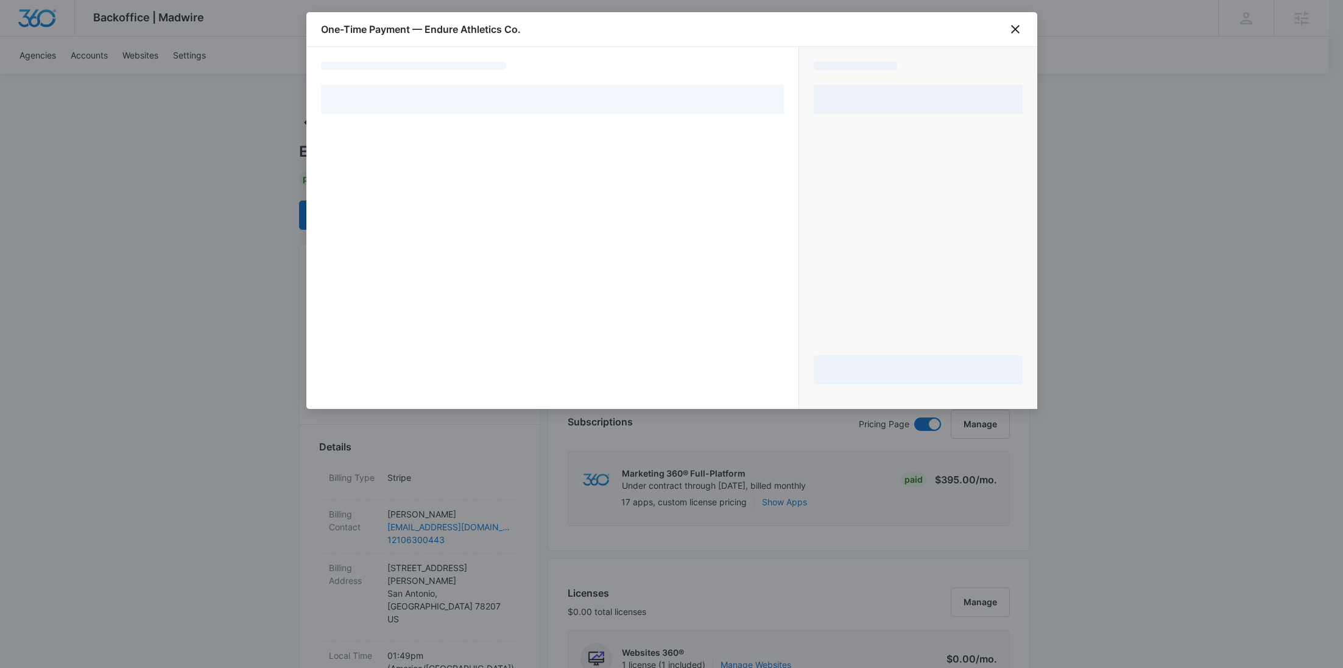
select select "pm_1S3LUXA4n8RTgNjUoqRMxG9h"
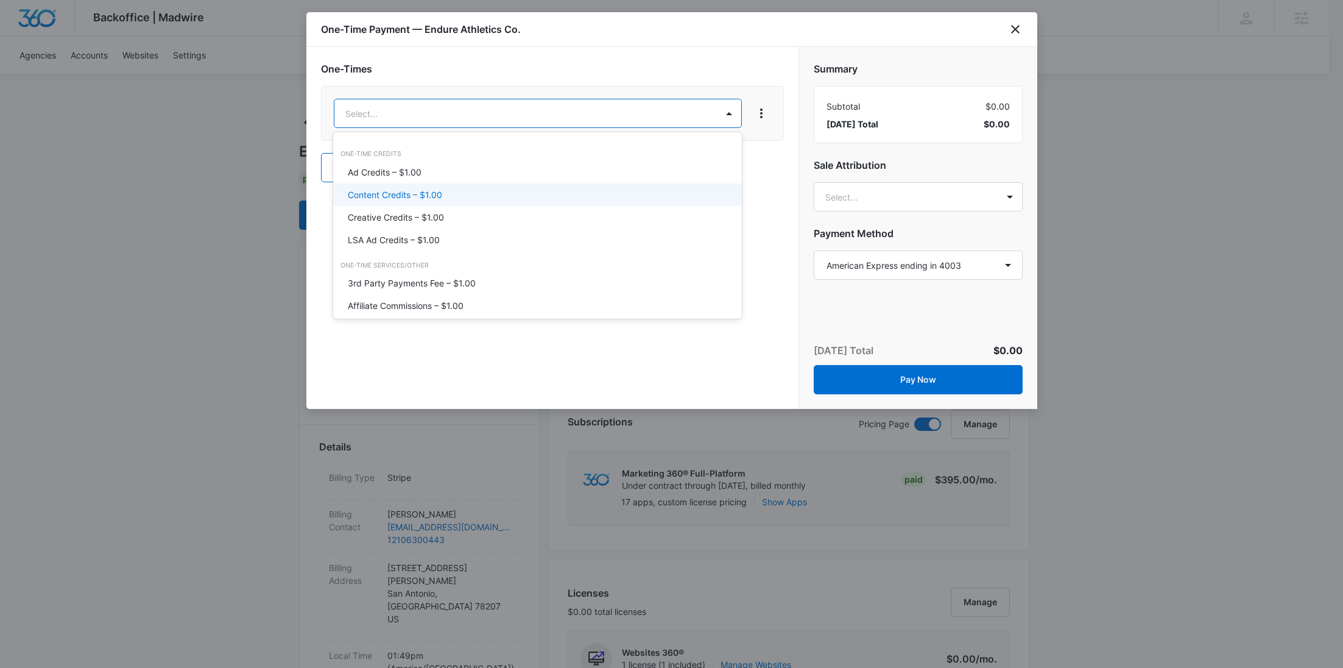
click at [503, 186] on div "Content Credits – $1.00" at bounding box center [537, 194] width 409 height 23
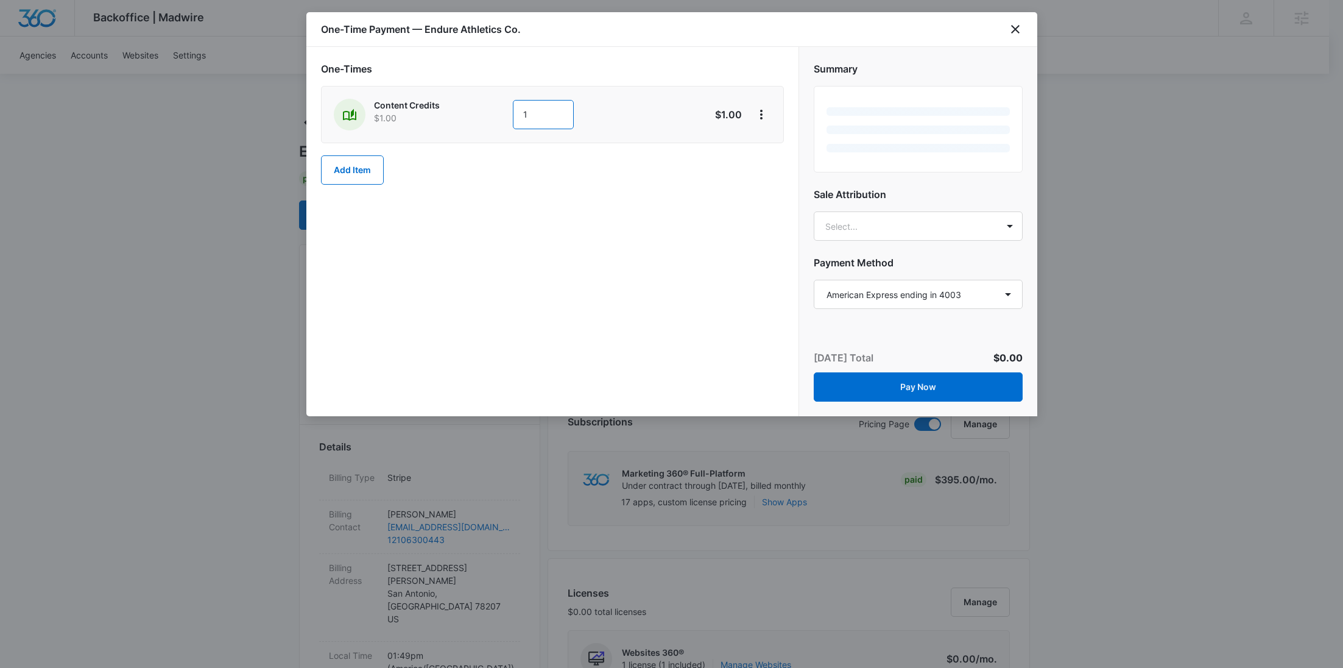
drag, startPoint x: 559, startPoint y: 110, endPoint x: 466, endPoint y: 109, distance: 93.2
click at [466, 109] on div "Content Credits $1.00 1" at bounding box center [509, 115] width 351 height 32
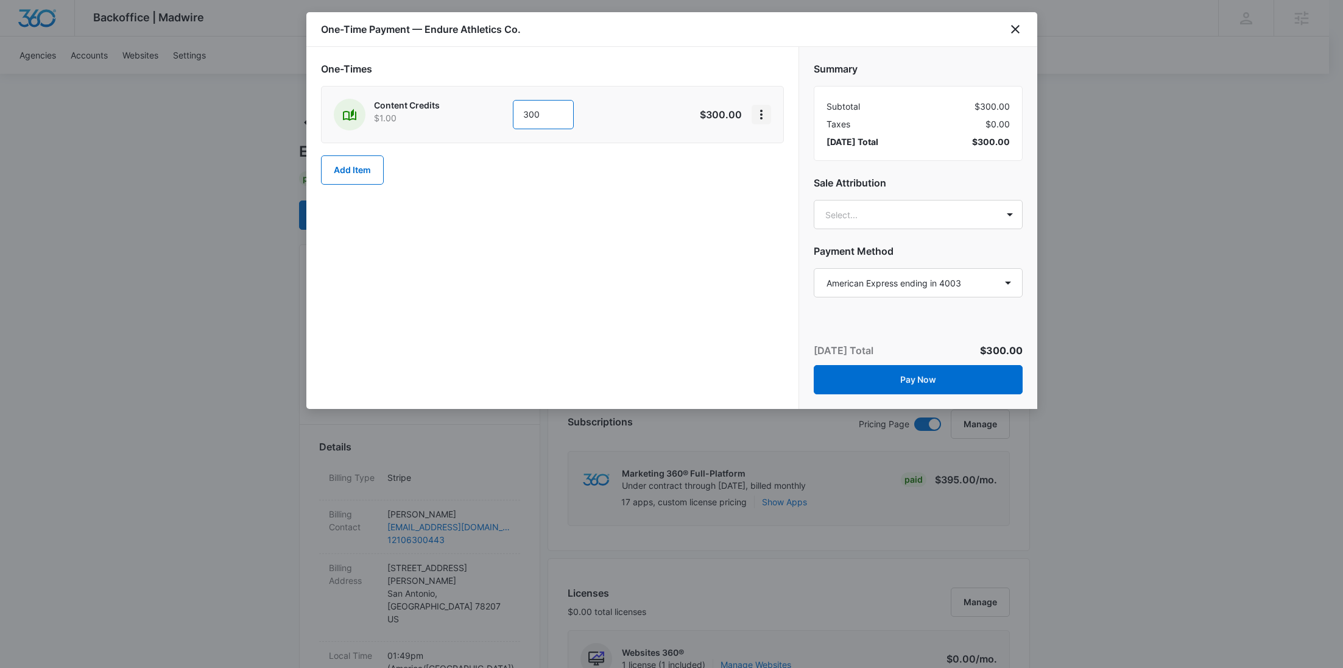
type input "300"
click at [762, 118] on icon "View More" at bounding box center [761, 115] width 2 height 10
click at [776, 147] on div "Add Discount" at bounding box center [794, 148] width 54 height 9
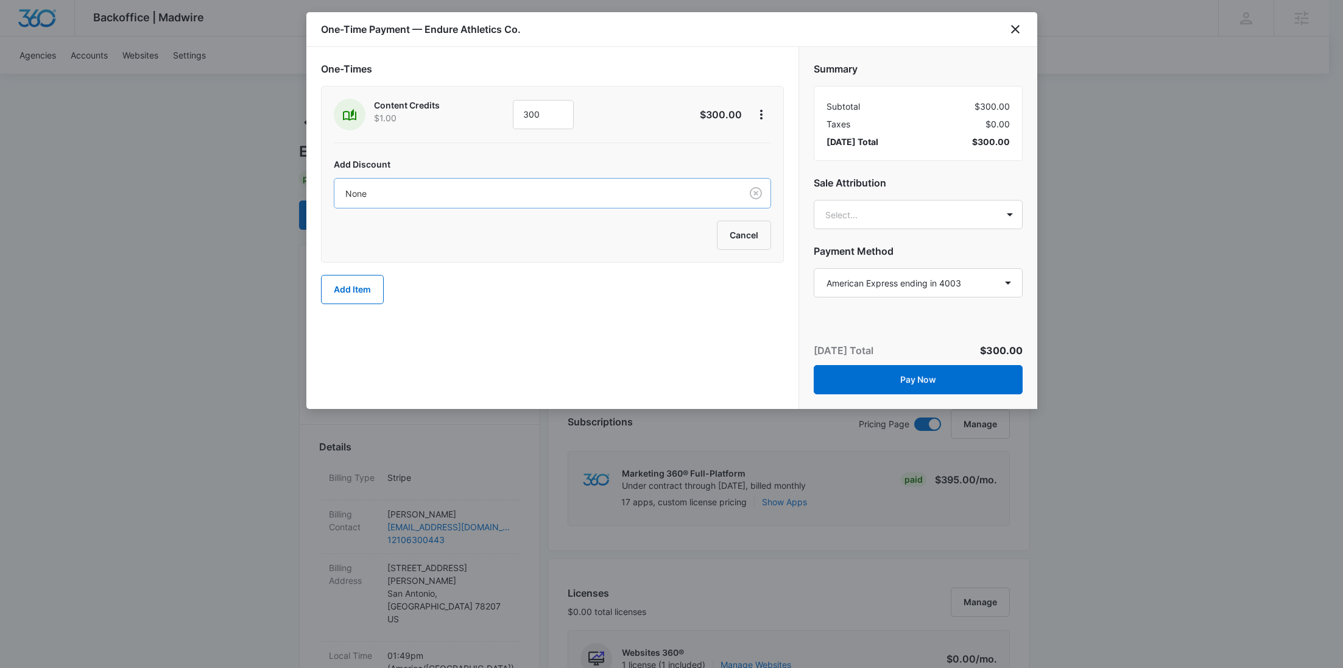
click at [398, 200] on div "None" at bounding box center [537, 193] width 407 height 27
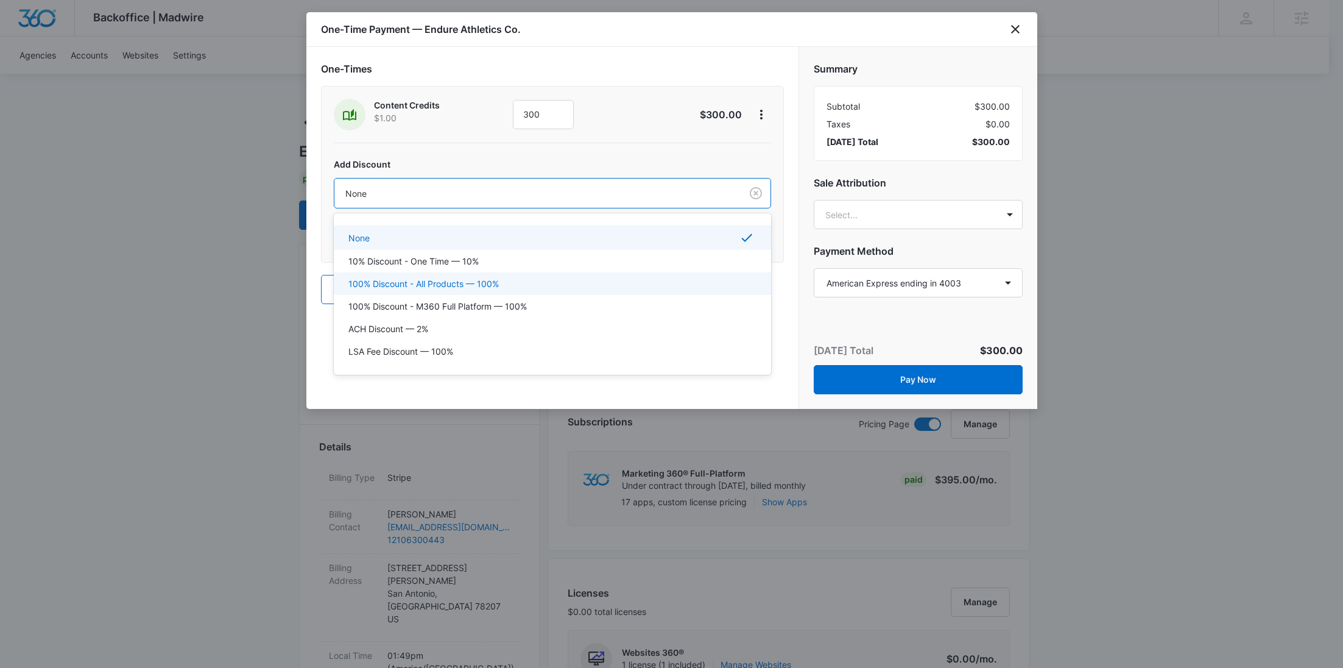
click at [419, 279] on p "100% Discount - All Products — 100%" at bounding box center [424, 283] width 150 height 13
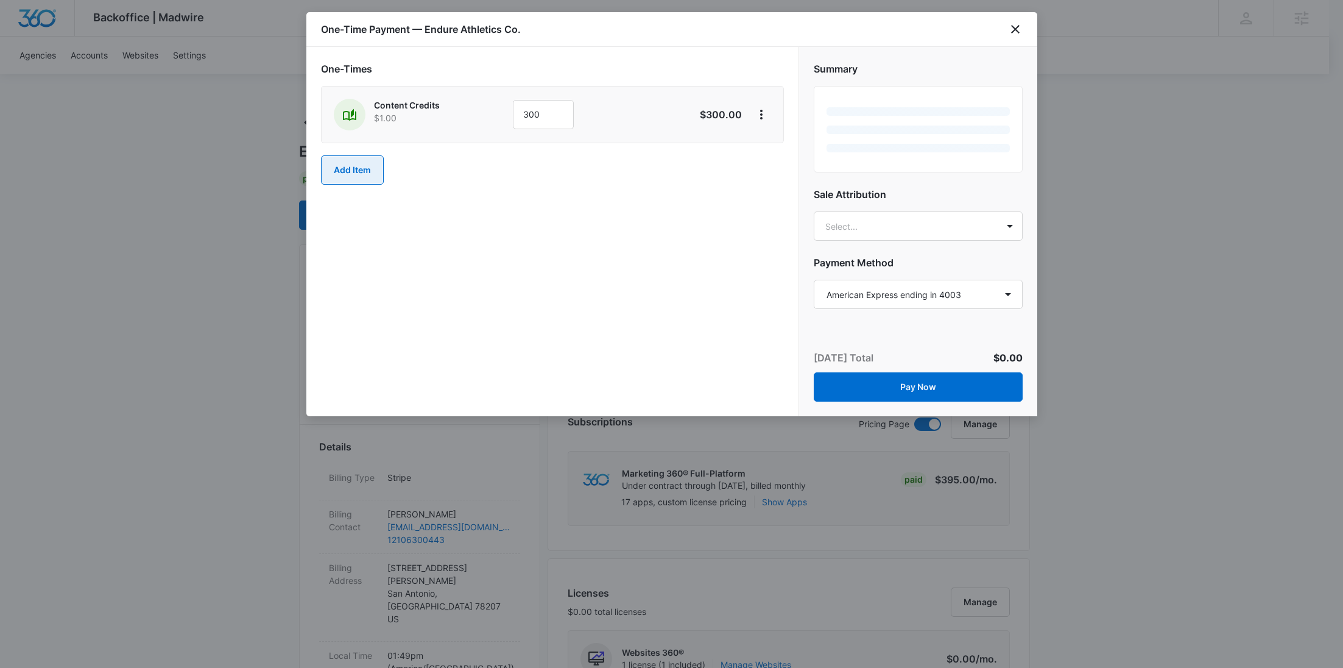
click at [353, 177] on button "Add Item" at bounding box center [352, 169] width 63 height 29
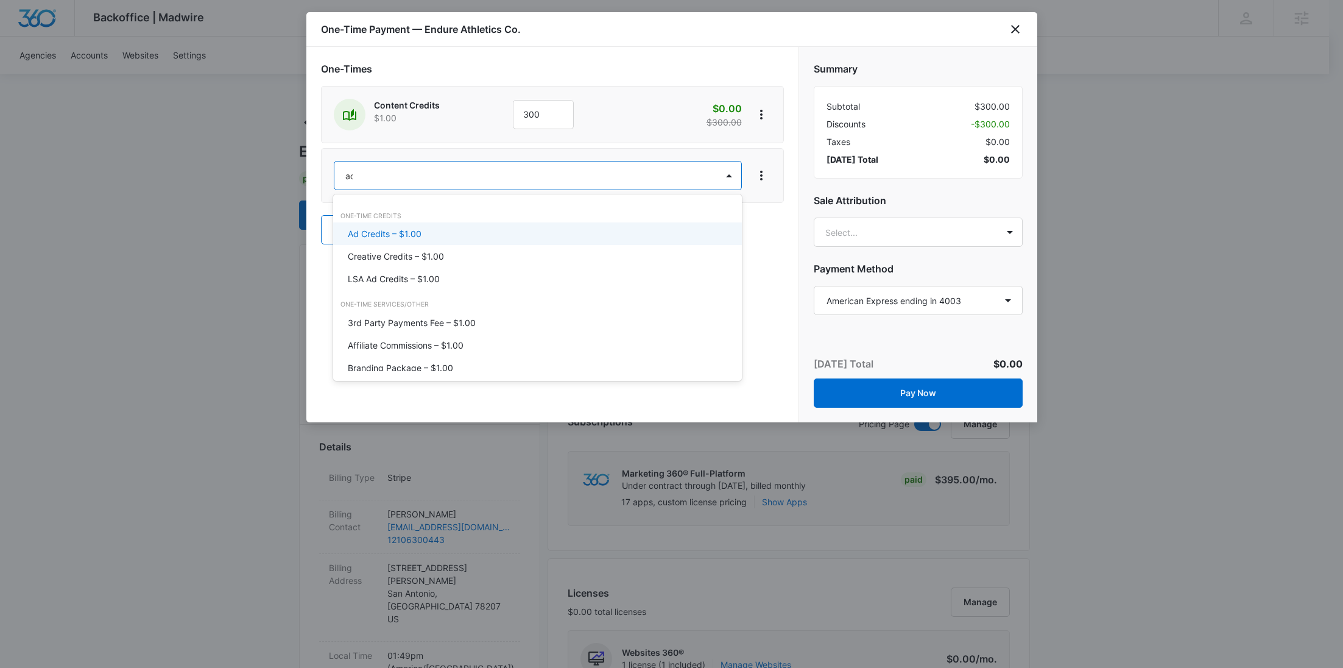
type input "ad"
drag, startPoint x: 409, startPoint y: 237, endPoint x: 480, endPoint y: 199, distance: 79.6
click at [410, 237] on p "Ad Credits – $1.00" at bounding box center [385, 233] width 74 height 13
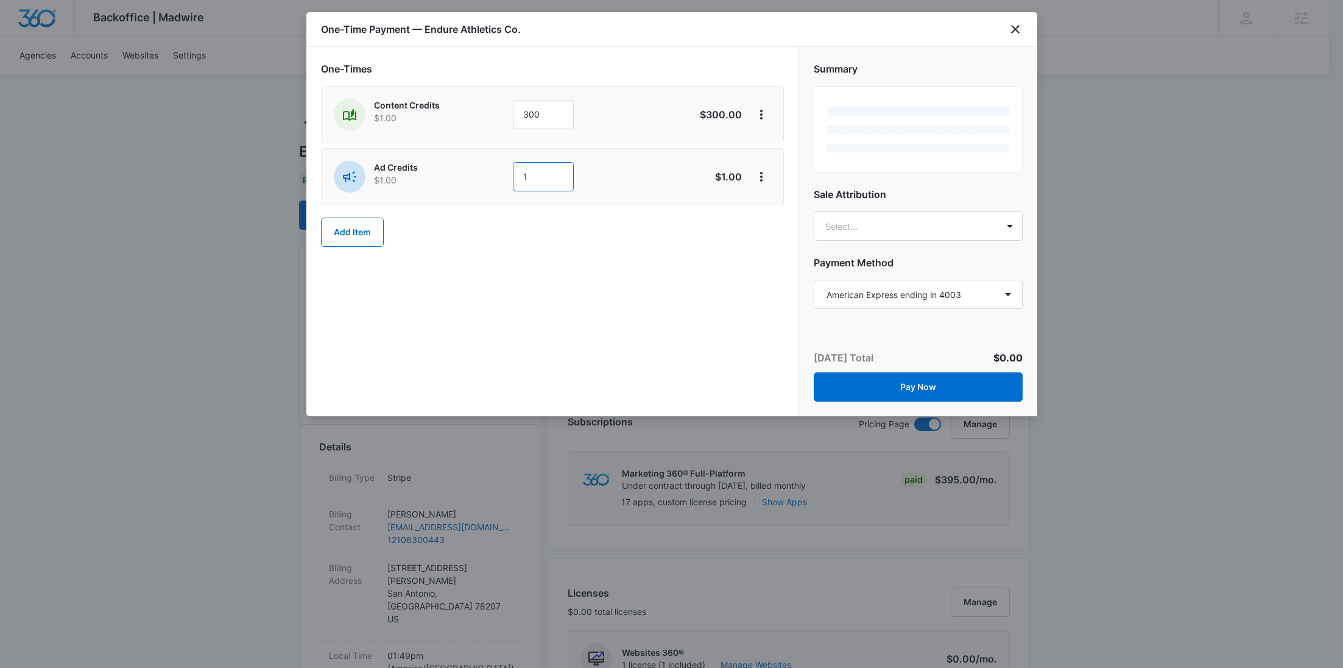
drag, startPoint x: 537, startPoint y: 177, endPoint x: 465, endPoint y: 177, distance: 71.9
click at [465, 177] on div "Ad Credits $1.00 1" at bounding box center [509, 177] width 351 height 32
type input "300"
click at [768, 175] on icon "View More" at bounding box center [761, 176] width 15 height 15
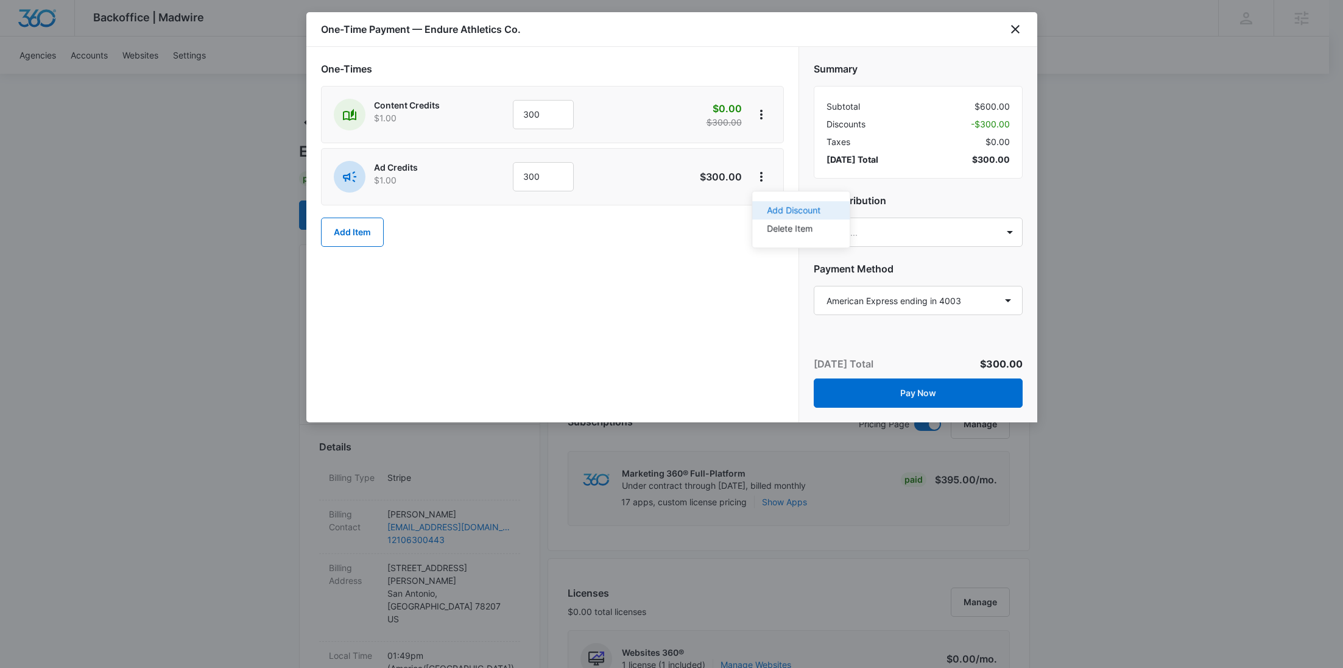
click at [768, 206] on div "Add Discount" at bounding box center [794, 210] width 54 height 9
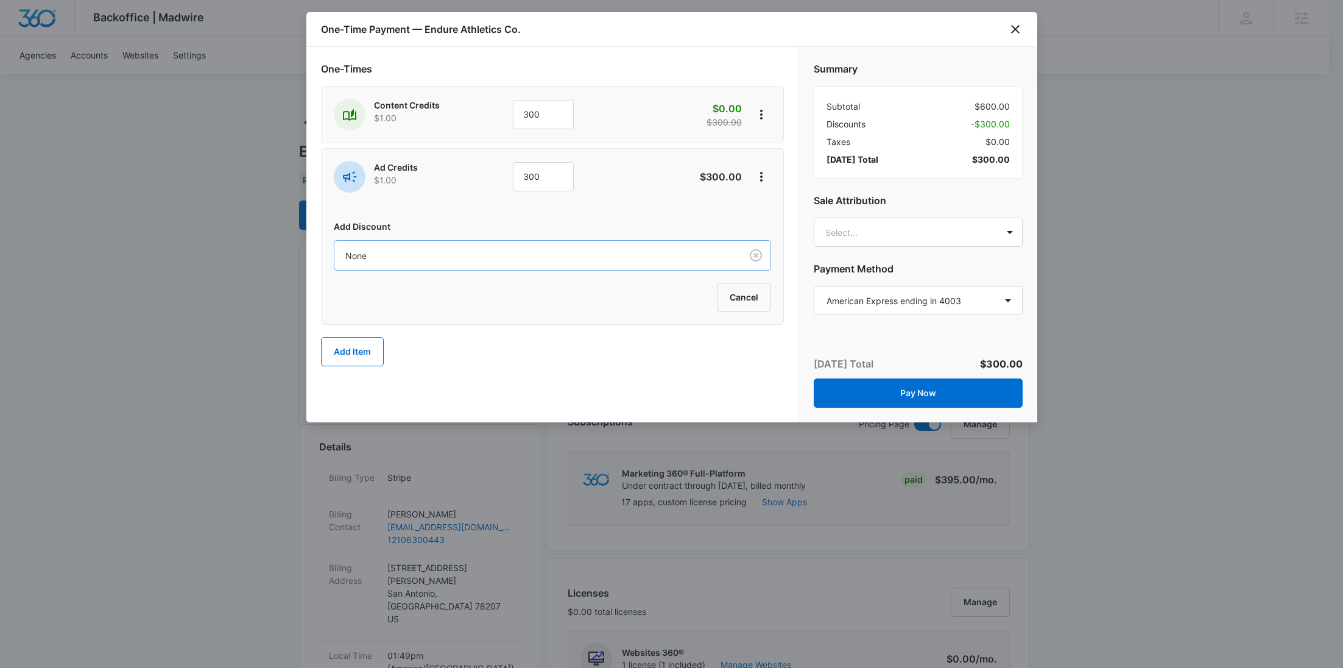
click at [547, 242] on div "None" at bounding box center [537, 255] width 407 height 27
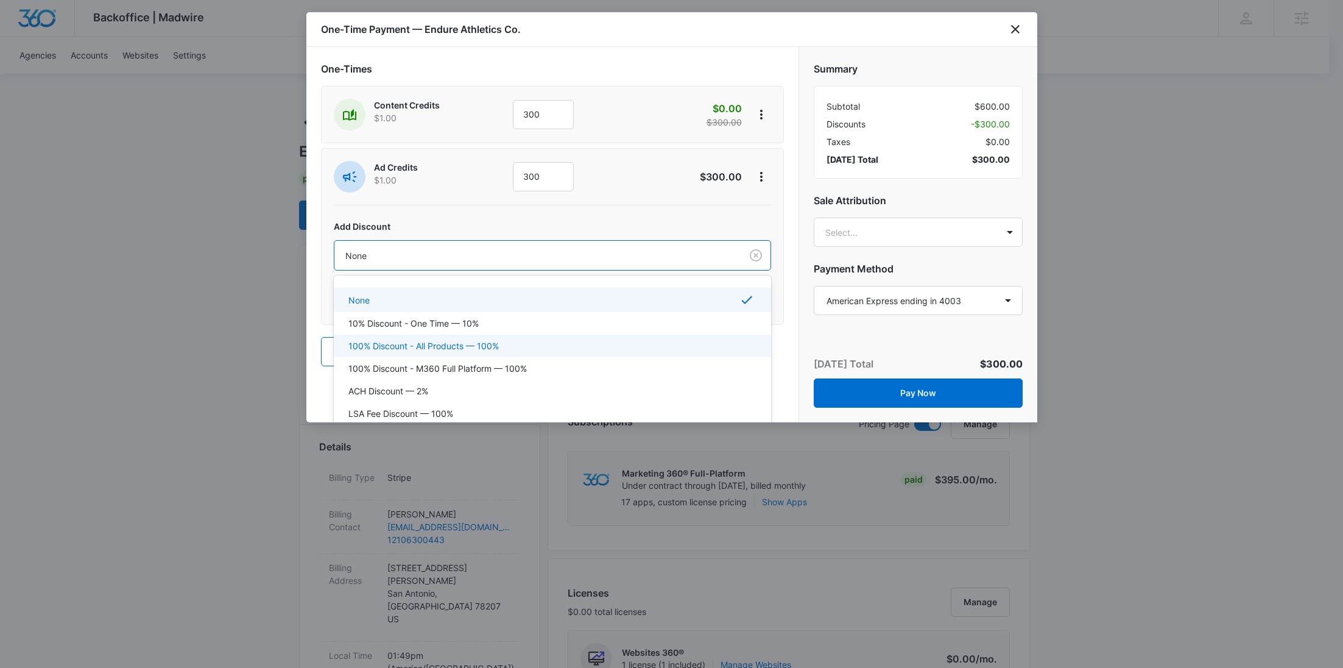
click at [478, 336] on div "100% Discount - All Products — 100%" at bounding box center [552, 345] width 437 height 23
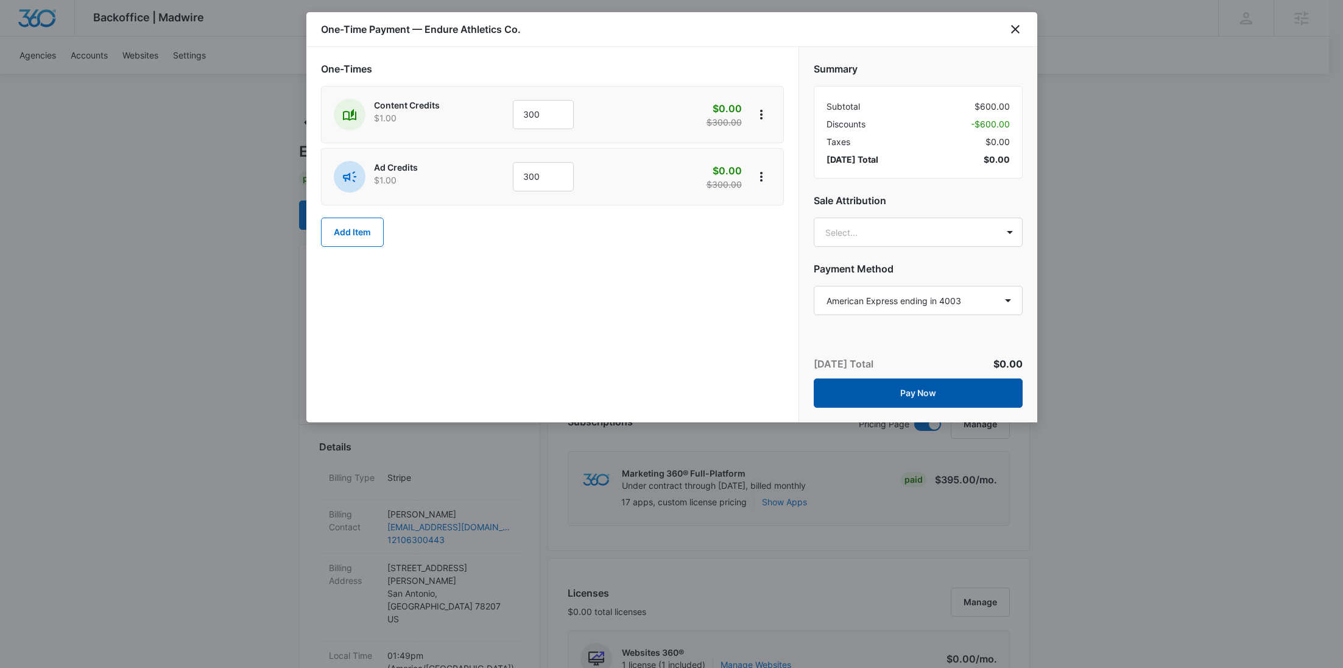
click at [948, 390] on button "Pay Now" at bounding box center [918, 392] width 209 height 29
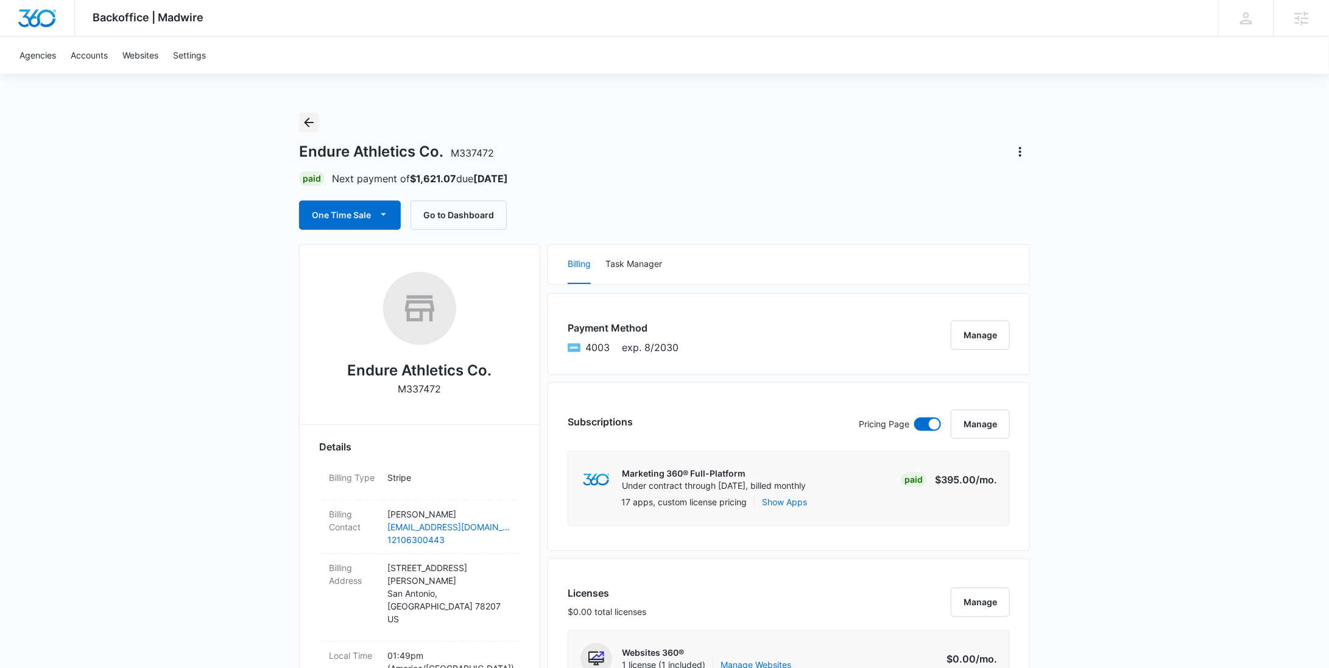
click at [310, 128] on icon "Back" at bounding box center [309, 122] width 15 height 15
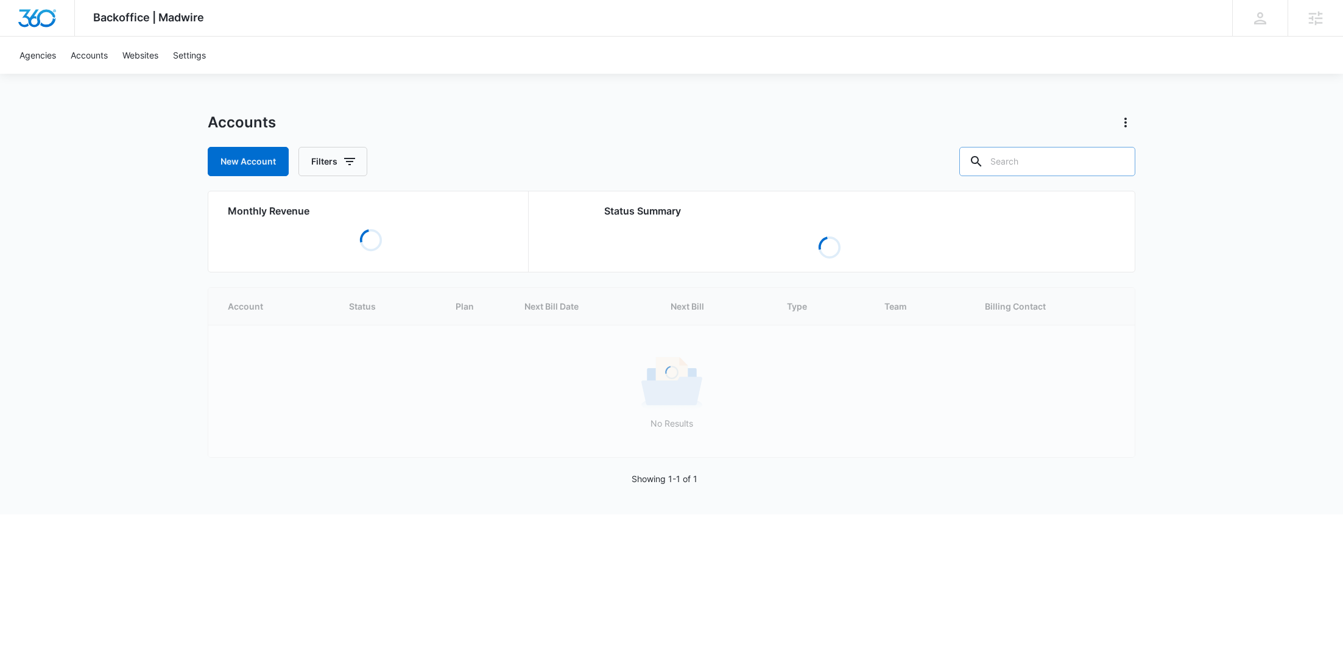
click at [1089, 166] on input "text" at bounding box center [1048, 161] width 176 height 29
paste input "M307621"
type input "M307621"
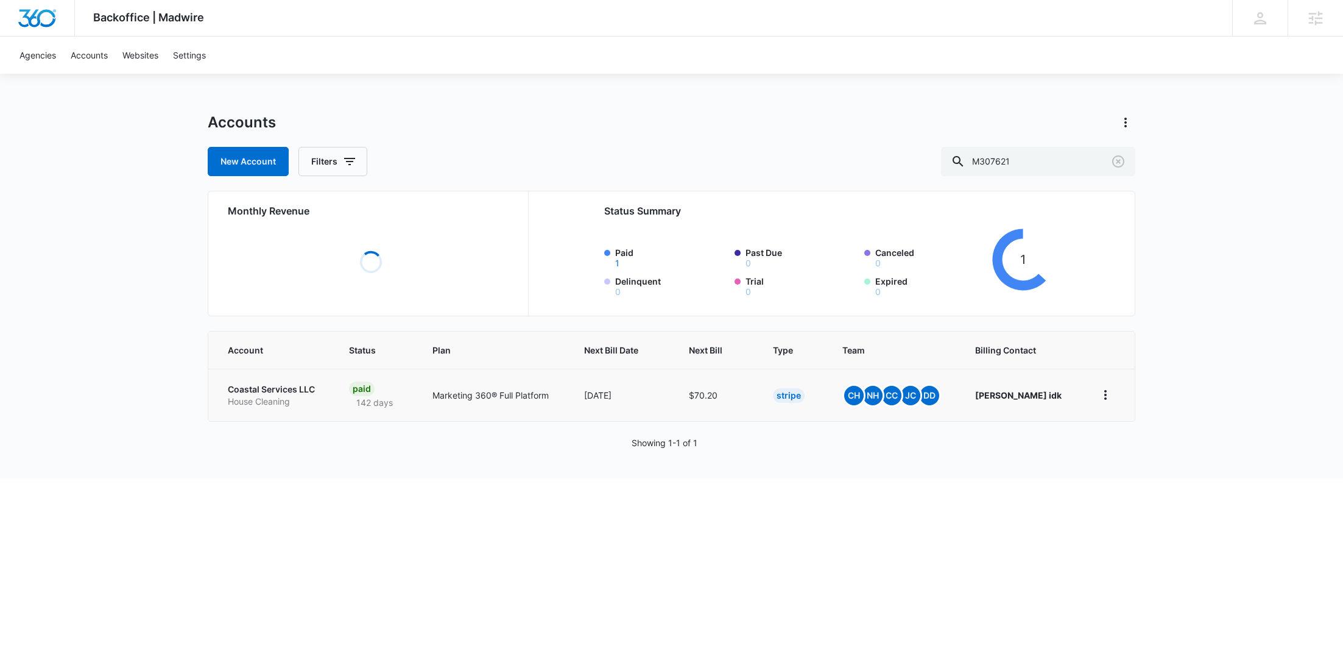
click at [272, 402] on p "House Cleaning" at bounding box center [274, 401] width 92 height 12
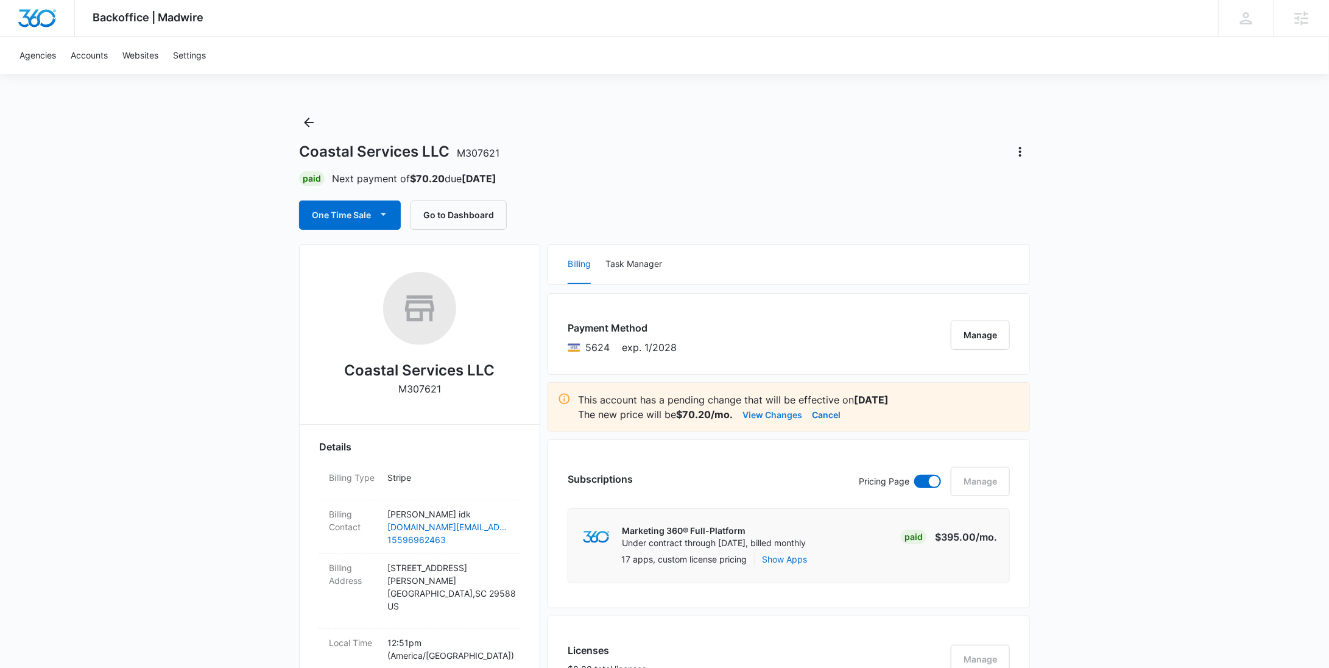
click at [759, 409] on button "View Changes" at bounding box center [773, 414] width 60 height 15
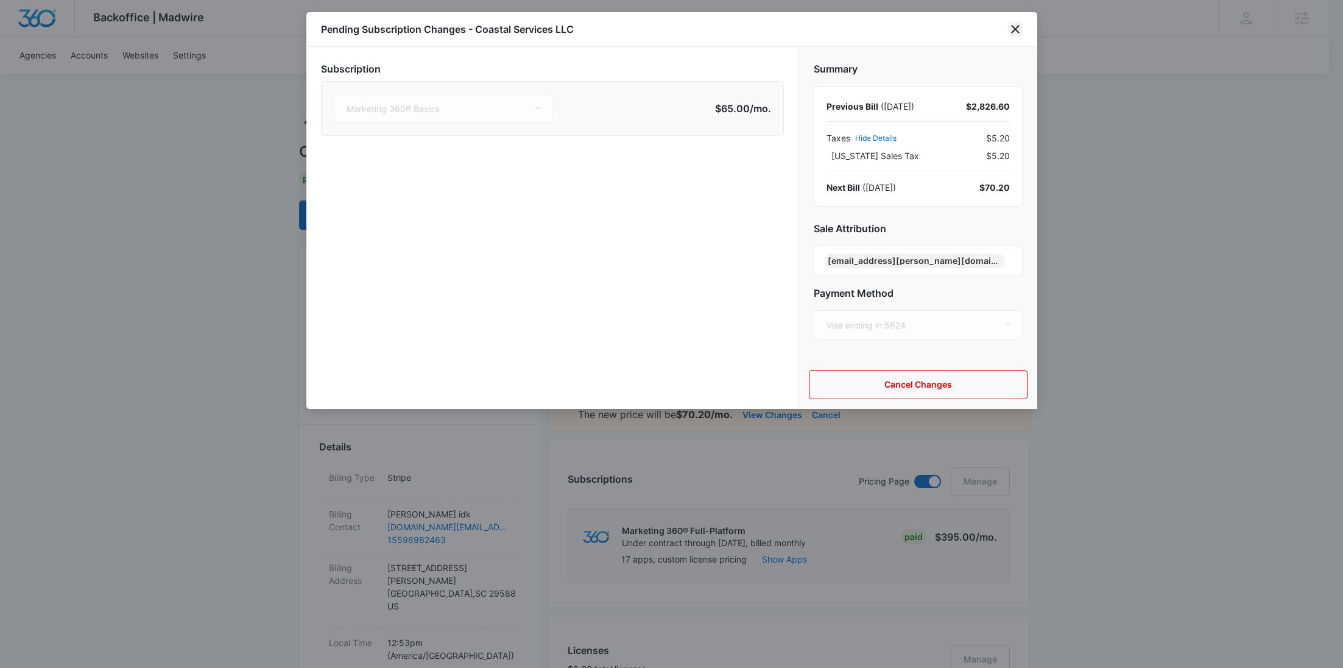
click at [1016, 27] on icon "close" at bounding box center [1015, 29] width 9 height 9
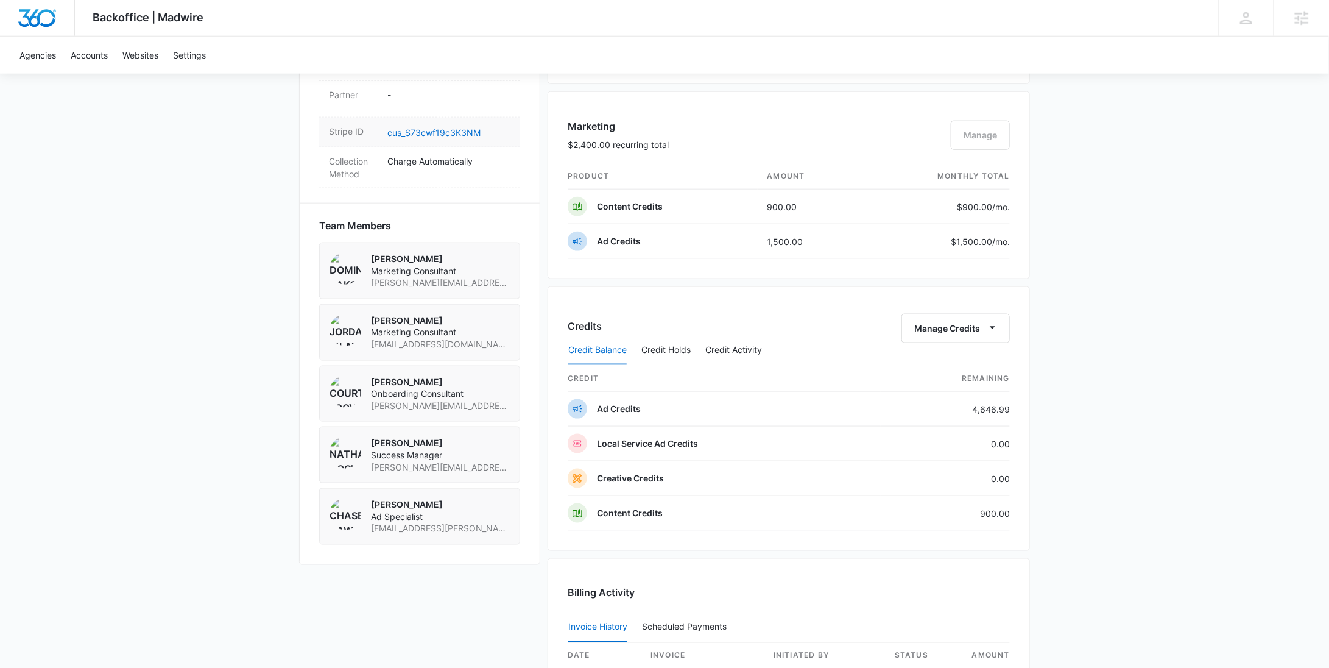
scroll to position [746, 0]
click at [436, 127] on dd "cus_S73cwf19c3K3NM" at bounding box center [449, 134] width 123 height 15
click at [436, 129] on link "cus_S73cwf19c3K3NM" at bounding box center [434, 134] width 93 height 10
